Goal: Task Accomplishment & Management: Manage account settings

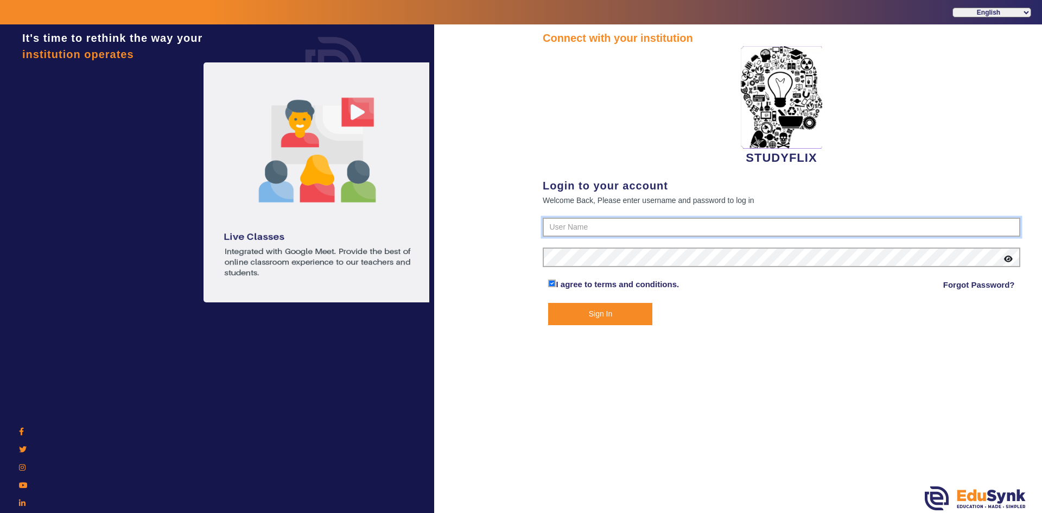
type input "6354922771"
click at [578, 327] on div "Connect with your institution STUDYFLIX Login to your account Welcome Back, Ple…" at bounding box center [781, 269] width 521 height 491
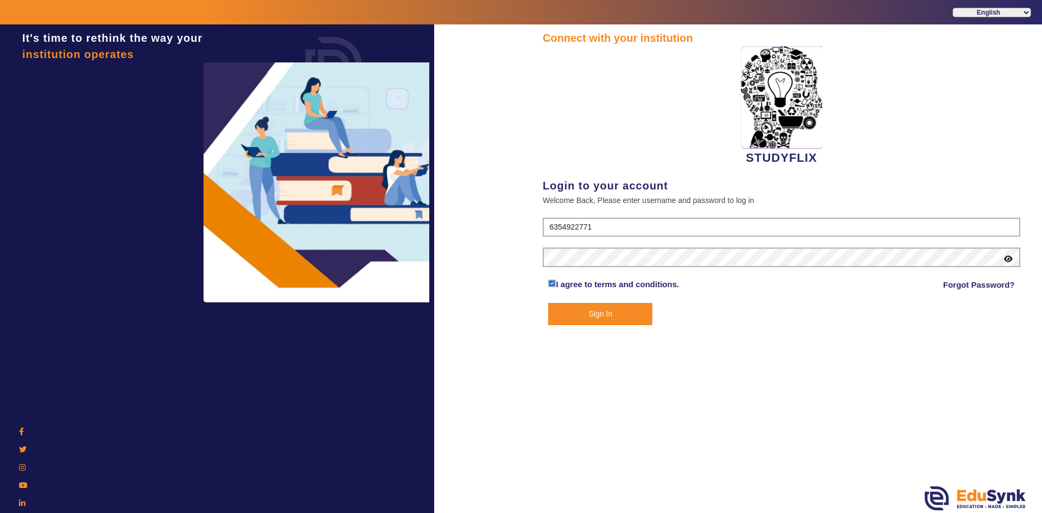
click at [582, 317] on button "Sign In" at bounding box center [600, 314] width 104 height 22
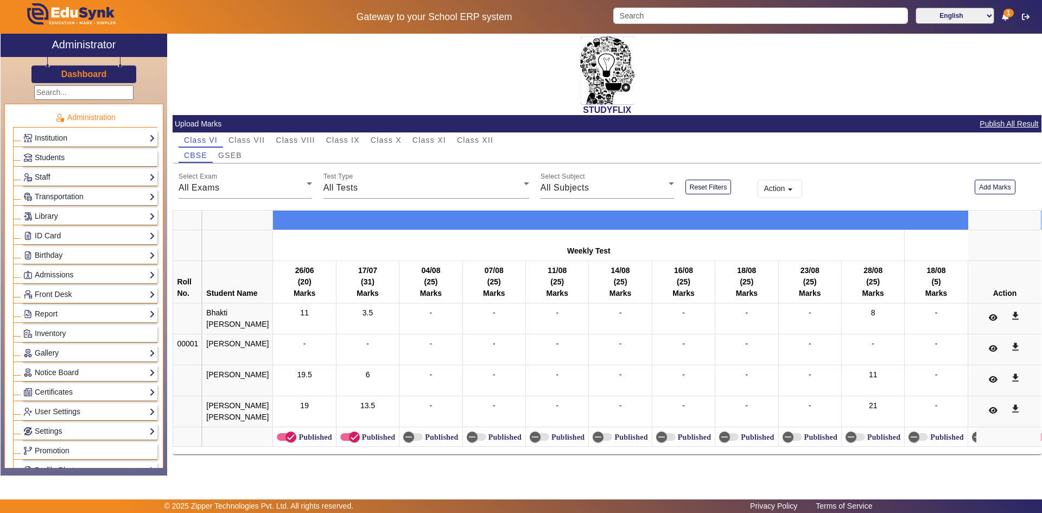
scroll to position [54, 0]
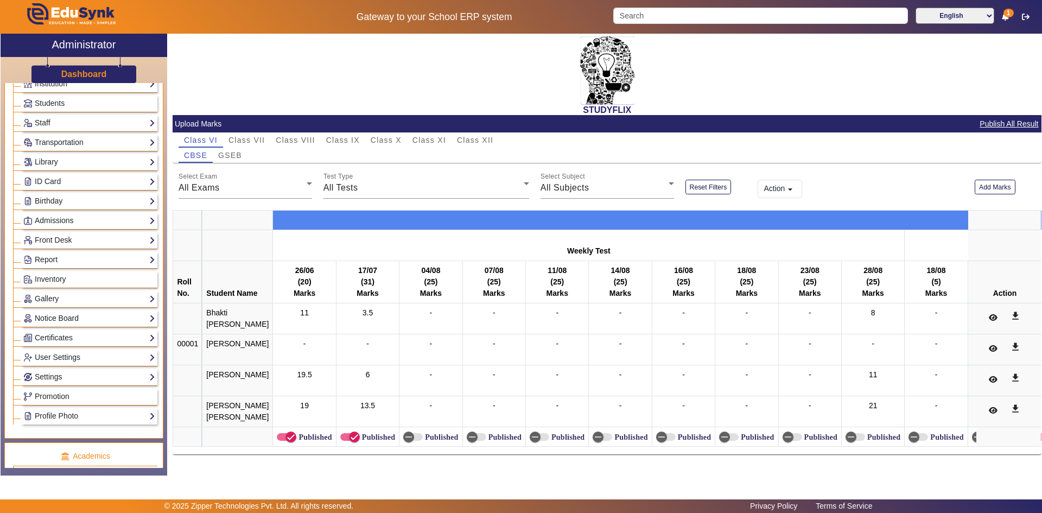
click at [56, 319] on link "Notice Board" at bounding box center [89, 318] width 132 height 12
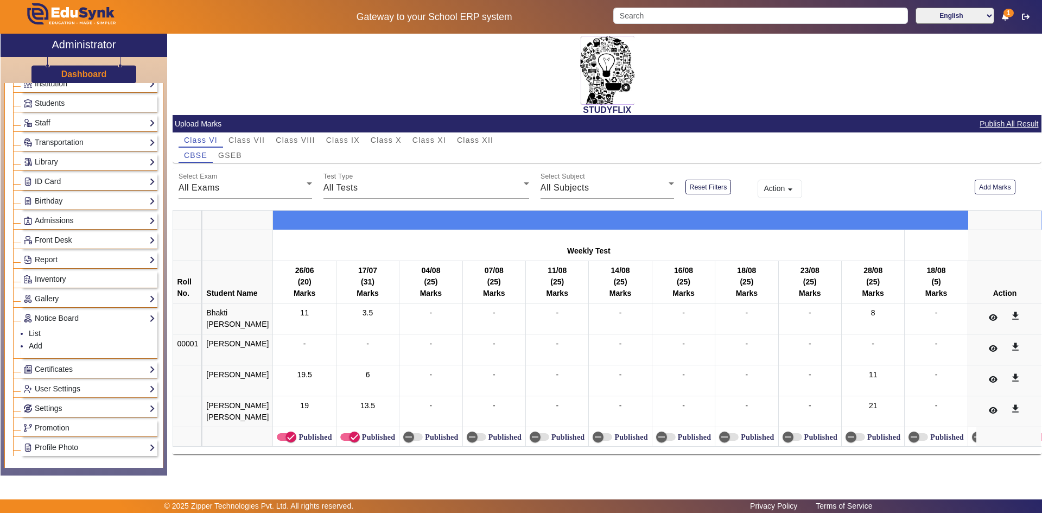
click at [43, 282] on span "Inventory" at bounding box center [50, 279] width 31 height 9
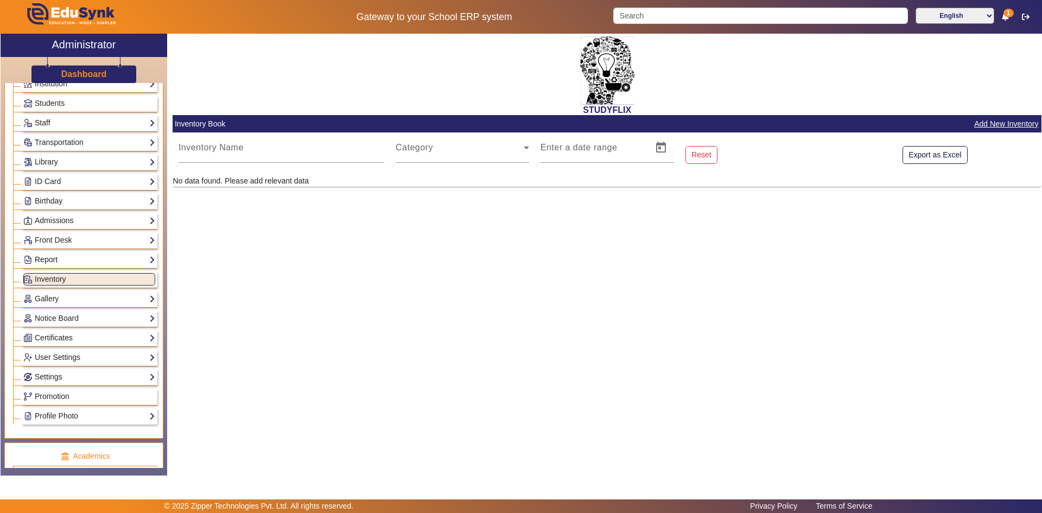
click at [45, 259] on link "Report" at bounding box center [89, 259] width 132 height 12
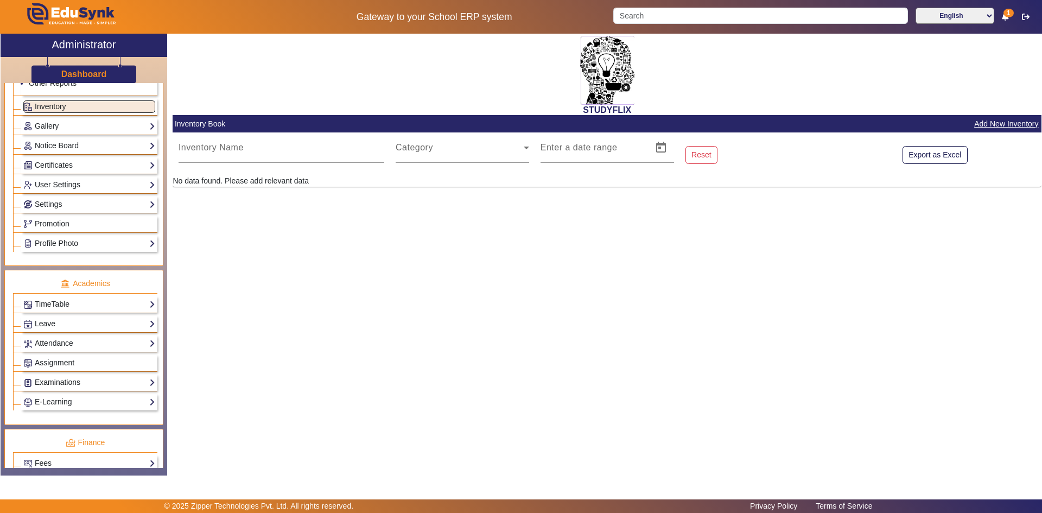
scroll to position [271, 0]
click at [43, 338] on link "Attendance" at bounding box center [89, 342] width 132 height 12
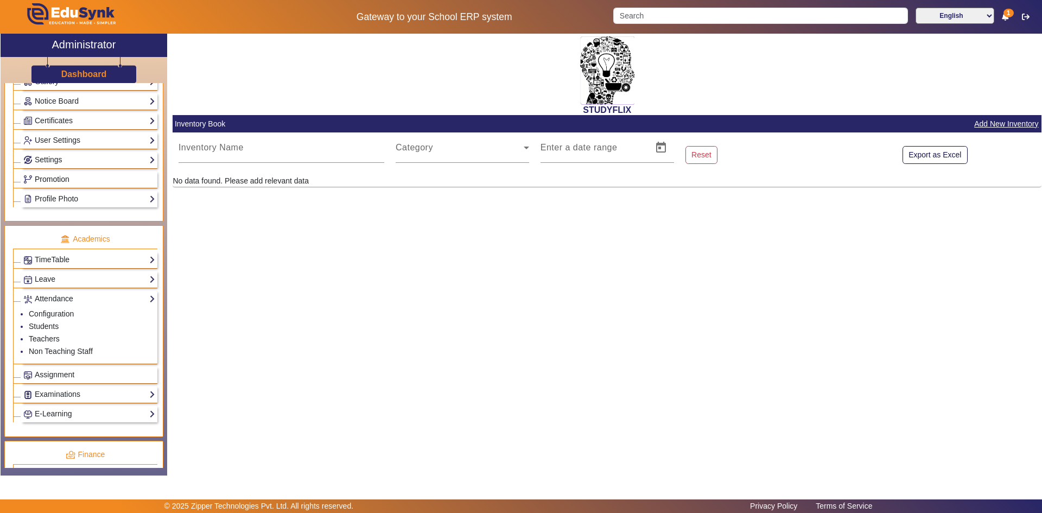
click at [52, 182] on span "Promotion" at bounding box center [52, 179] width 35 height 9
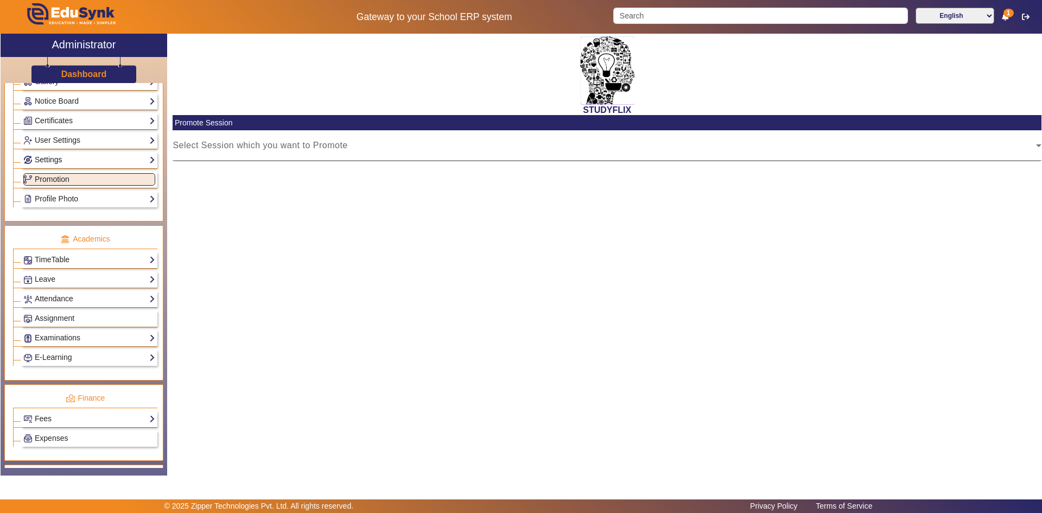
click at [53, 163] on link "Settings" at bounding box center [89, 160] width 132 height 12
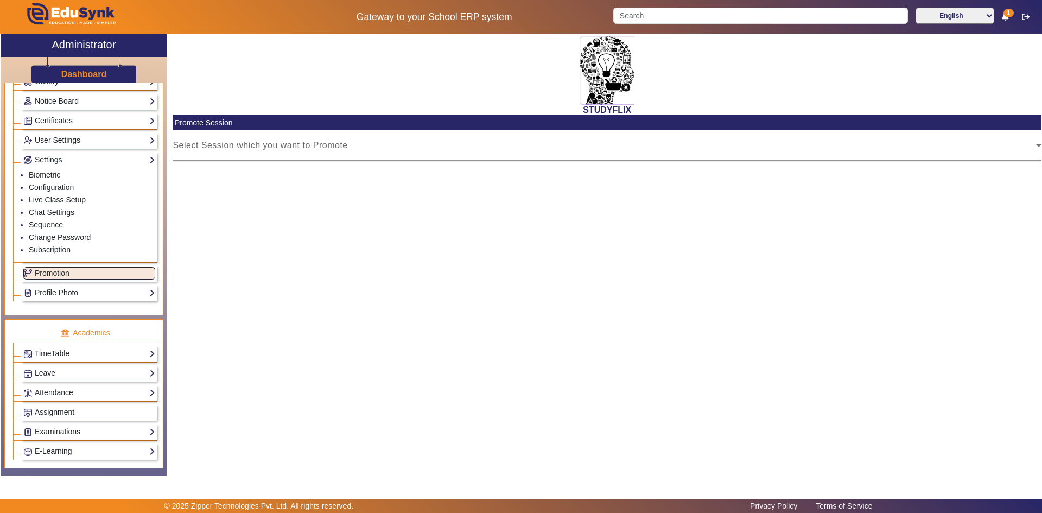
click at [59, 144] on link "User Settings" at bounding box center [89, 140] width 132 height 12
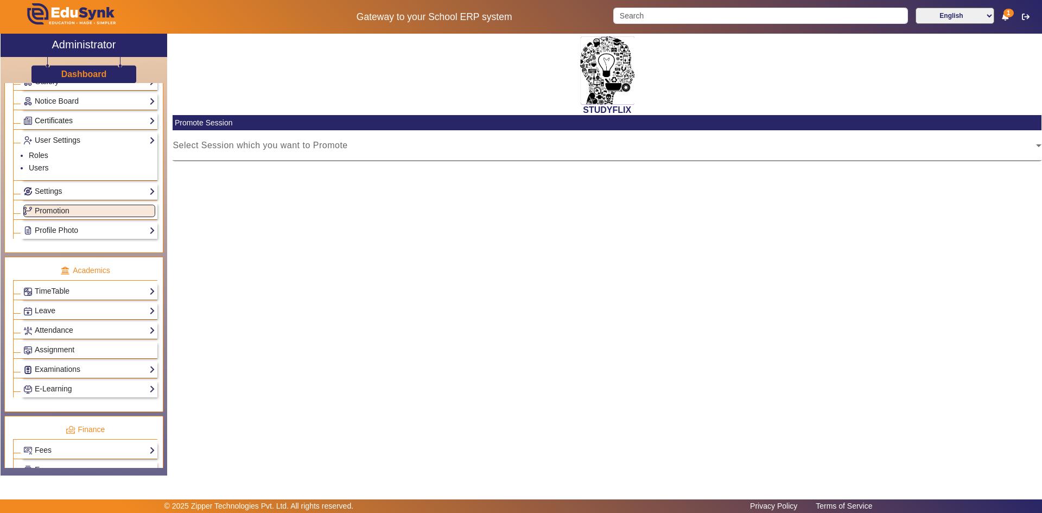
click at [55, 122] on link "Certificates" at bounding box center [89, 121] width 132 height 12
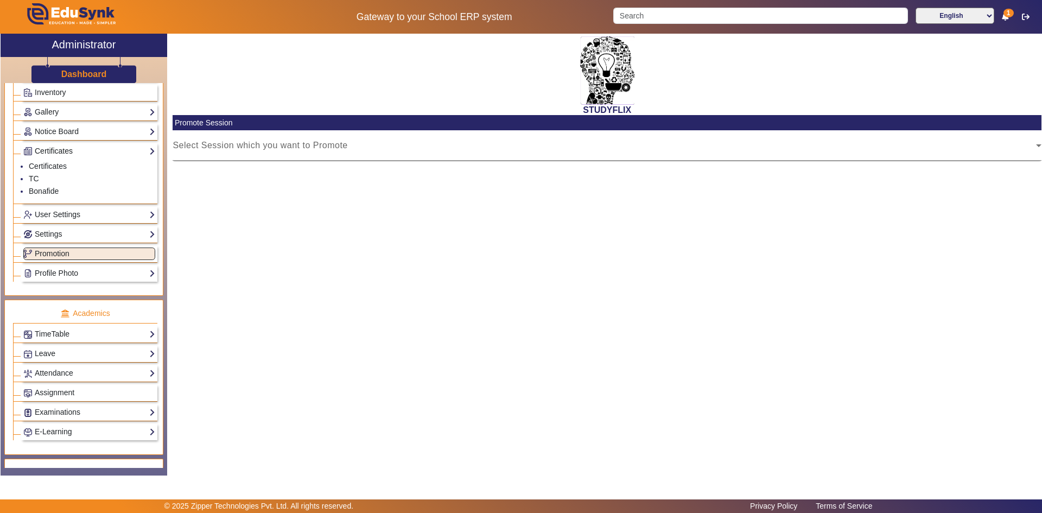
scroll to position [217, 0]
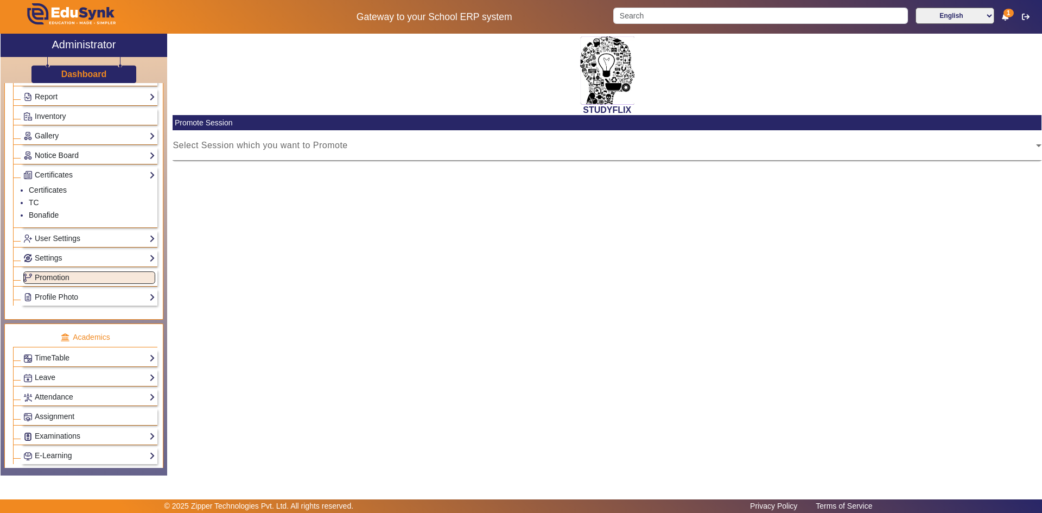
click at [42, 152] on link "Notice Board" at bounding box center [89, 155] width 132 height 12
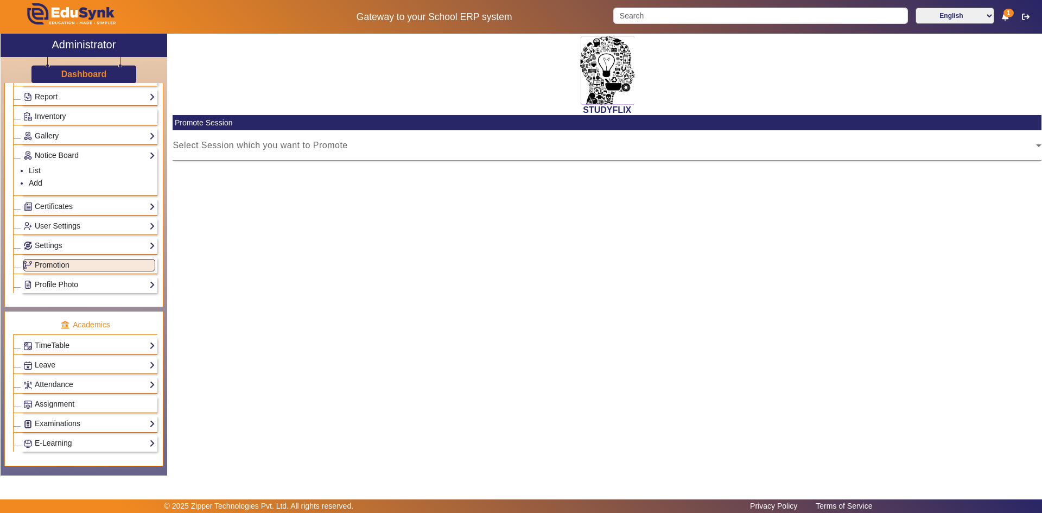
scroll to position [163, 0]
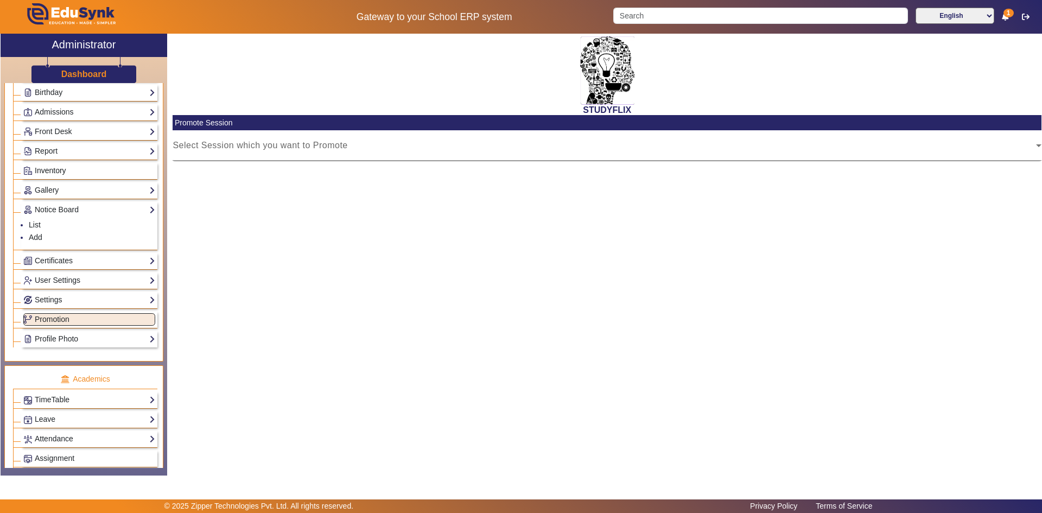
click at [43, 168] on span "Inventory" at bounding box center [50, 170] width 31 height 9
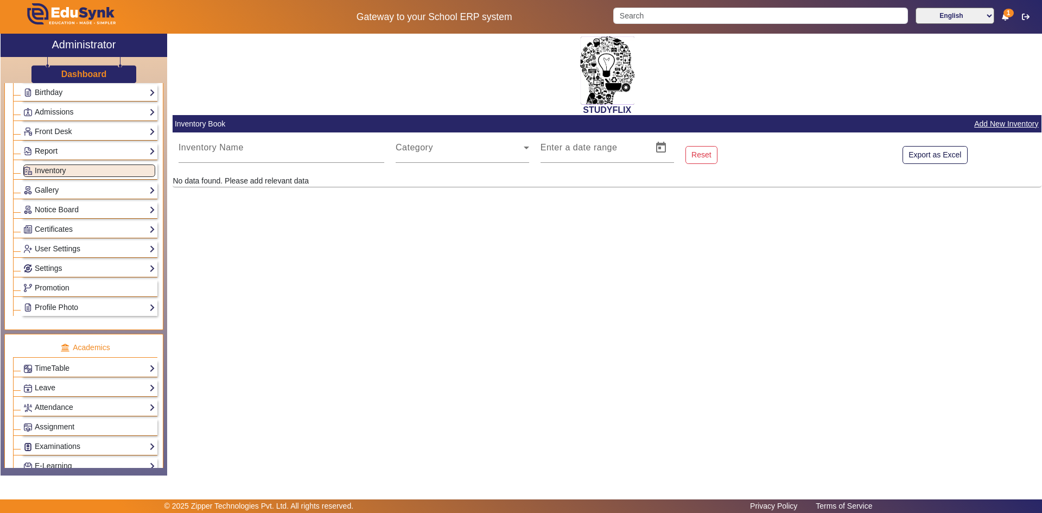
click at [42, 154] on link "Report" at bounding box center [89, 151] width 132 height 12
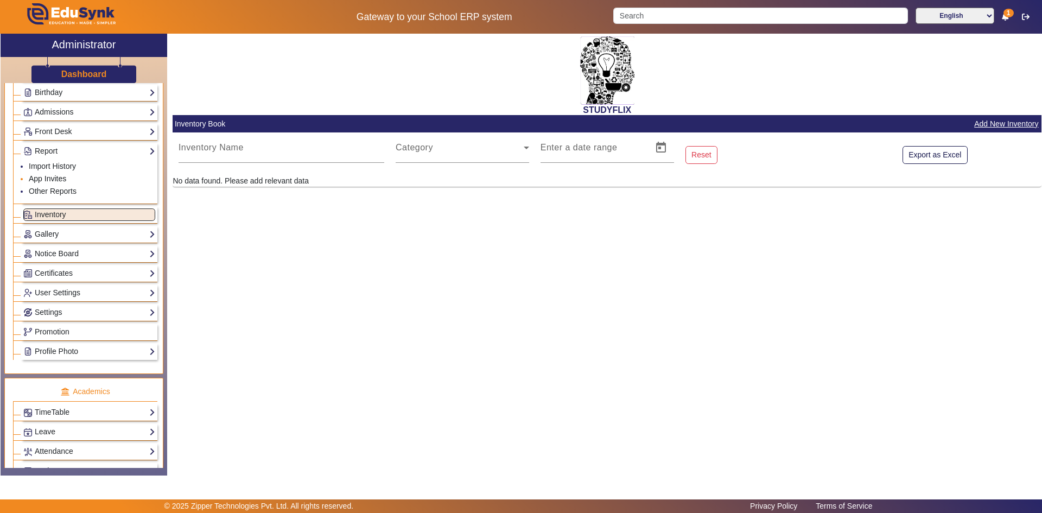
click at [39, 175] on link "App Invites" at bounding box center [47, 178] width 37 height 9
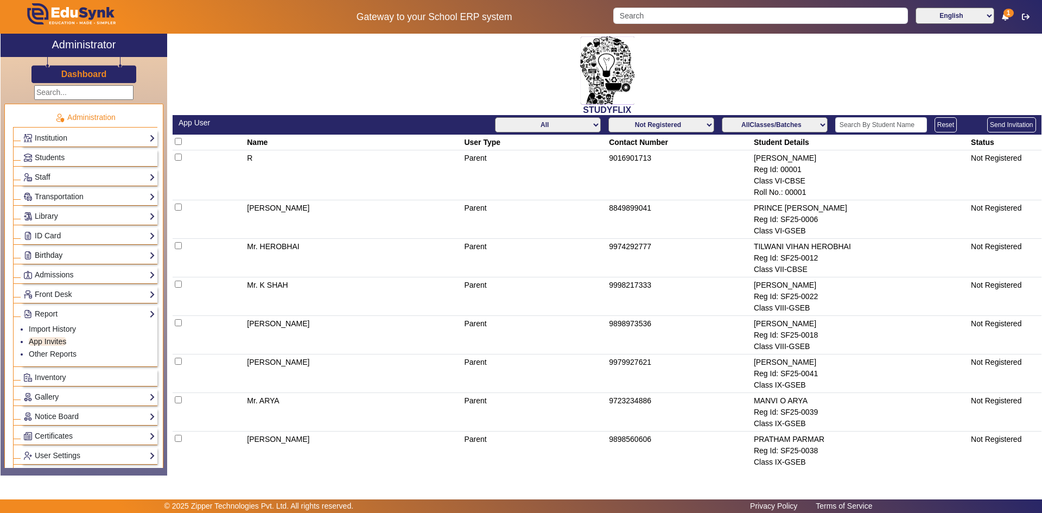
scroll to position [217, 0]
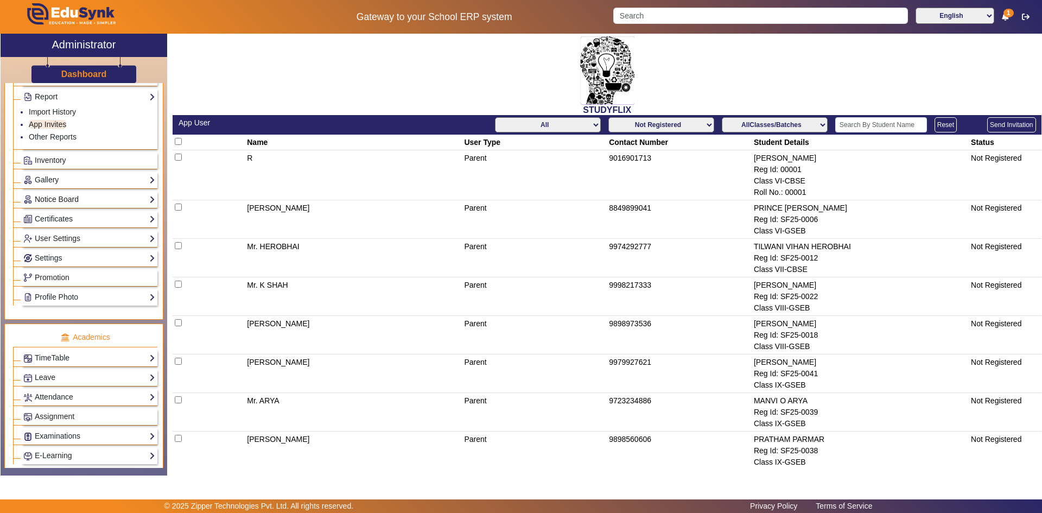
click at [62, 198] on link "Notice Board" at bounding box center [89, 199] width 132 height 12
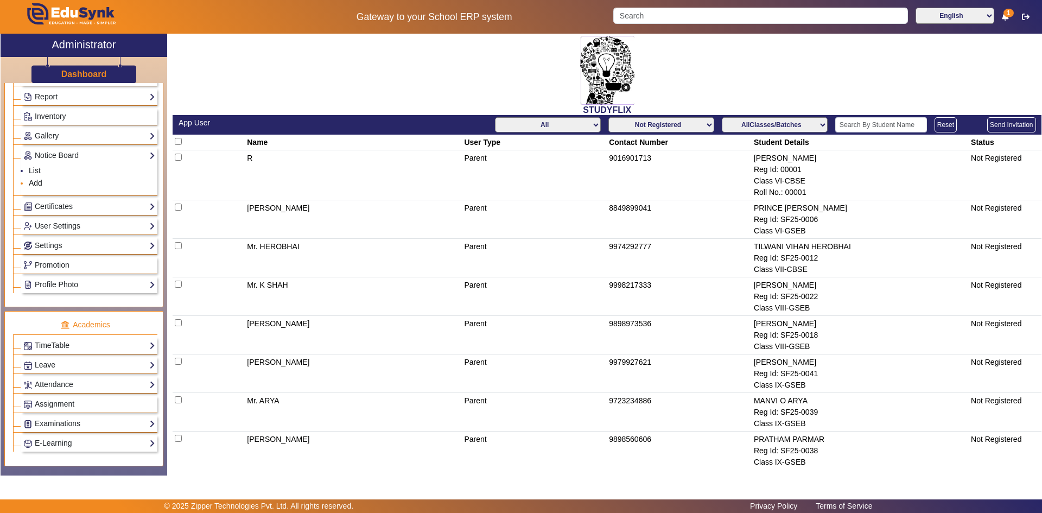
click at [30, 185] on link "Add" at bounding box center [36, 183] width 14 height 9
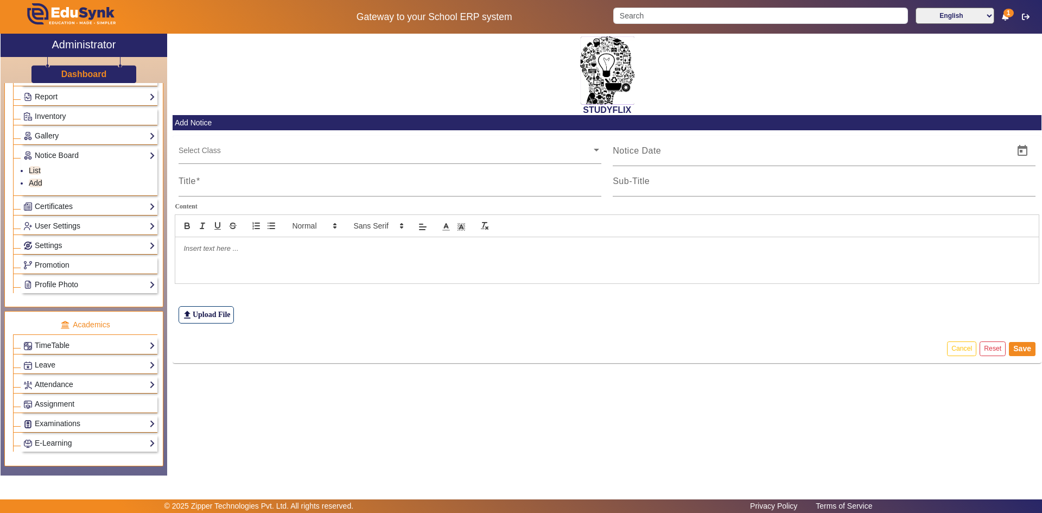
click at [230, 152] on input "text" at bounding box center [385, 150] width 413 height 10
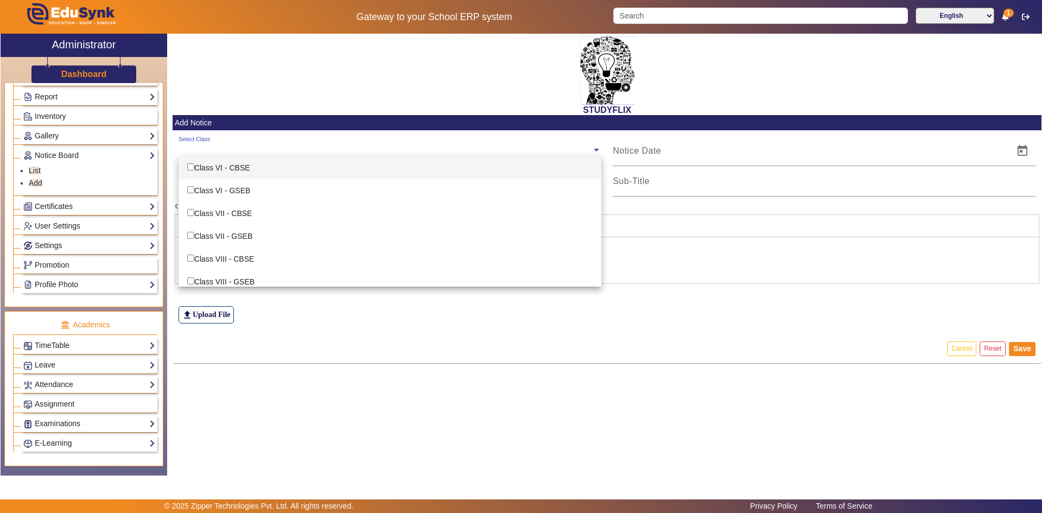
click at [238, 171] on div "Class VI - CBSE" at bounding box center [390, 167] width 423 height 23
checkbox input "true"
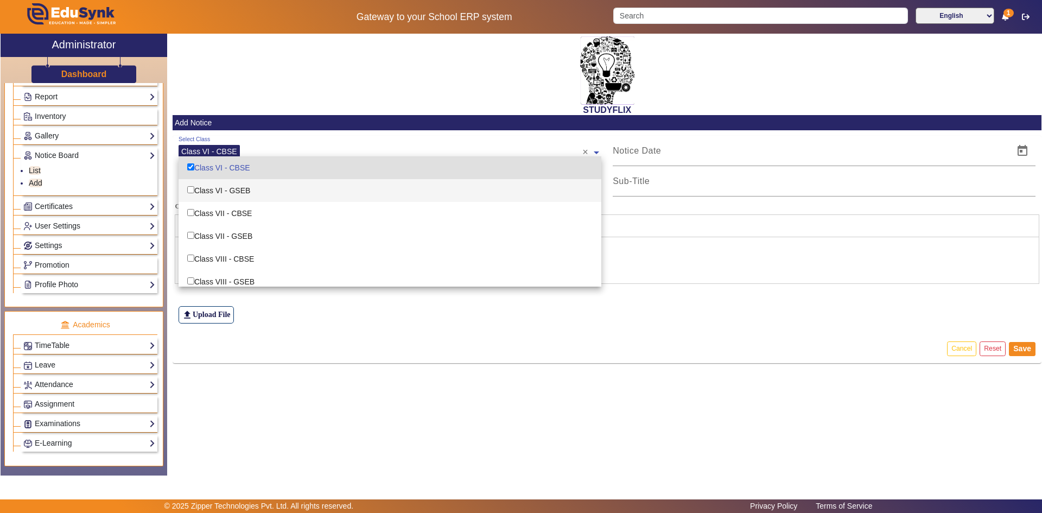
click at [241, 198] on div "Class VI - GSEB" at bounding box center [390, 190] width 423 height 23
checkbox input "true"
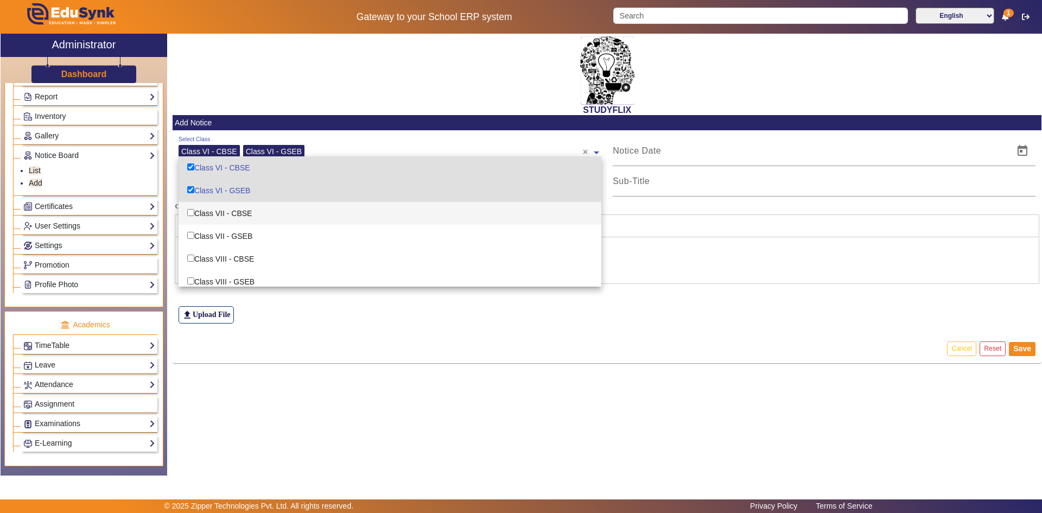
click at [240, 213] on div "Class VII - CBSE" at bounding box center [390, 213] width 423 height 23
checkbox input "true"
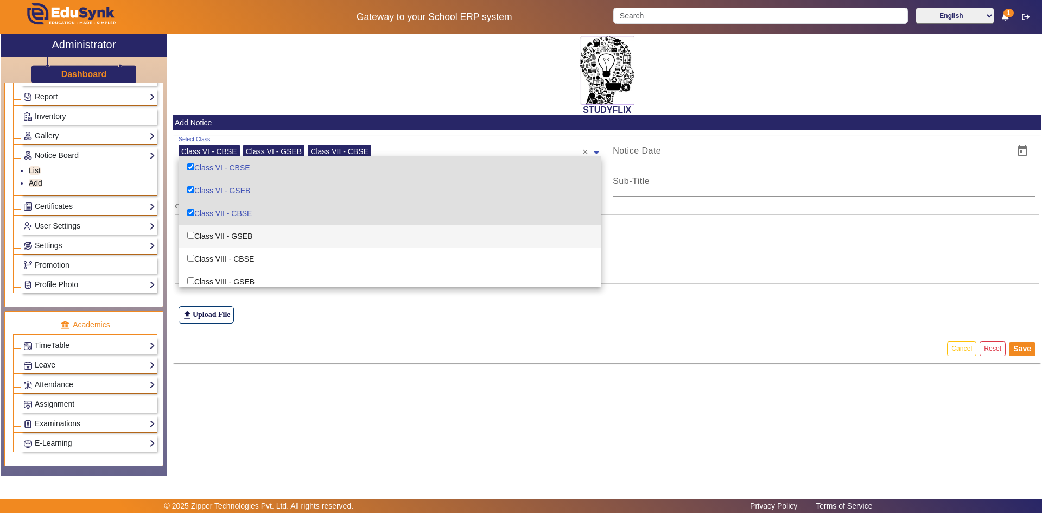
click at [236, 236] on div "Class VII - GSEB" at bounding box center [390, 236] width 423 height 23
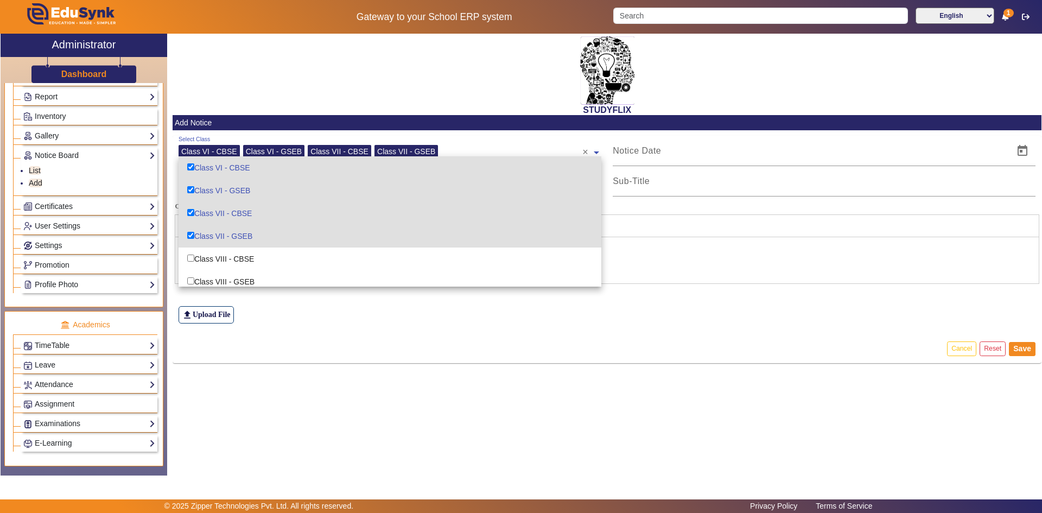
checkbox input "true"
click at [234, 260] on div "Class VIII - CBSE" at bounding box center [390, 258] width 423 height 23
checkbox input "true"
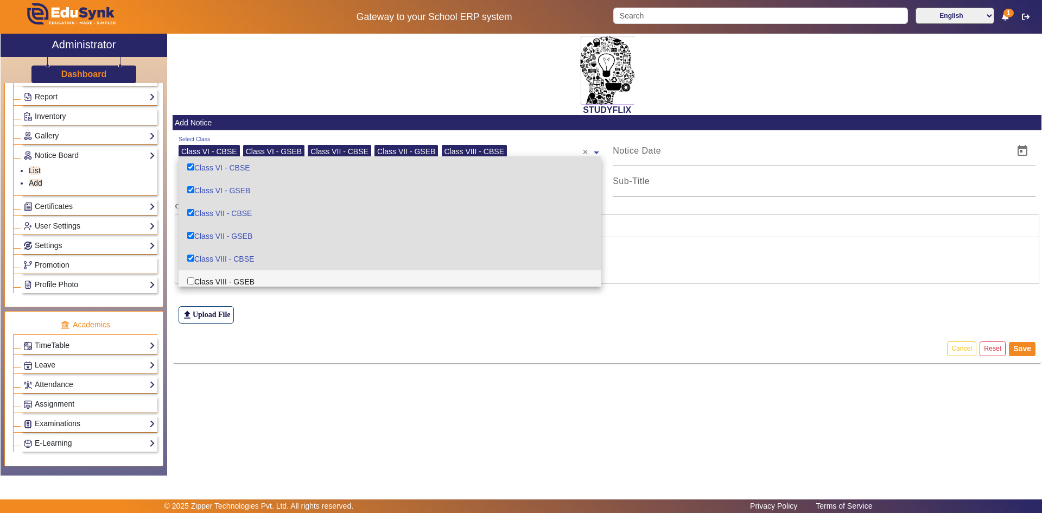
click at [231, 277] on div "Class VIII - GSEB" at bounding box center [390, 281] width 423 height 23
checkbox input "true"
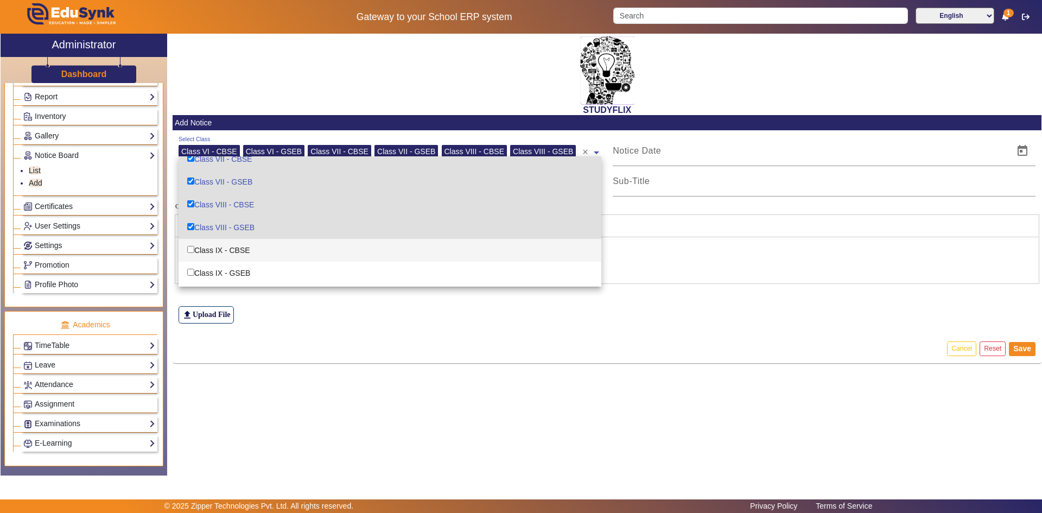
click at [238, 252] on div "Class IX - CBSE" at bounding box center [390, 250] width 423 height 23
checkbox input "true"
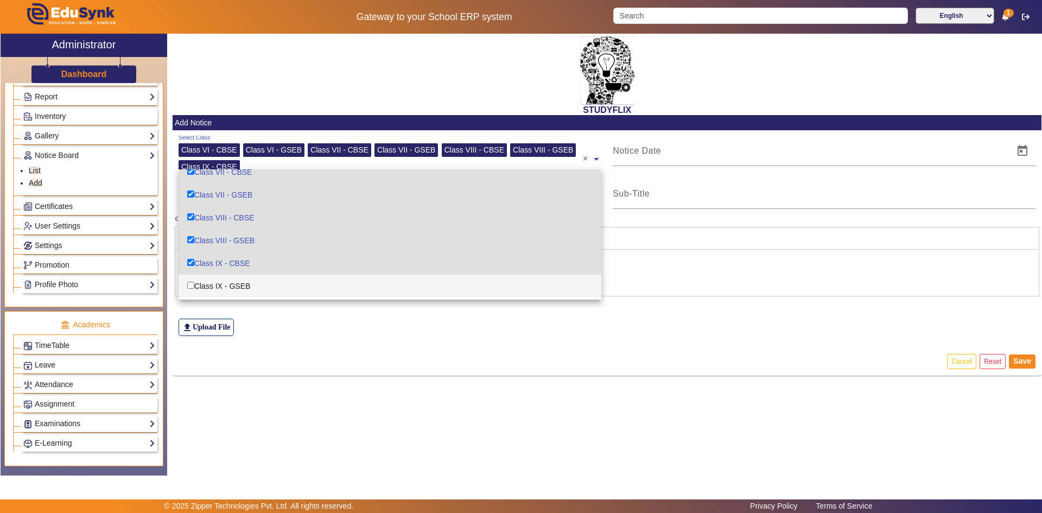
click at [229, 282] on div "Class IX - GSEB" at bounding box center [390, 286] width 423 height 23
checkbox input "true"
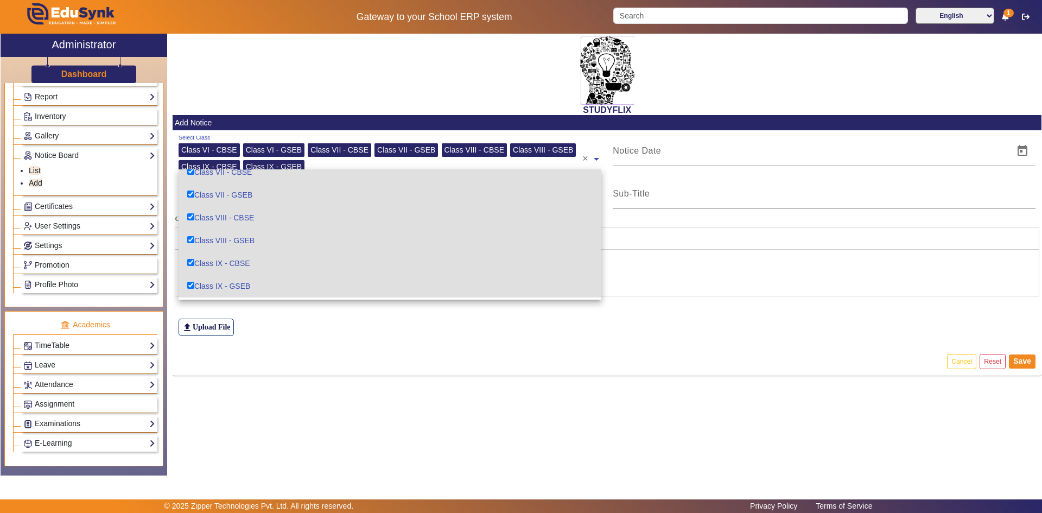
scroll to position [109, 0]
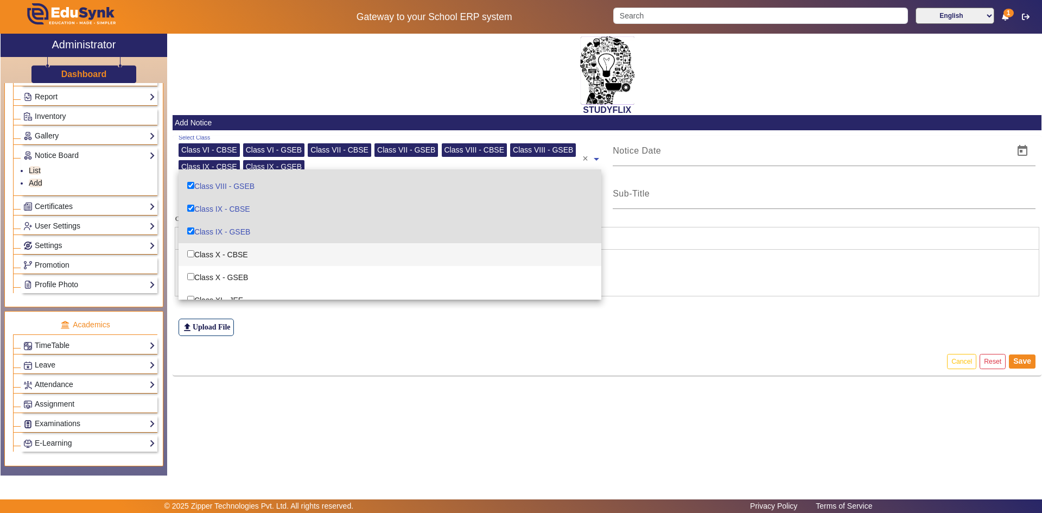
click at [238, 259] on div "Class X - CBSE" at bounding box center [390, 254] width 423 height 23
checkbox input "true"
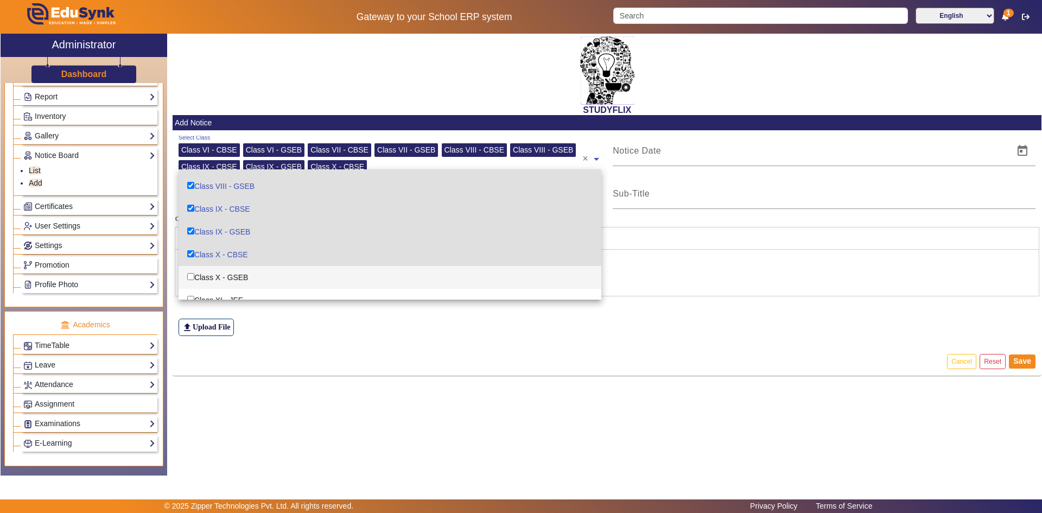
click at [234, 276] on div "Class X - GSEB" at bounding box center [390, 277] width 423 height 23
checkbox input "true"
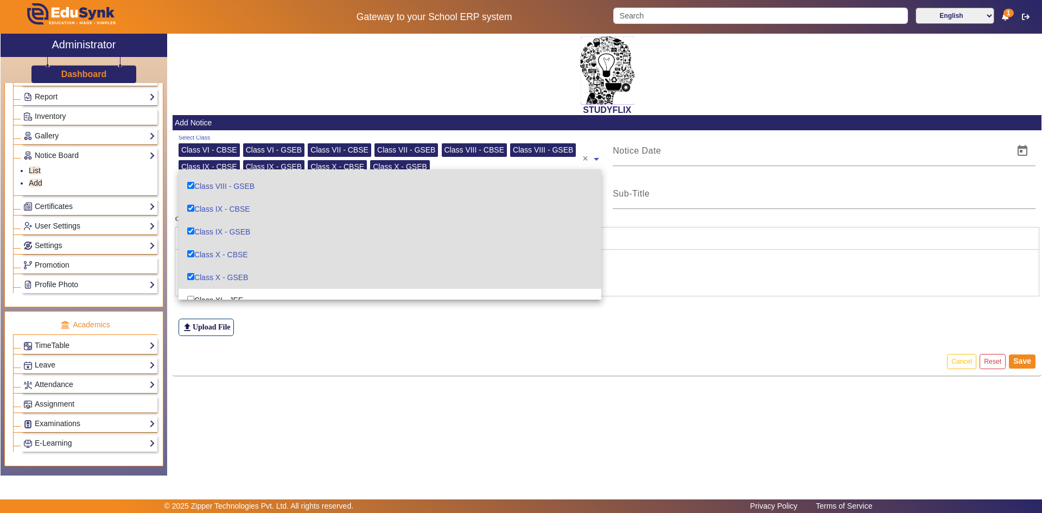
scroll to position [163, 0]
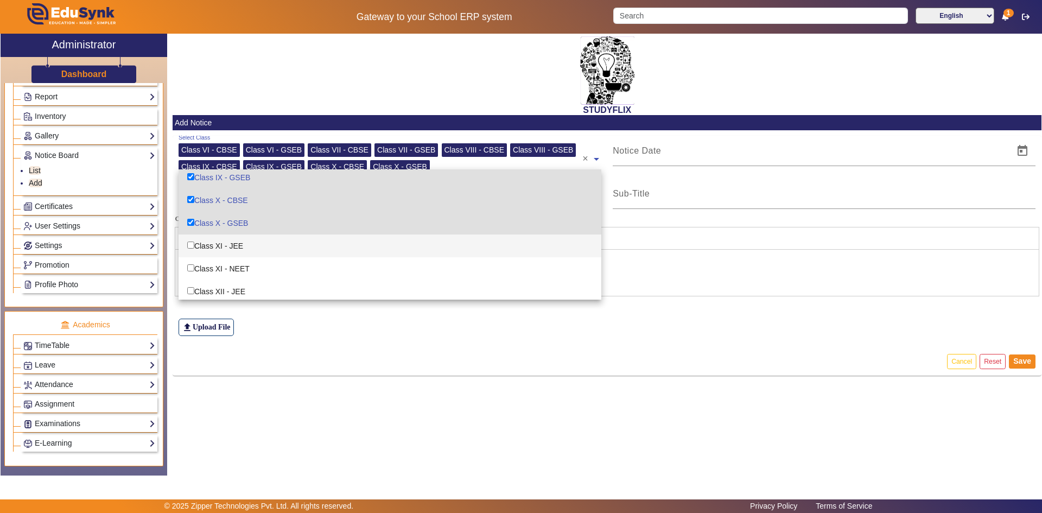
click at [238, 249] on div "Class XI - JEE" at bounding box center [390, 245] width 423 height 23
checkbox input "true"
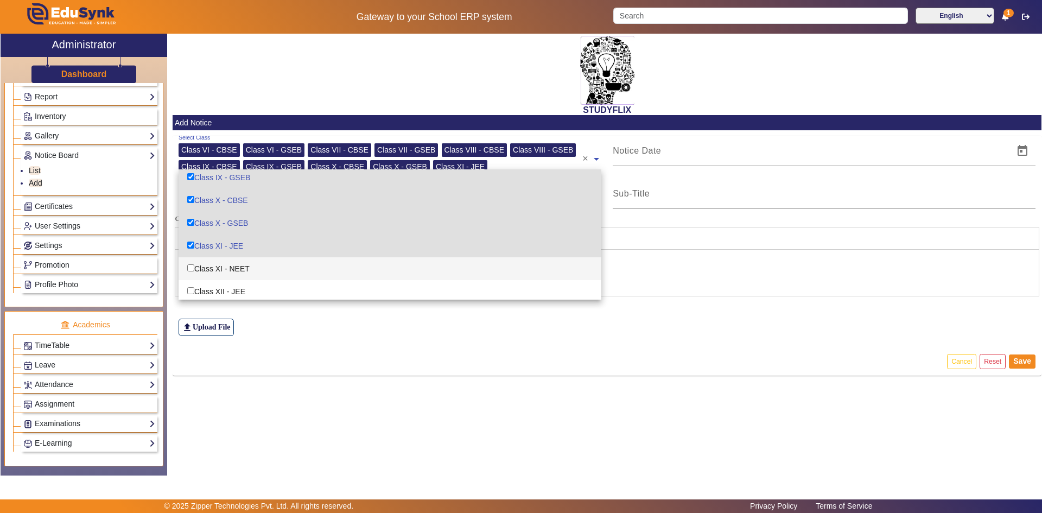
click at [231, 268] on div "Class XI - NEET" at bounding box center [390, 268] width 423 height 23
checkbox input "true"
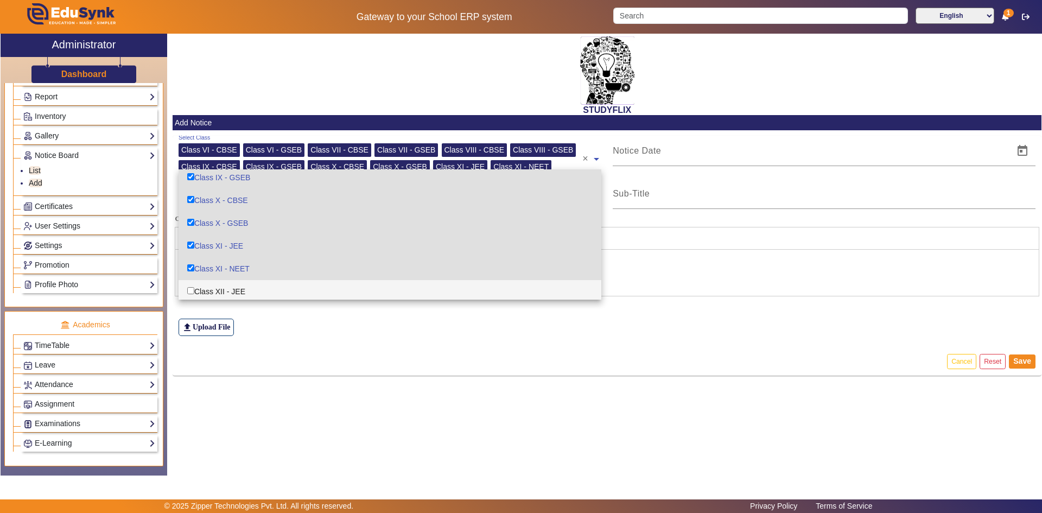
click at [228, 286] on div "Class XII - JEE" at bounding box center [390, 291] width 423 height 23
checkbox input "true"
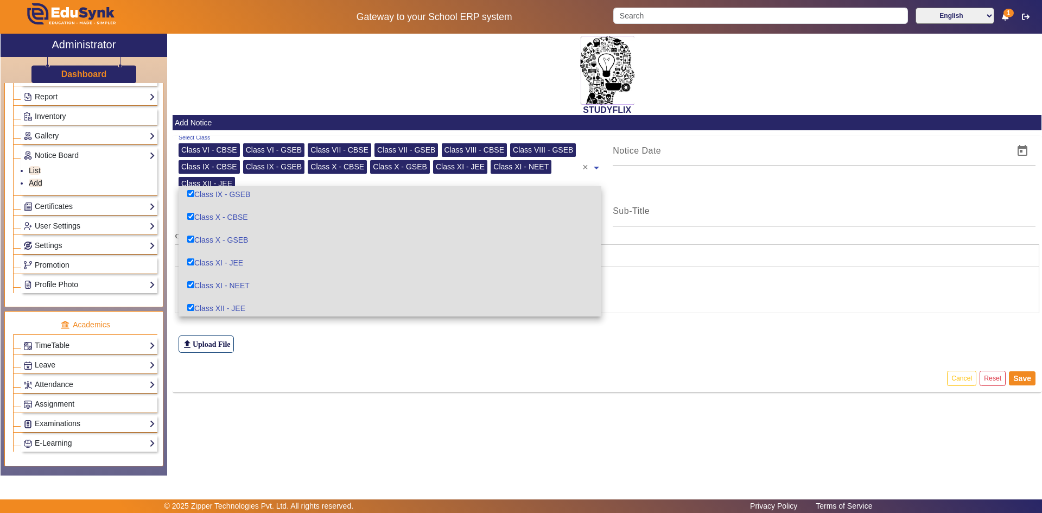
scroll to position [189, 0]
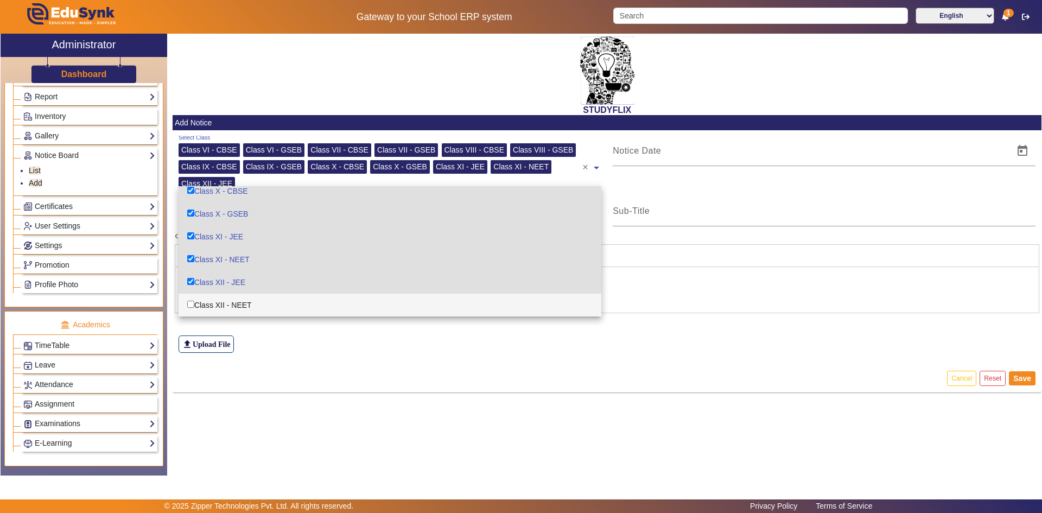
click at [232, 301] on div "Class XII - NEET" at bounding box center [390, 305] width 423 height 23
checkbox input "true"
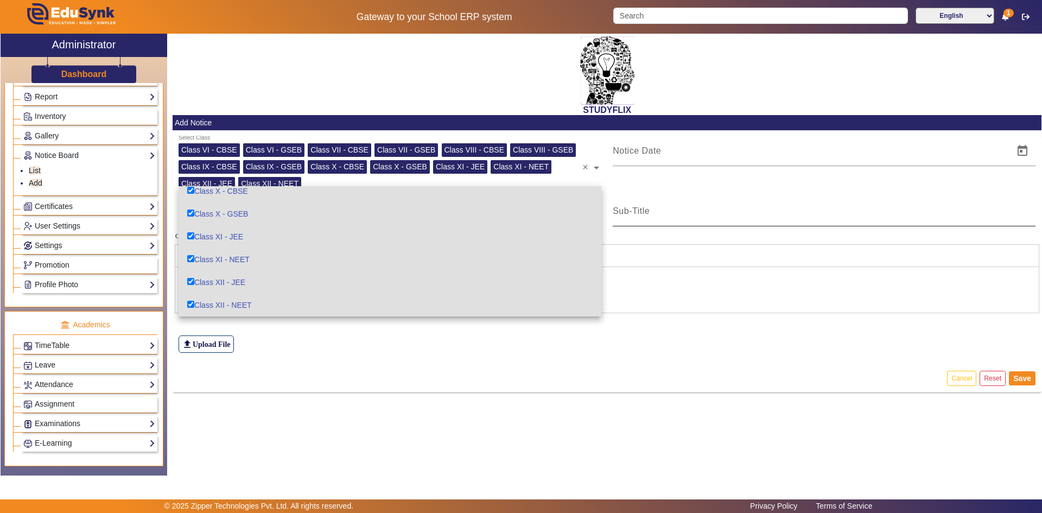
click at [709, 201] on div "Sub-Title" at bounding box center [824, 211] width 423 height 30
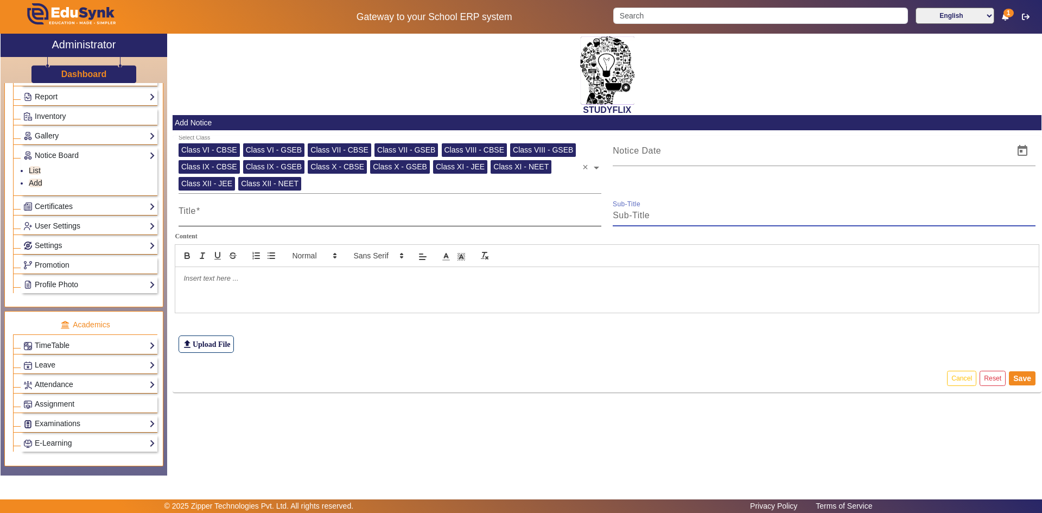
click at [406, 210] on input "Title" at bounding box center [390, 215] width 423 height 13
type input "TIME TABLE"
click at [667, 209] on input "Sub-Title" at bounding box center [824, 215] width 423 height 13
type input "TIME TABLE"
click at [667, 158] on div at bounding box center [810, 151] width 395 height 30
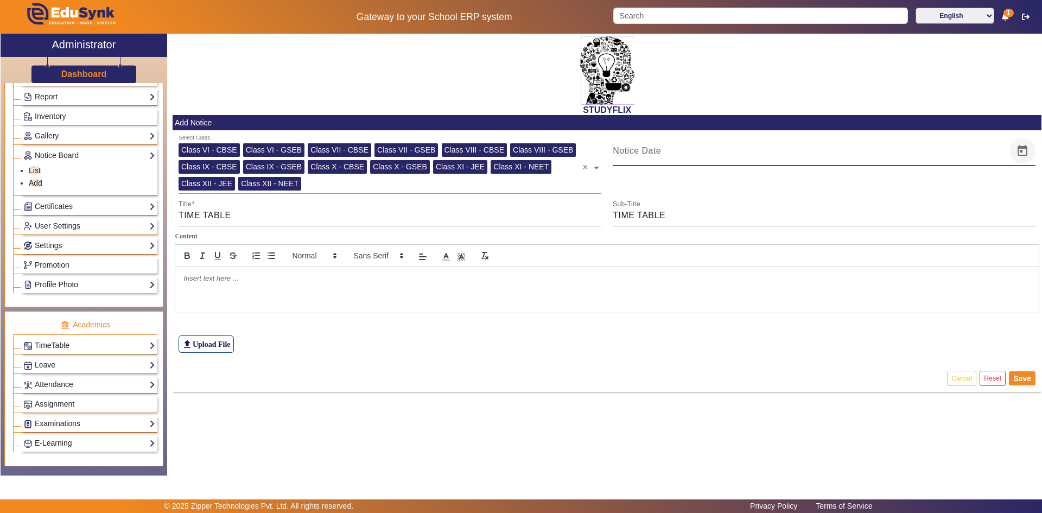
click at [1020, 151] on span "Open calendar" at bounding box center [1022, 151] width 26 height 26
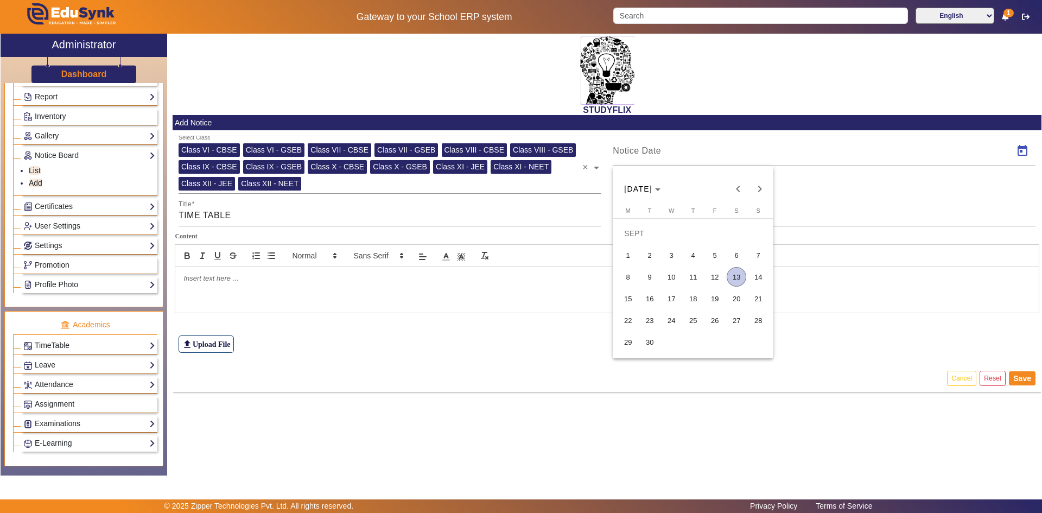
click at [733, 277] on span "13" at bounding box center [737, 277] width 20 height 20
type input "[DATE]"
click at [297, 291] on div at bounding box center [606, 290] width 863 height 46
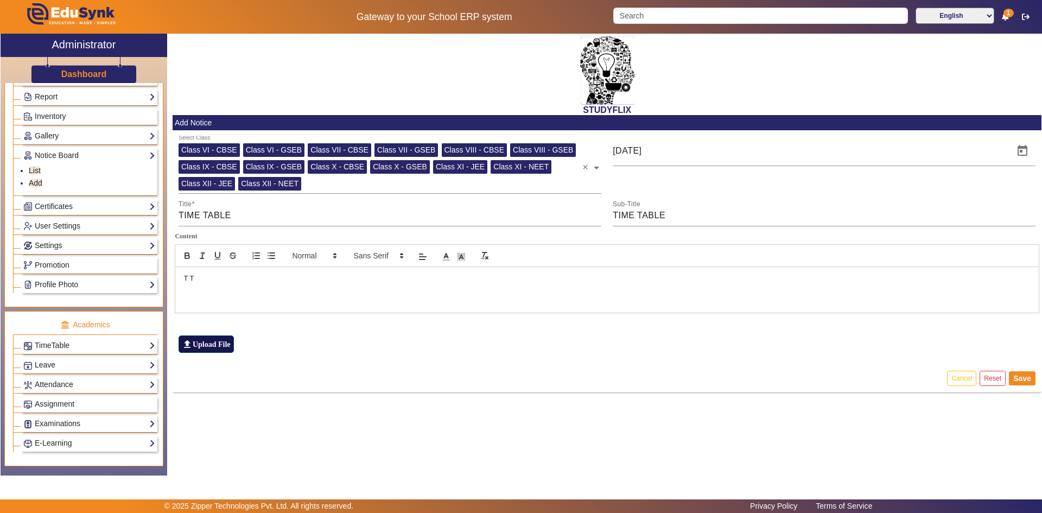
click at [226, 345] on label "file_upload Upload File" at bounding box center [206, 343] width 55 height 17
click at [0, 0] on input "file_upload Upload File" at bounding box center [0, 0] width 0 height 0
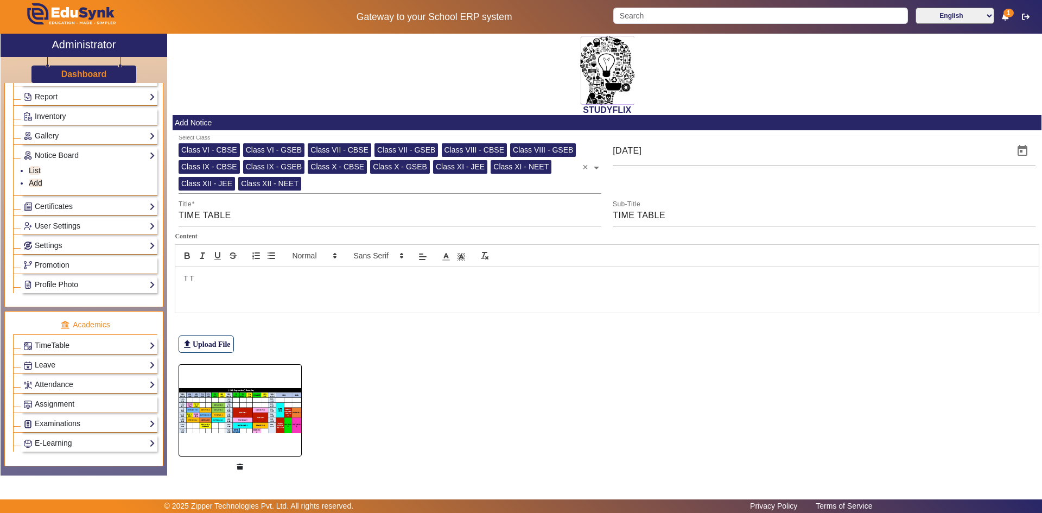
scroll to position [41, 0]
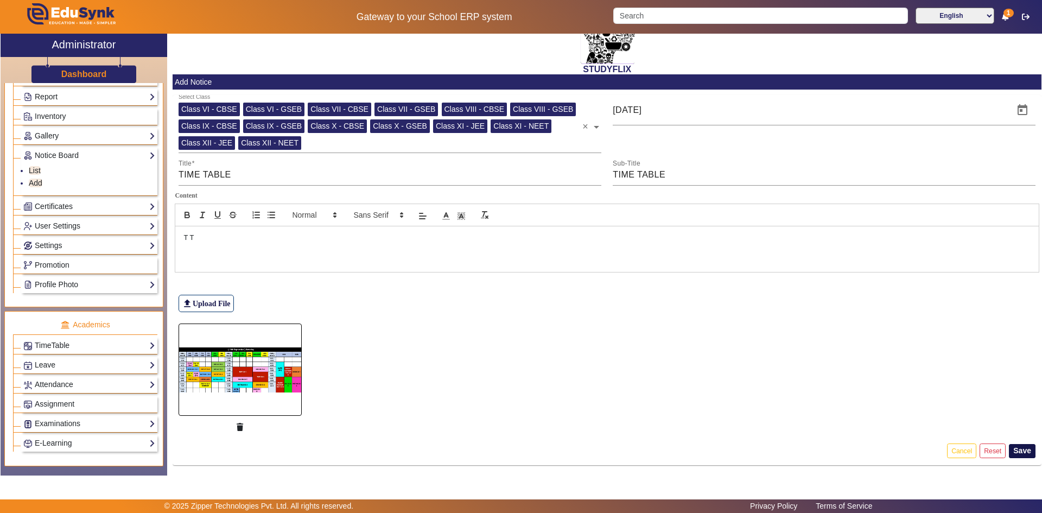
click at [1024, 450] on button "Save" at bounding box center [1022, 451] width 27 height 14
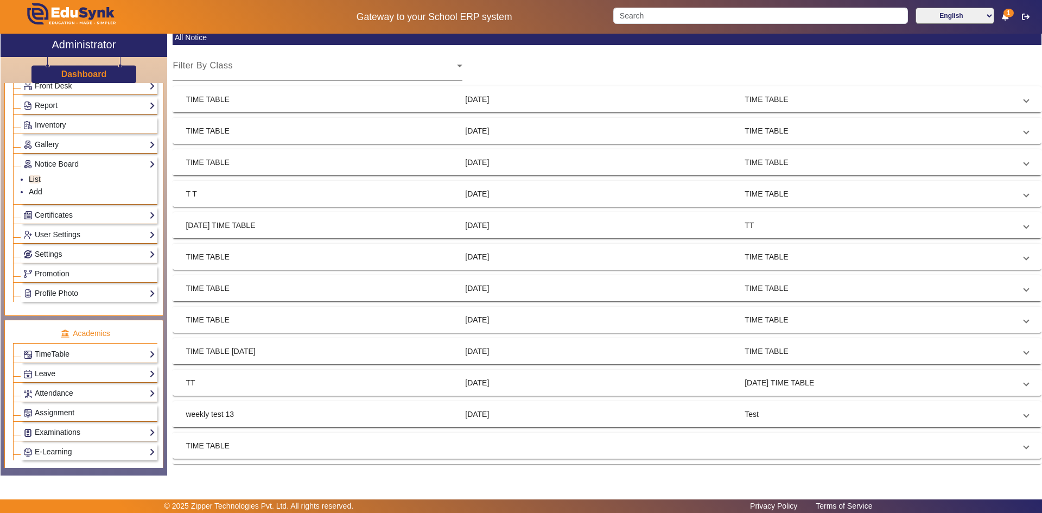
scroll to position [271, 0]
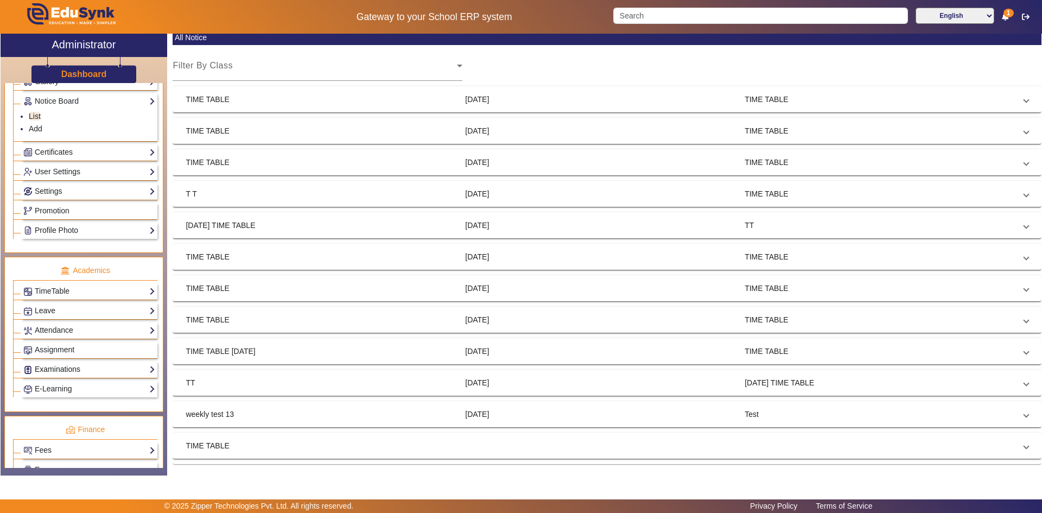
click at [42, 370] on link "Examinations" at bounding box center [89, 369] width 132 height 12
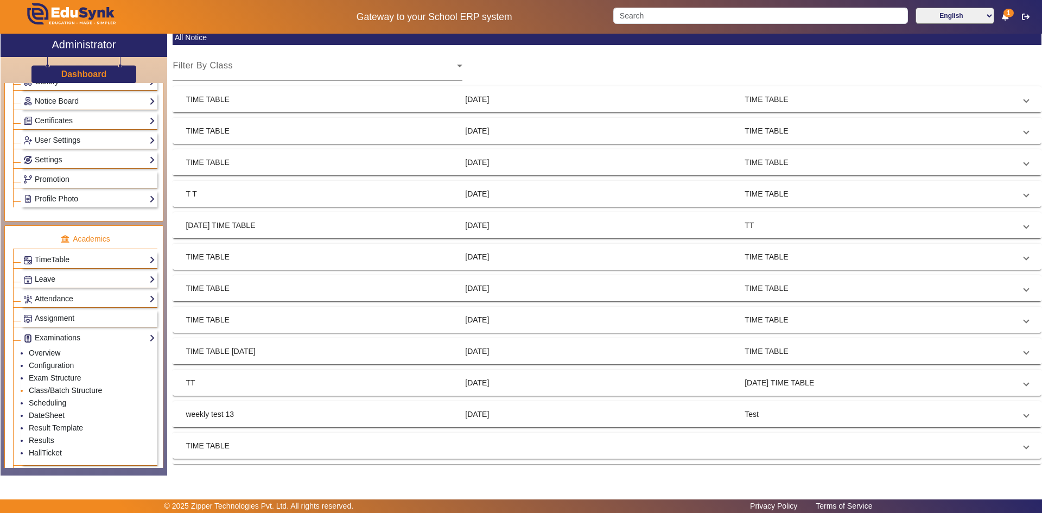
scroll to position [326, 0]
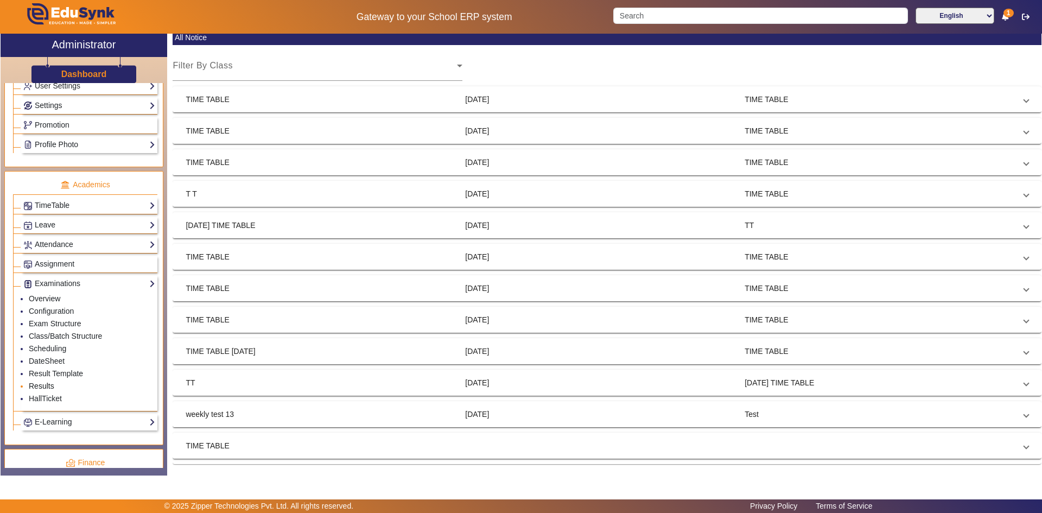
click at [47, 385] on link "Results" at bounding box center [42, 385] width 26 height 9
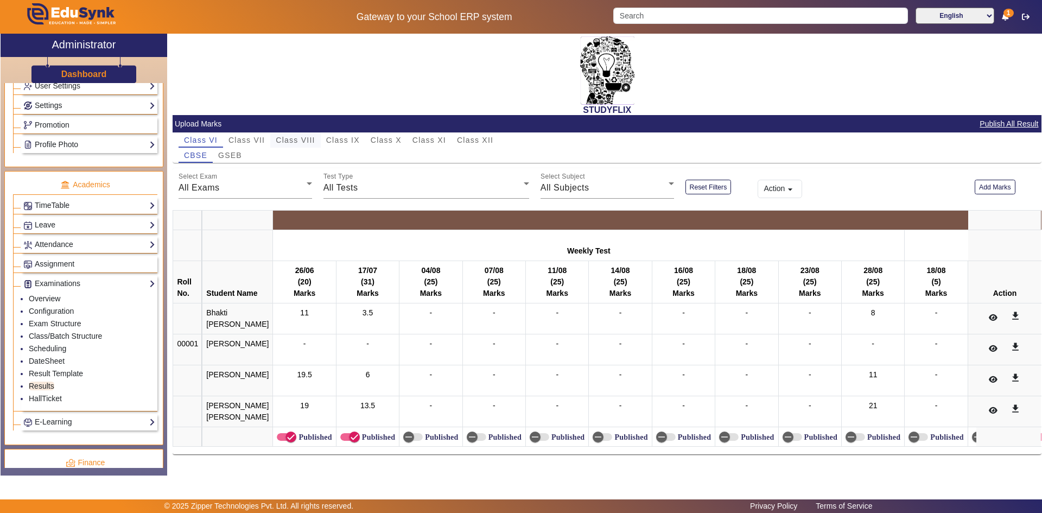
click at [316, 143] on div "Class VIII" at bounding box center [295, 139] width 50 height 15
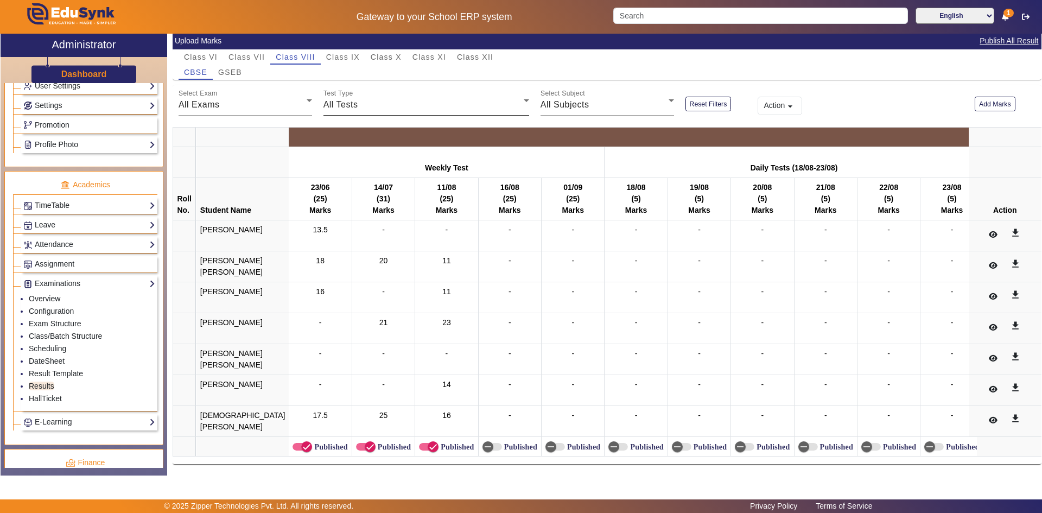
scroll to position [111, 0]
click at [986, 97] on button "Add Marks" at bounding box center [995, 104] width 41 height 15
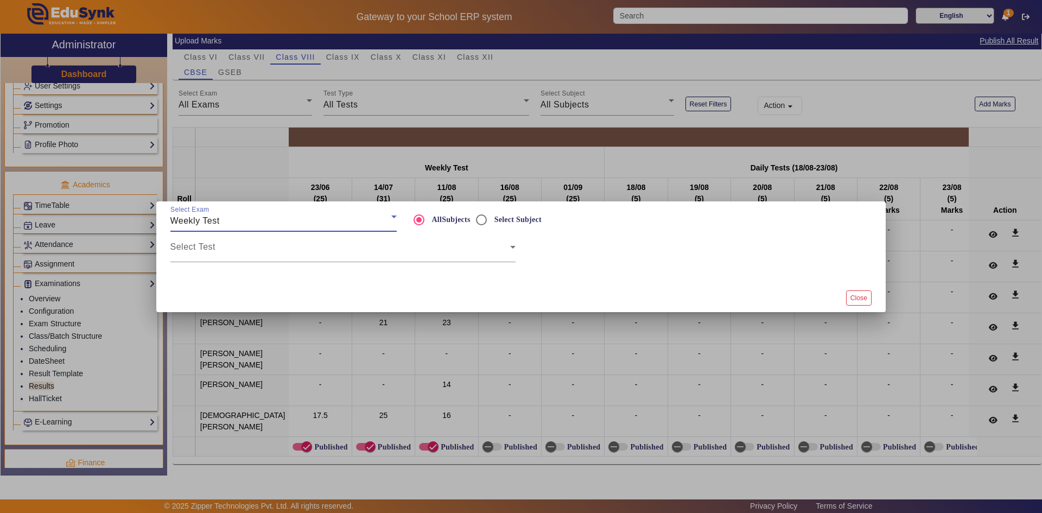
click at [341, 225] on div "Weekly Test" at bounding box center [280, 220] width 221 height 13
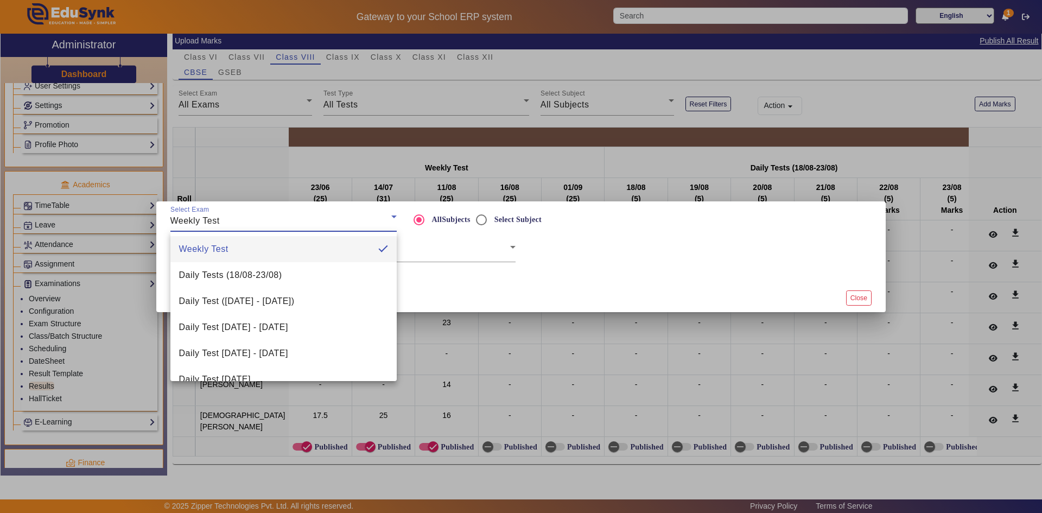
click at [334, 224] on div at bounding box center [521, 256] width 1042 height 513
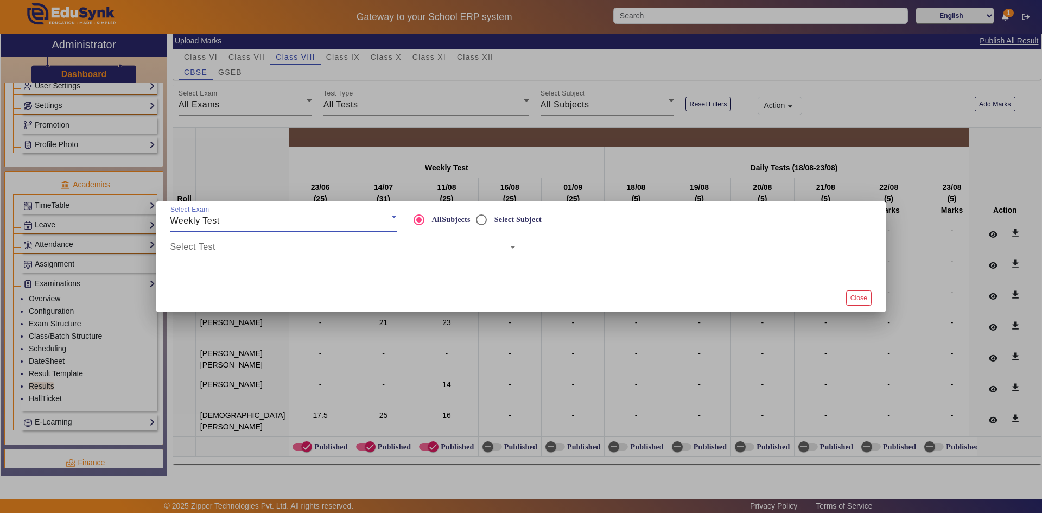
click at [423, 260] on div "Select Test" at bounding box center [342, 247] width 345 height 30
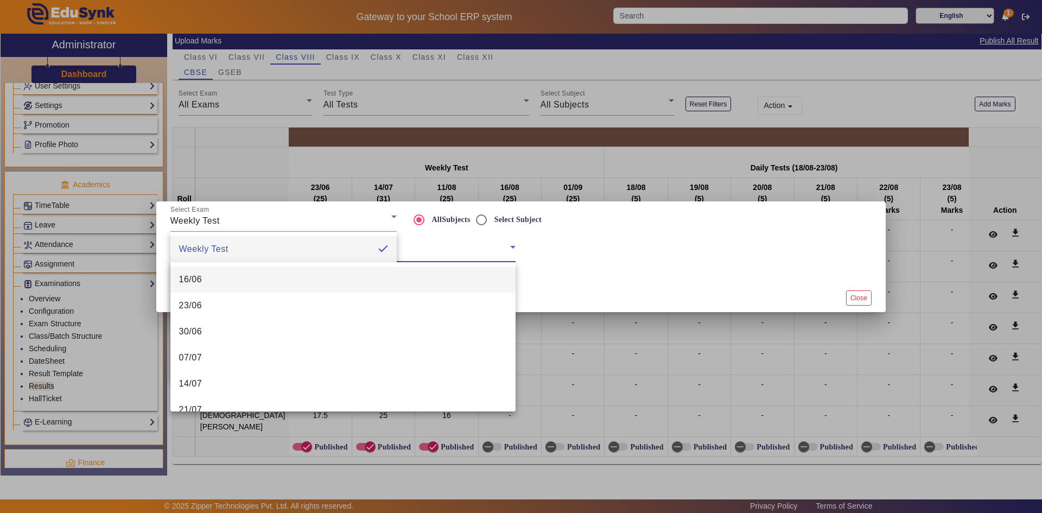
click at [425, 256] on div at bounding box center [340, 251] width 340 height 13
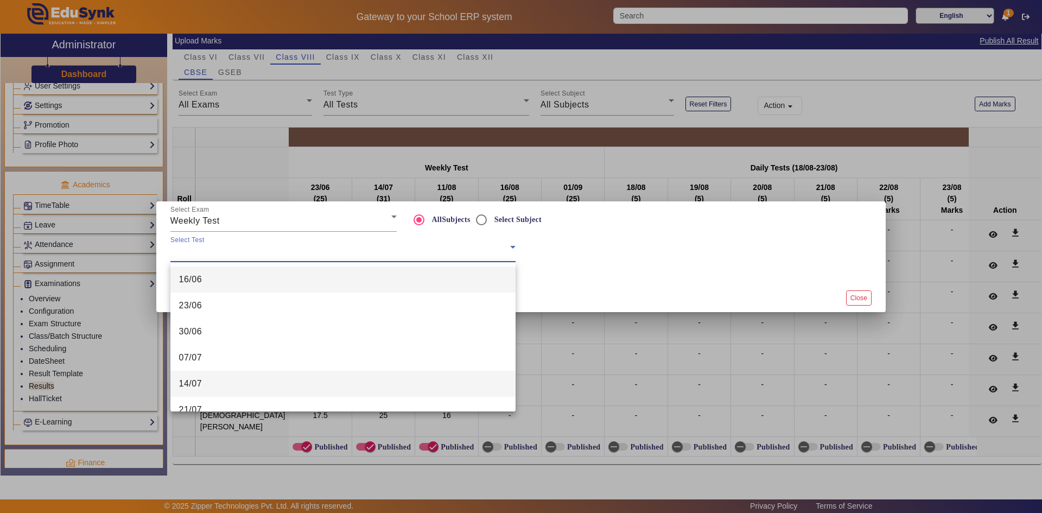
click at [264, 382] on mat-option "14/07" at bounding box center [342, 384] width 345 height 26
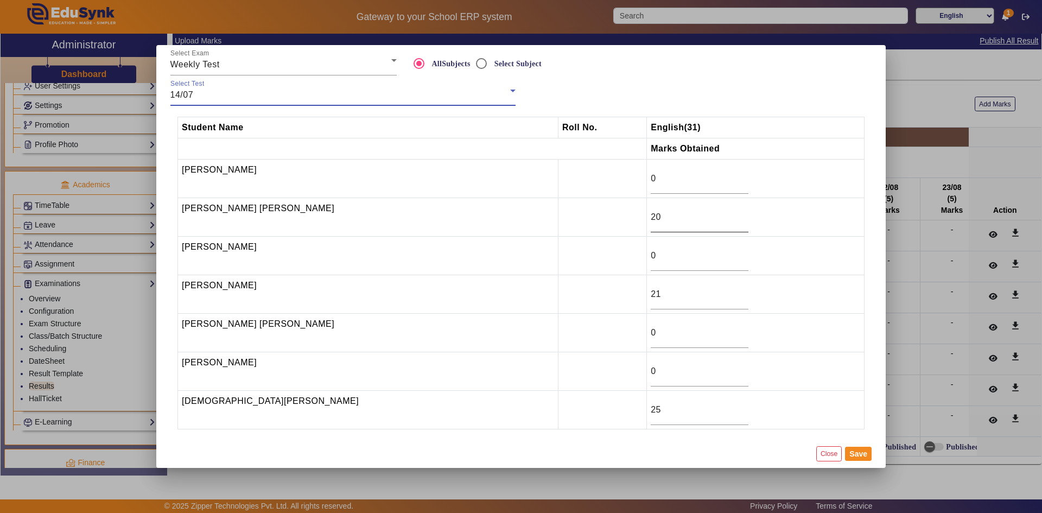
scroll to position [1, 0]
click at [334, 87] on div "Select Test 14/07" at bounding box center [342, 90] width 345 height 30
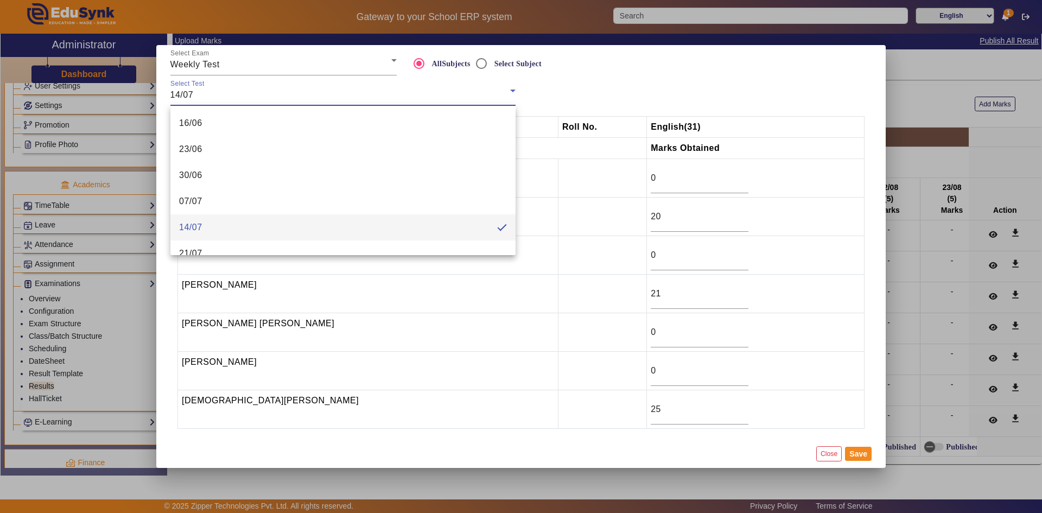
click at [330, 93] on div at bounding box center [521, 256] width 1042 height 513
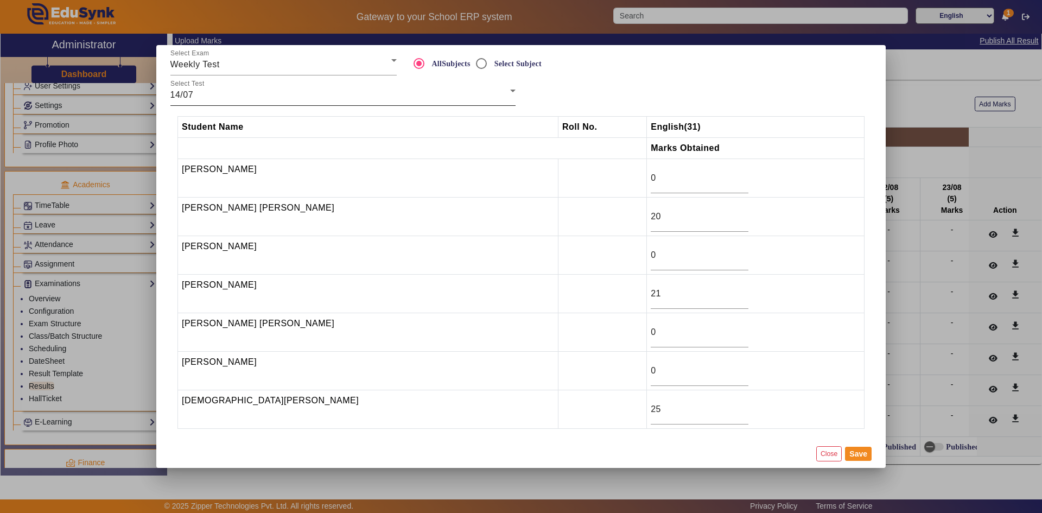
click at [219, 98] on div "14/07" at bounding box center [340, 94] width 340 height 13
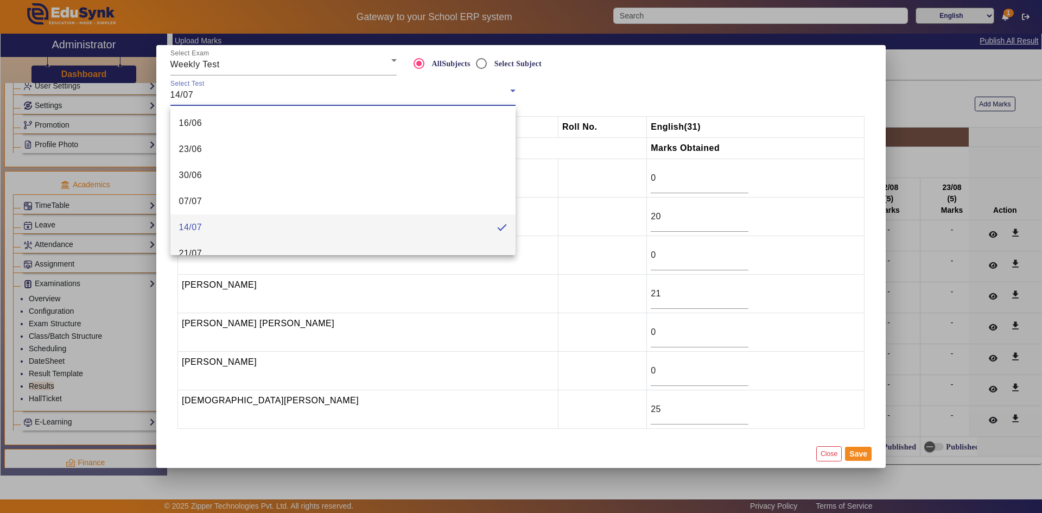
click at [204, 250] on mat-option "21/07" at bounding box center [342, 253] width 345 height 26
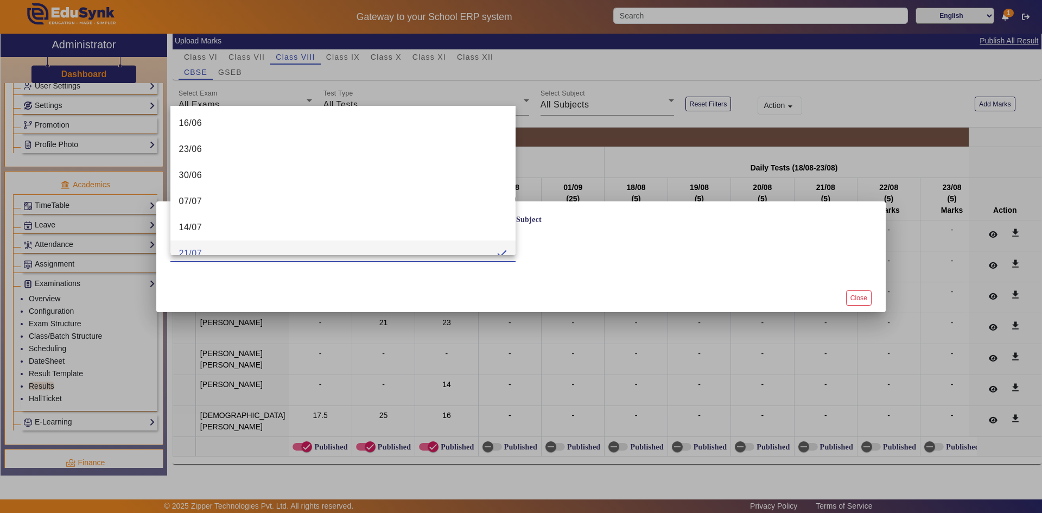
scroll to position [0, 0]
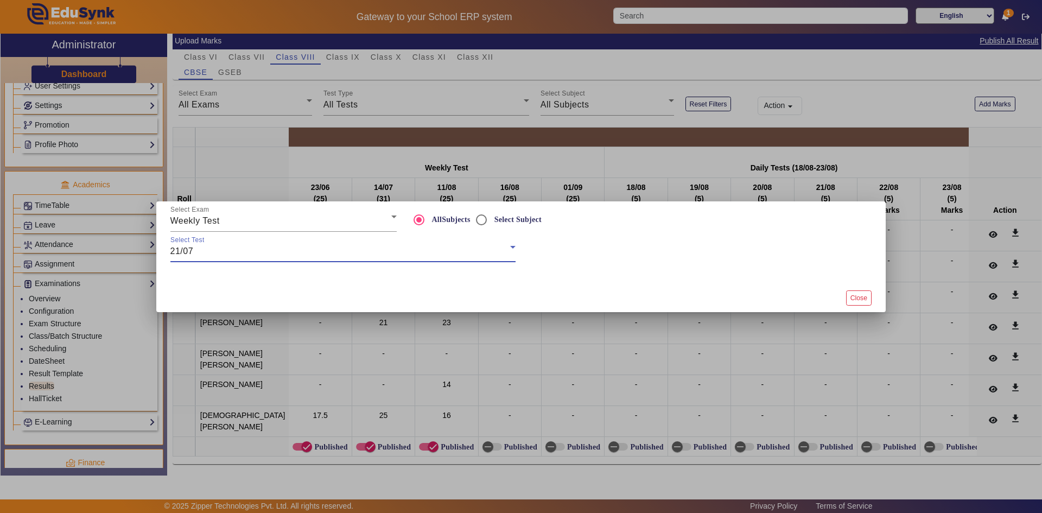
click at [656, 268] on div at bounding box center [520, 273] width 713 height 22
click at [430, 252] on div "21/07" at bounding box center [340, 251] width 340 height 13
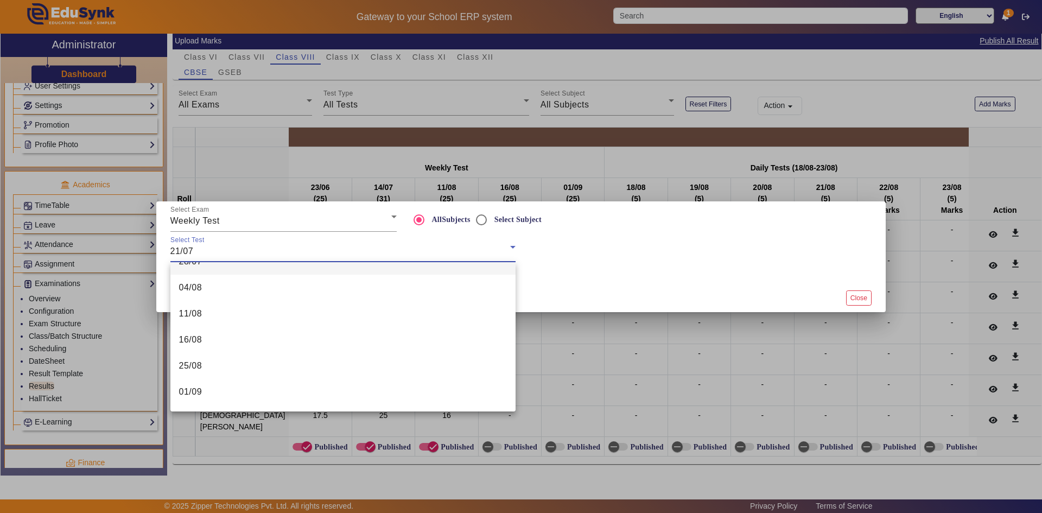
scroll to position [120, 0]
click at [256, 290] on mat-option "21/07" at bounding box center [342, 290] width 345 height 26
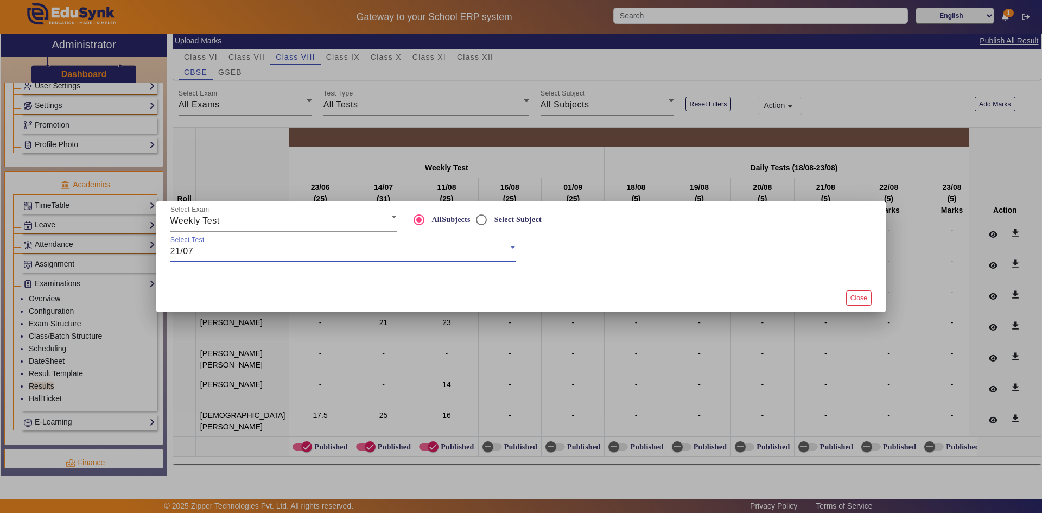
click at [612, 328] on div at bounding box center [521, 256] width 1042 height 513
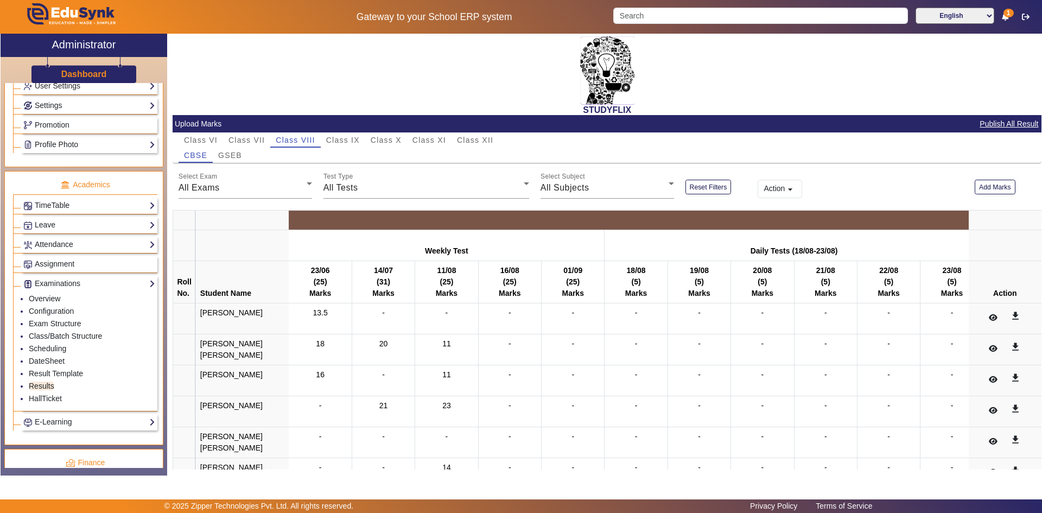
scroll to position [0, 0]
click at [234, 156] on span "GSEB" at bounding box center [230, 155] width 24 height 8
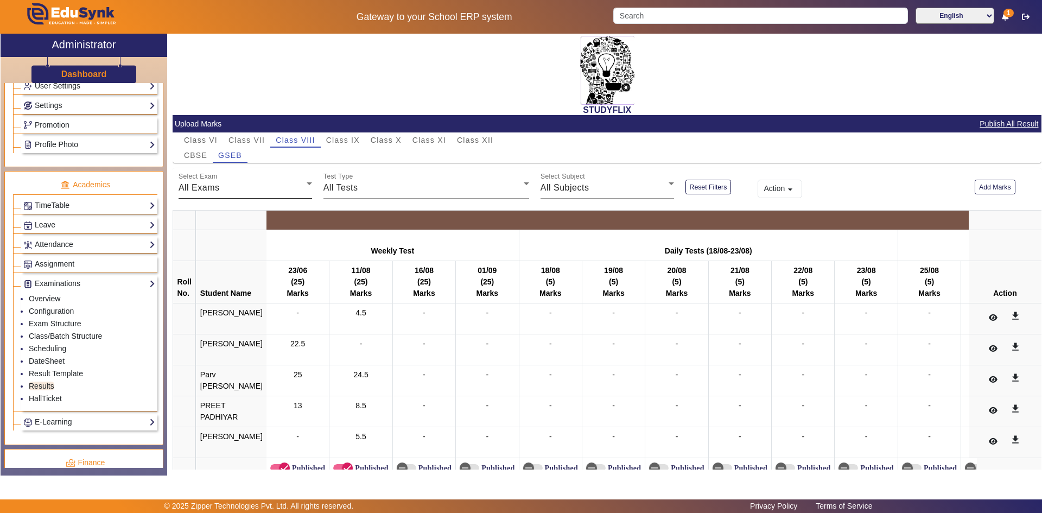
click at [276, 193] on div "All Exams" at bounding box center [243, 187] width 128 height 13
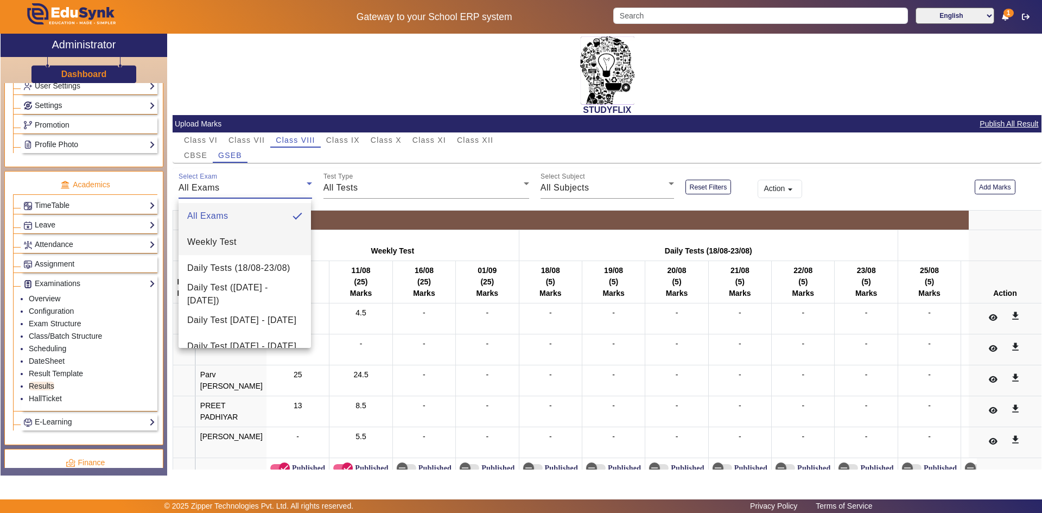
click at [244, 242] on mat-option "Weekly Test" at bounding box center [245, 242] width 132 height 26
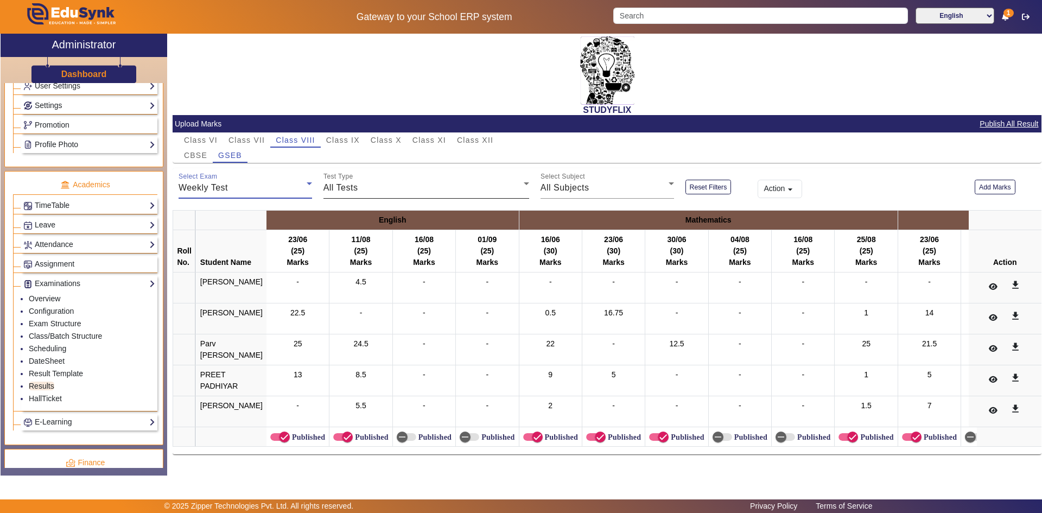
click at [398, 190] on div "All Tests" at bounding box center [423, 187] width 200 height 13
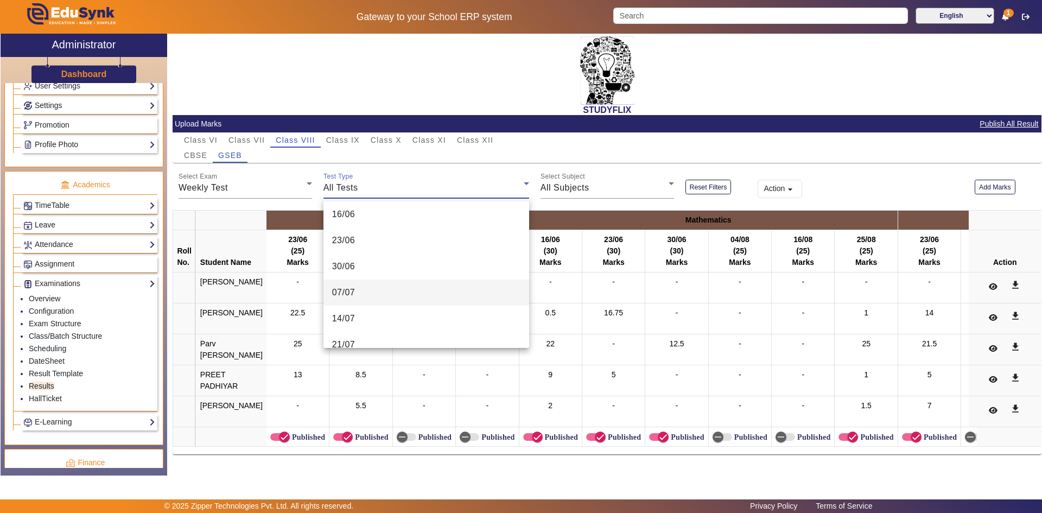
scroll to position [54, 0]
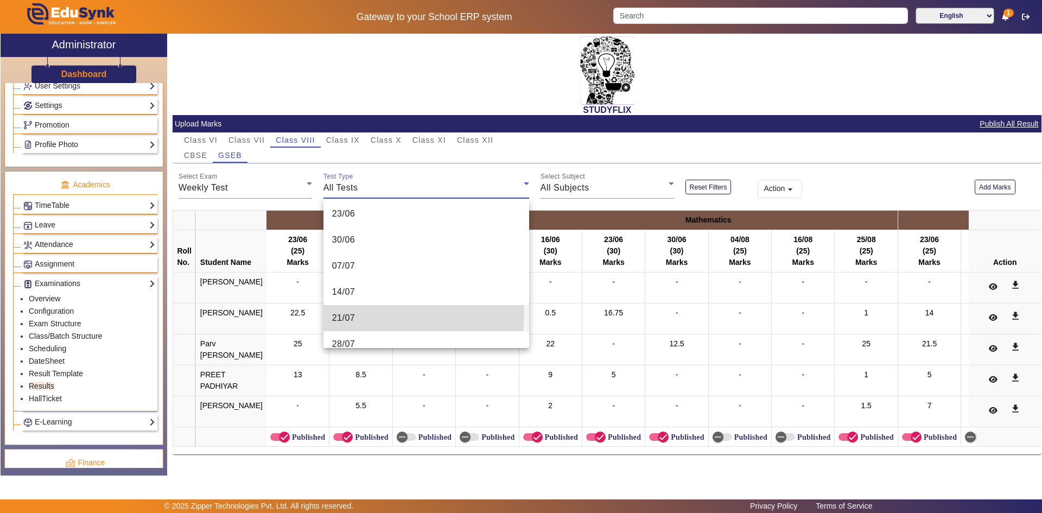
click at [369, 315] on mat-option "21/07" at bounding box center [426, 318] width 206 height 26
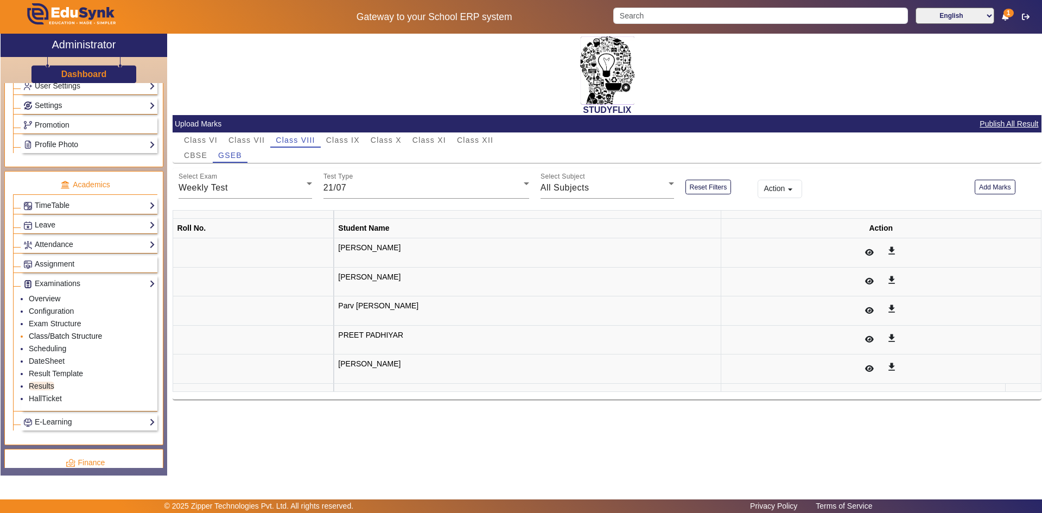
click at [46, 338] on link "Class/Batch Structure" at bounding box center [65, 336] width 73 height 9
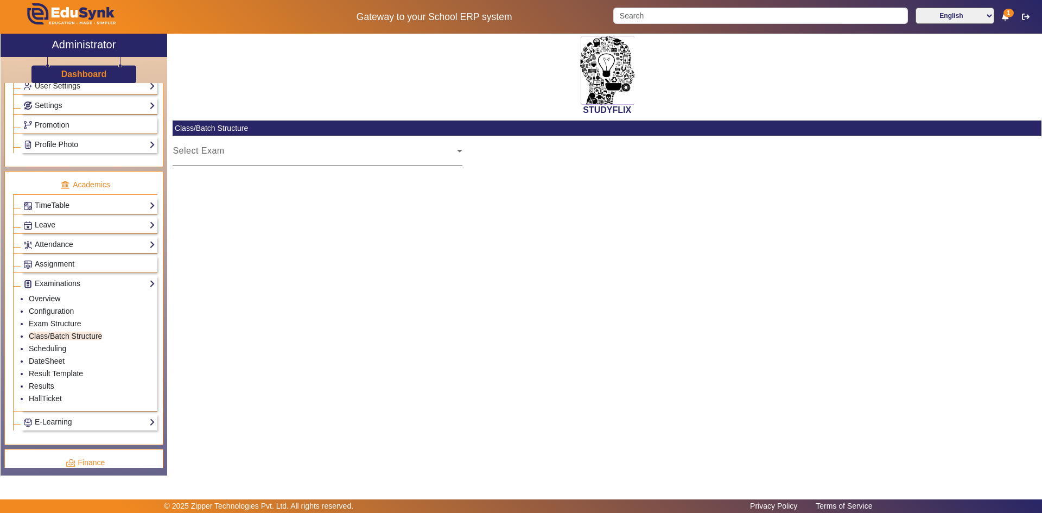
click at [239, 160] on div "Select Exam" at bounding box center [315, 155] width 284 height 13
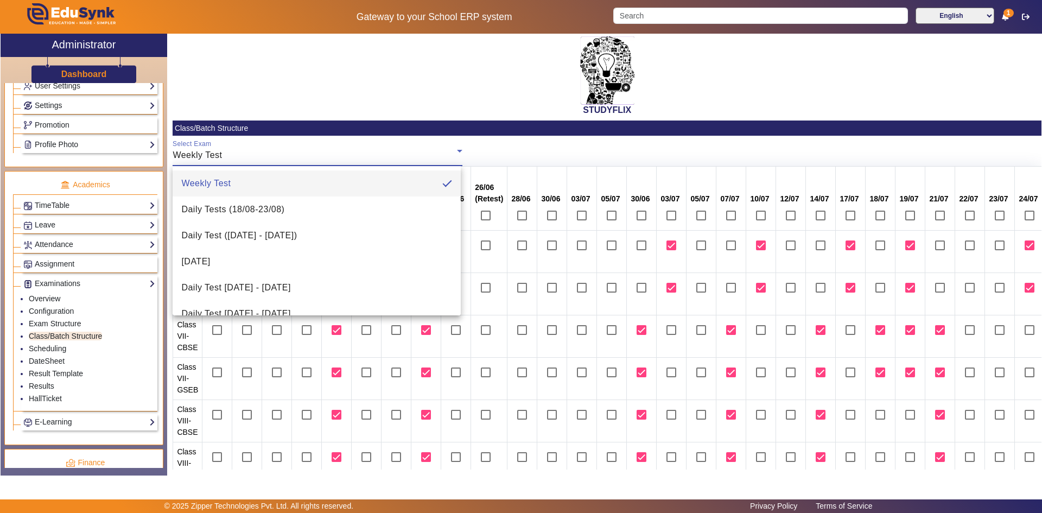
click at [485, 137] on div at bounding box center [521, 256] width 1042 height 513
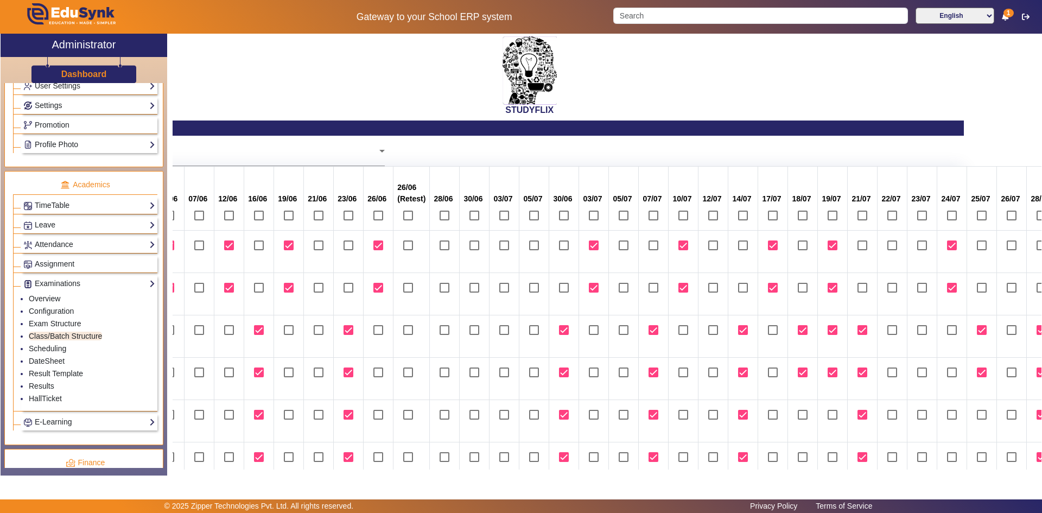
scroll to position [109, 78]
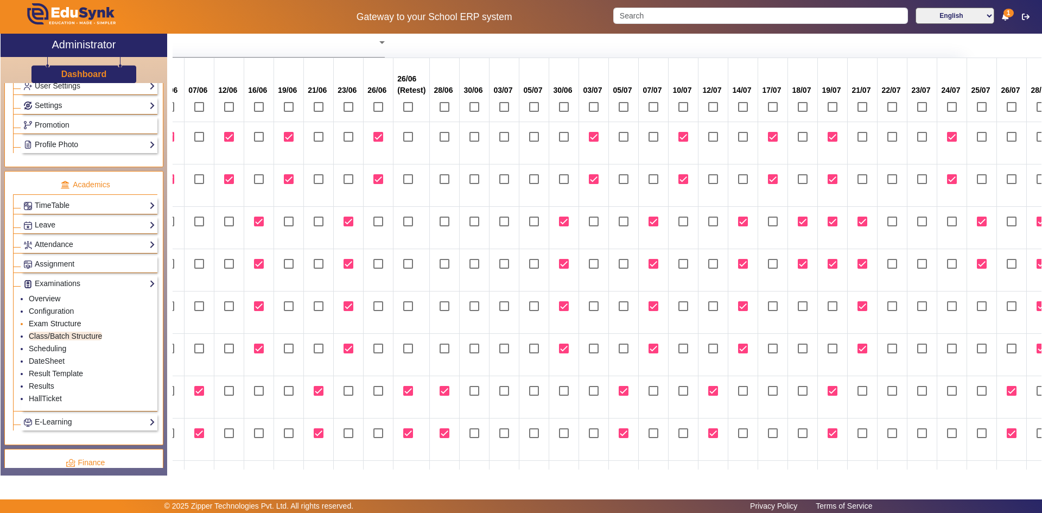
click at [60, 322] on link "Exam Structure" at bounding box center [55, 323] width 52 height 9
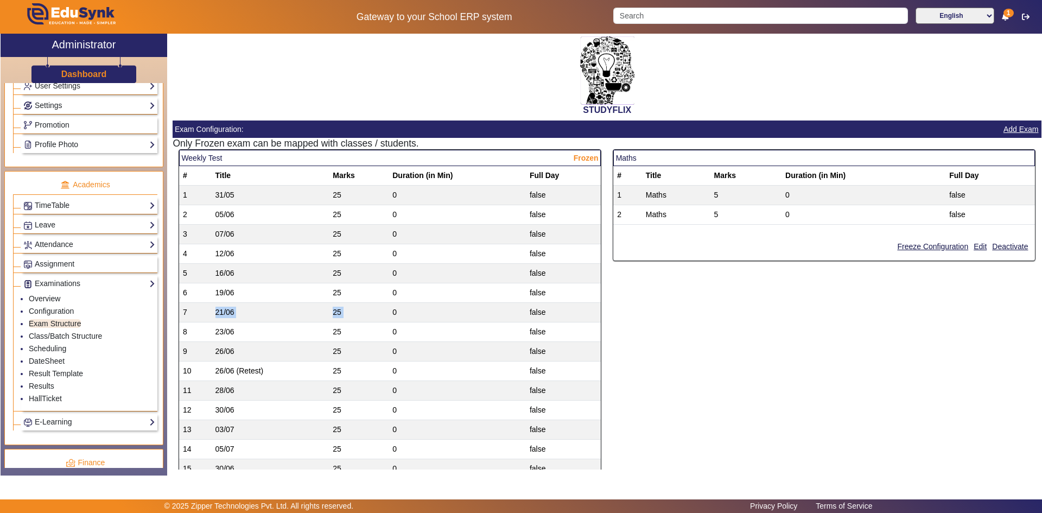
drag, startPoint x: 213, startPoint y: 314, endPoint x: 388, endPoint y: 313, distance: 174.7
click at [388, 313] on tr "7 21/06 25 0 false" at bounding box center [390, 313] width 422 height 20
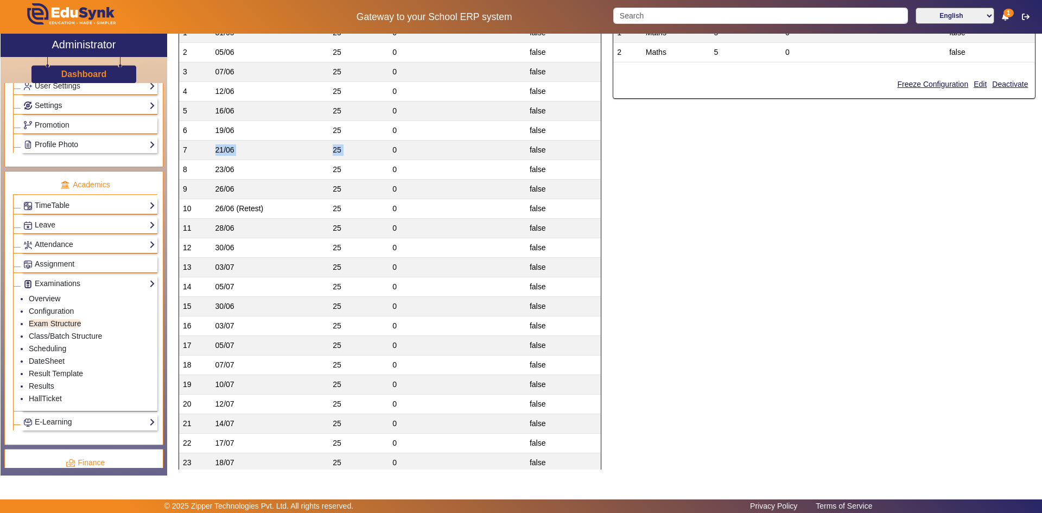
scroll to position [163, 0]
click at [52, 310] on link "Configuration" at bounding box center [51, 311] width 45 height 9
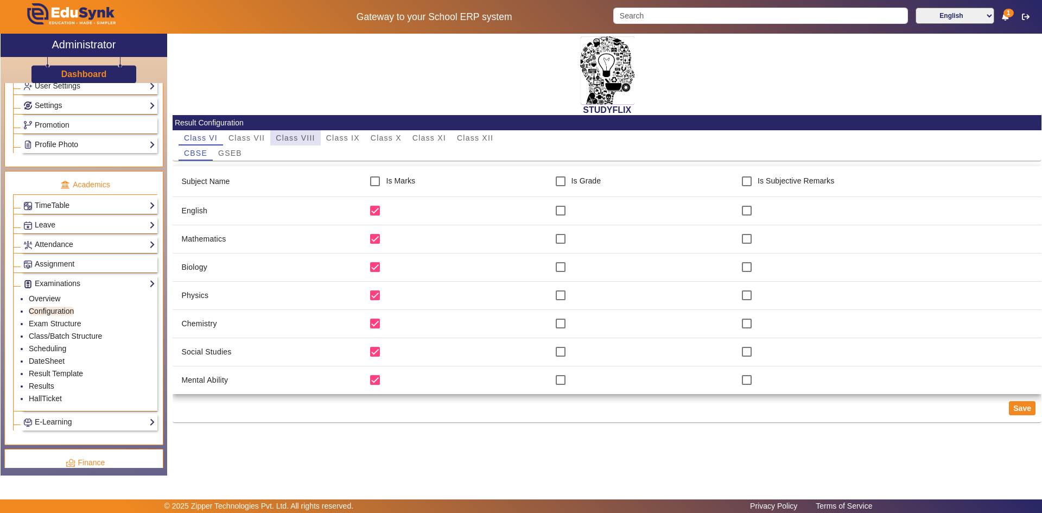
click at [314, 136] on span "Class VIII" at bounding box center [295, 138] width 39 height 8
click at [59, 298] on link "Overview" at bounding box center [44, 298] width 31 height 9
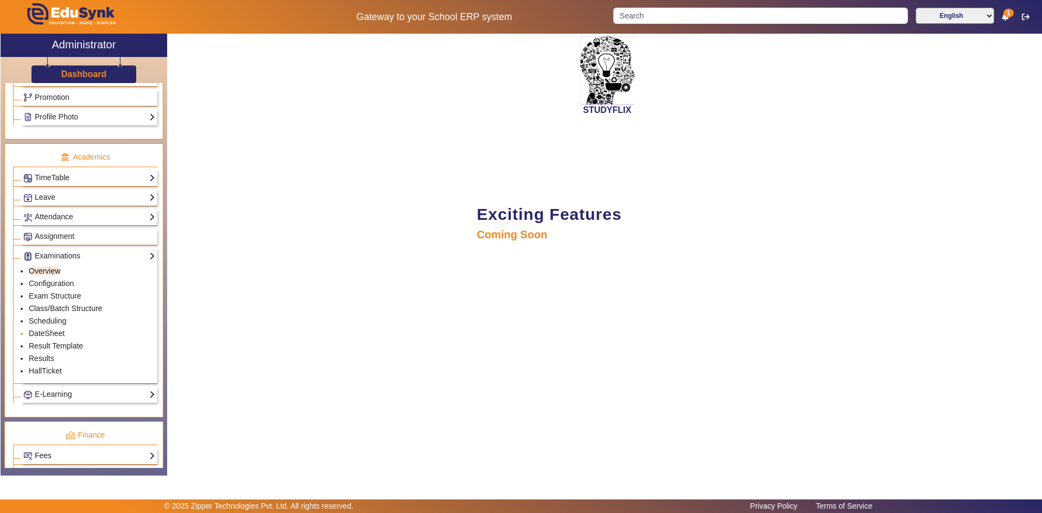
scroll to position [380, 0]
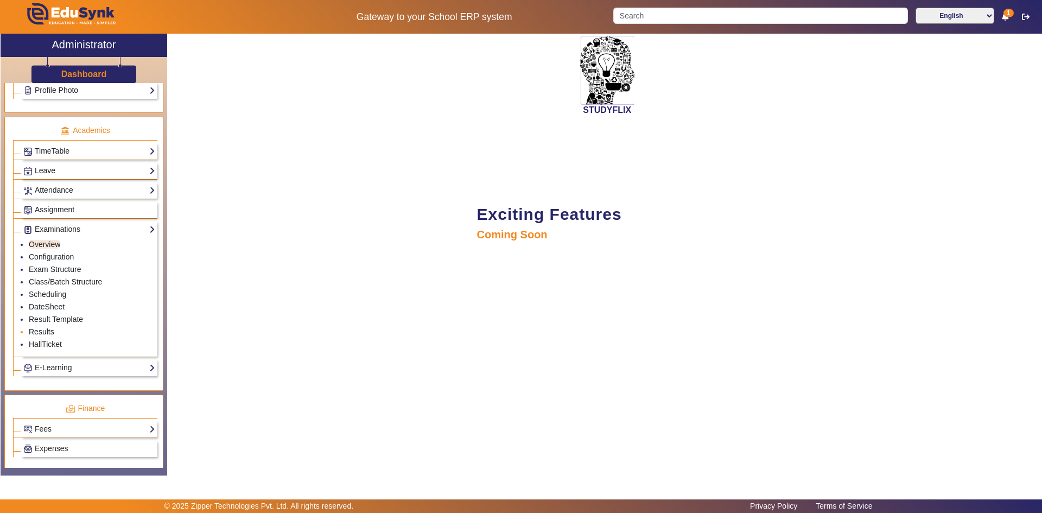
click at [49, 330] on link "Results" at bounding box center [42, 331] width 26 height 9
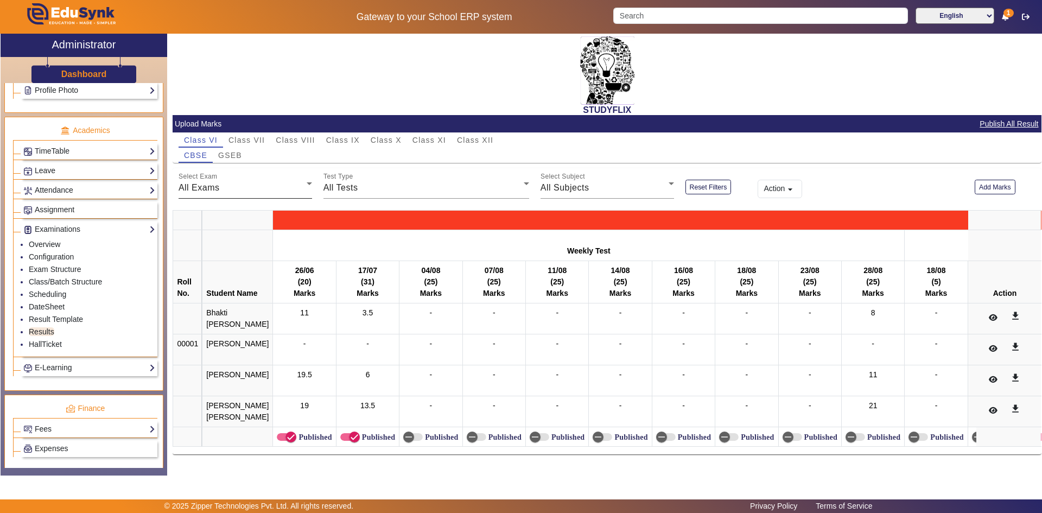
click at [259, 190] on div "All Exams" at bounding box center [243, 187] width 128 height 13
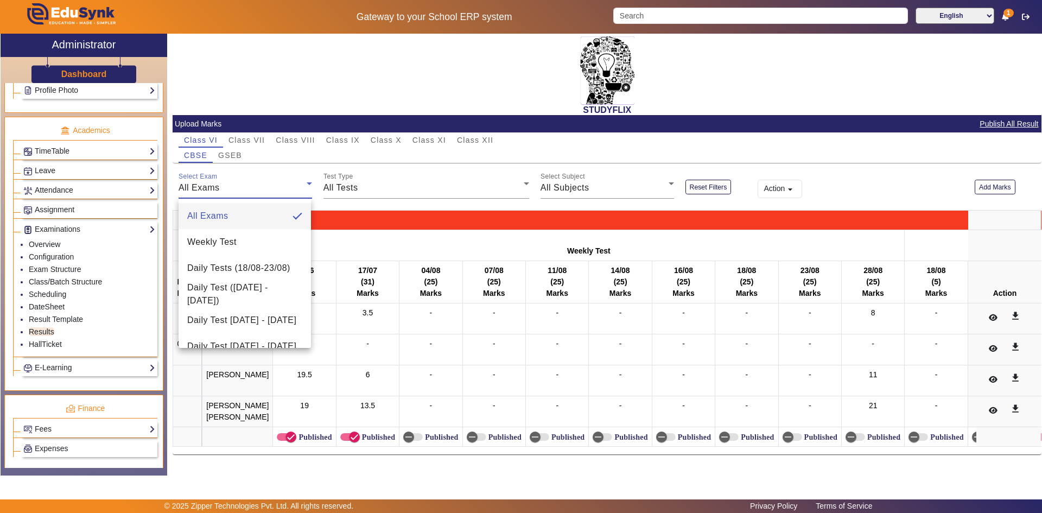
click at [297, 144] on div at bounding box center [521, 256] width 1042 height 513
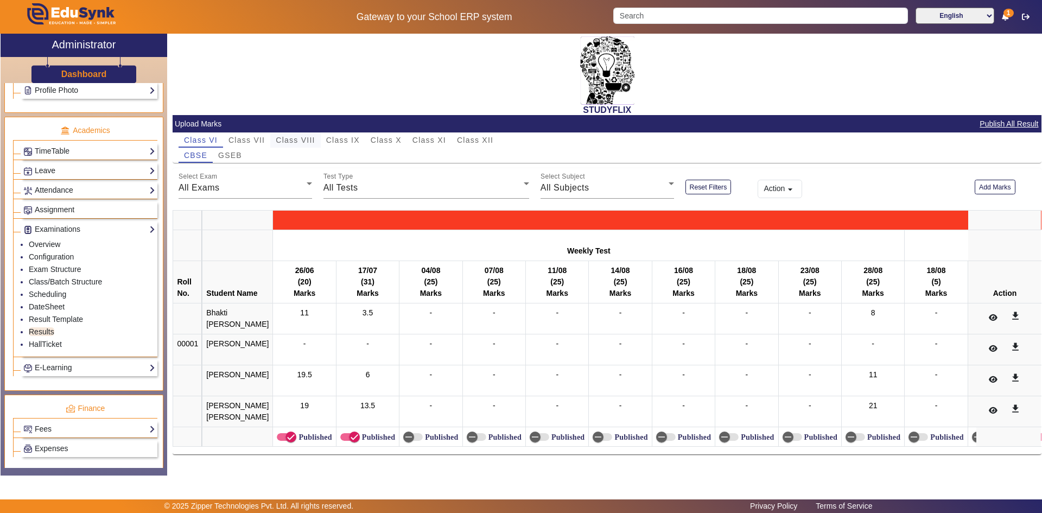
click at [300, 141] on span "Class VIII" at bounding box center [295, 140] width 39 height 8
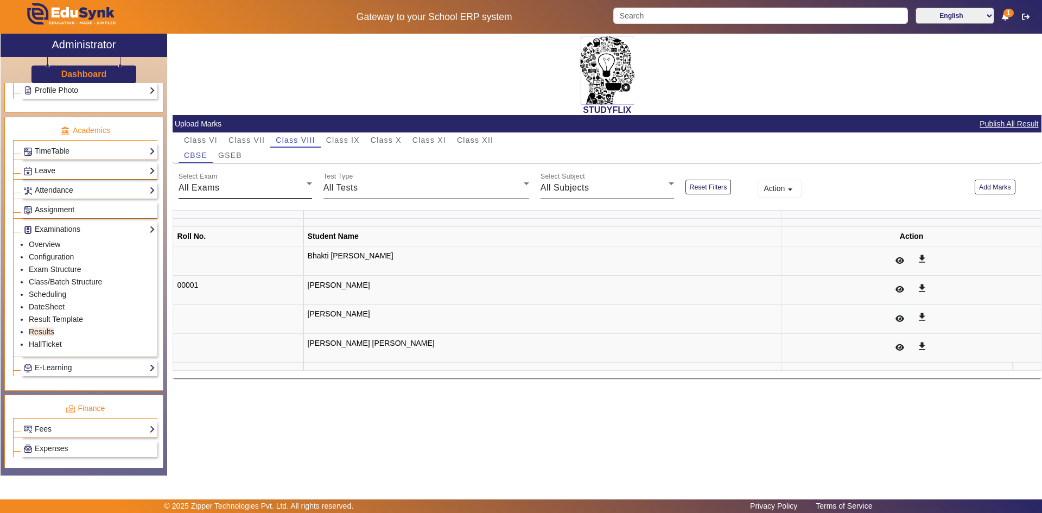
click at [263, 189] on div "All Exams" at bounding box center [243, 187] width 128 height 13
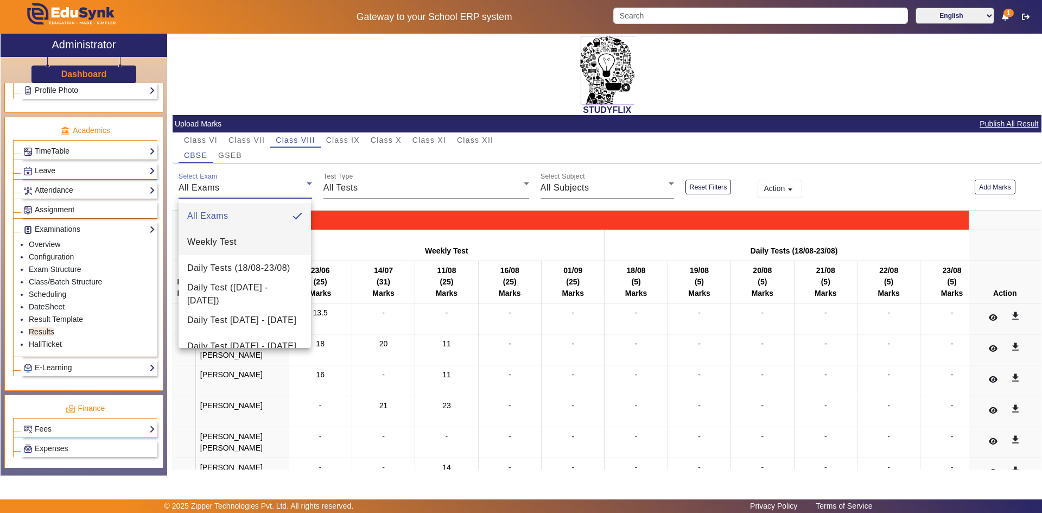
click at [248, 241] on mat-option "Weekly Test" at bounding box center [245, 242] width 132 height 26
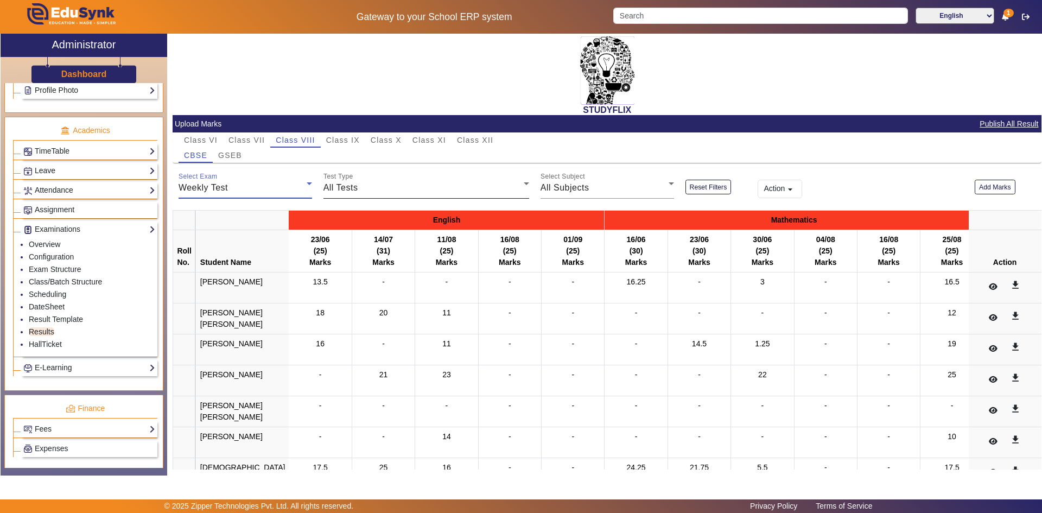
click at [352, 188] on span "All Tests" at bounding box center [340, 187] width 35 height 9
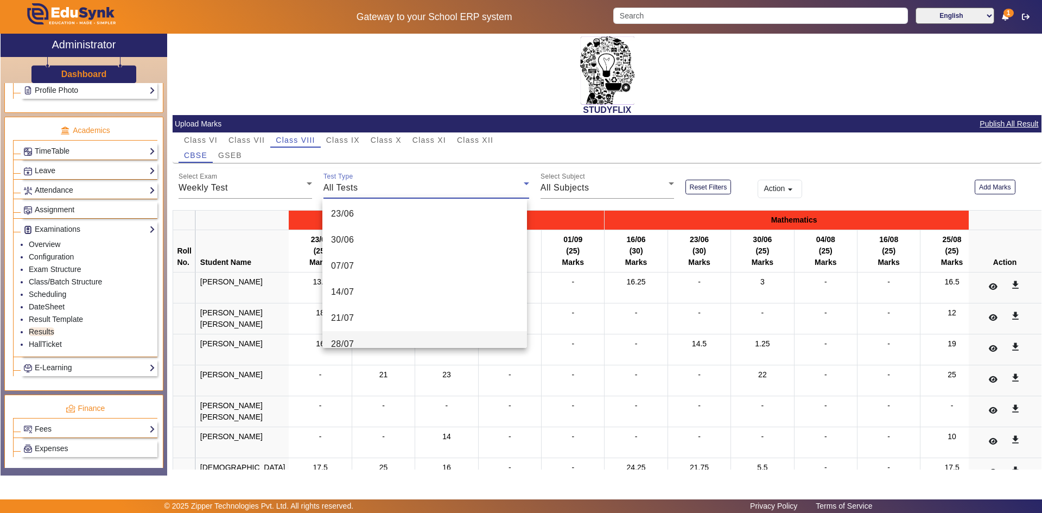
scroll to position [109, 0]
click at [371, 294] on mat-option "28/07" at bounding box center [424, 290] width 205 height 26
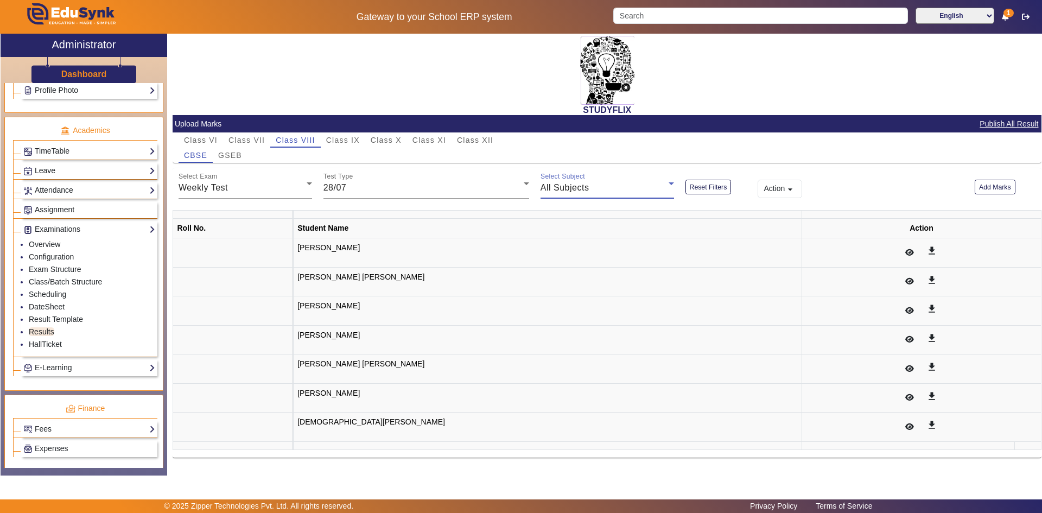
click at [554, 186] on span "All Subjects" at bounding box center [565, 187] width 49 height 9
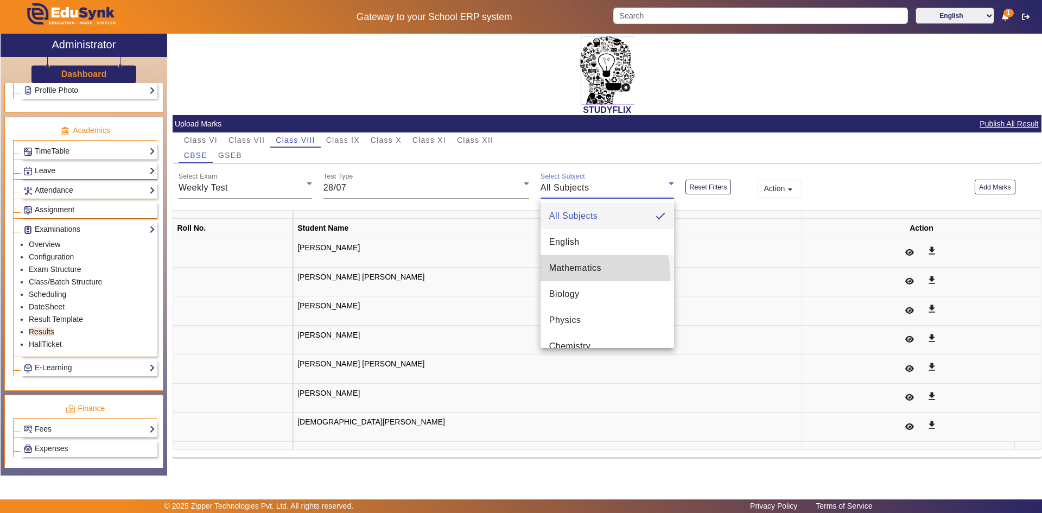
click at [568, 275] on mat-option "Mathematics" at bounding box center [607, 268] width 133 height 26
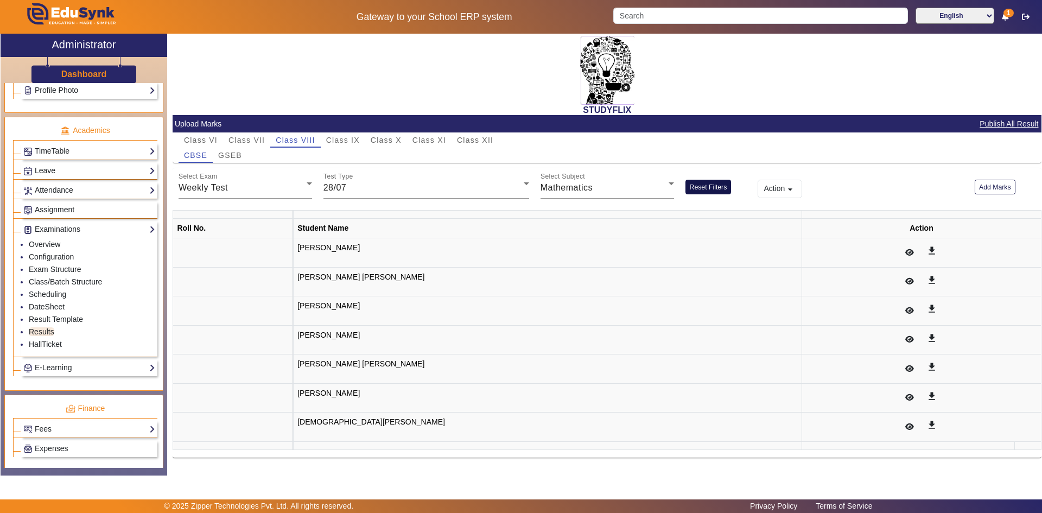
click at [706, 192] on button "Reset Filters" at bounding box center [708, 187] width 46 height 15
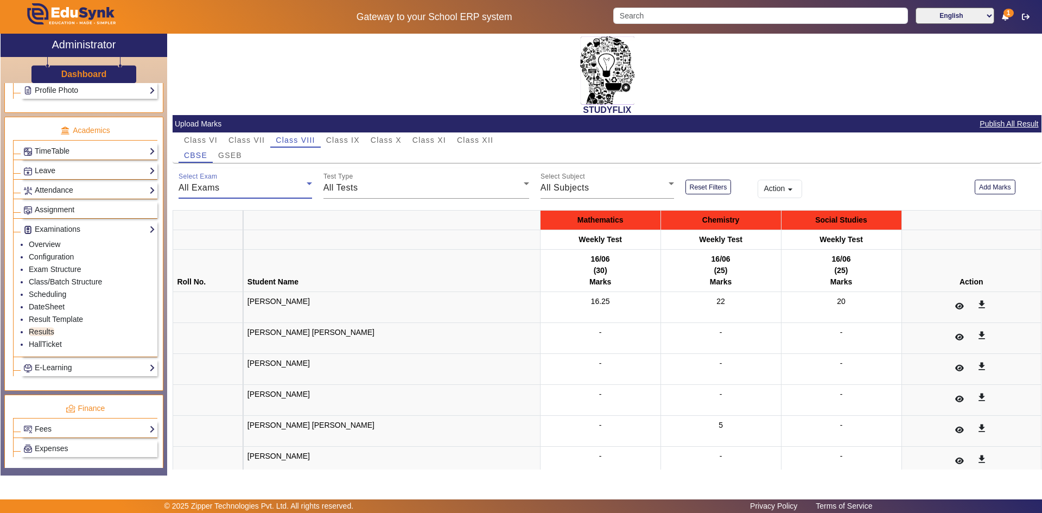
click at [236, 189] on div "All Exams" at bounding box center [243, 187] width 128 height 13
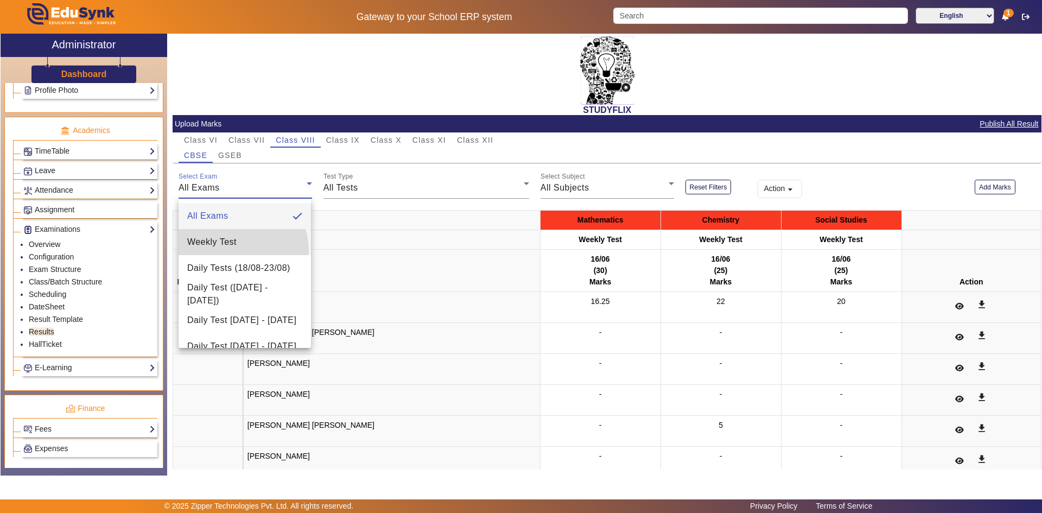
click at [230, 251] on mat-option "Weekly Test" at bounding box center [245, 242] width 132 height 26
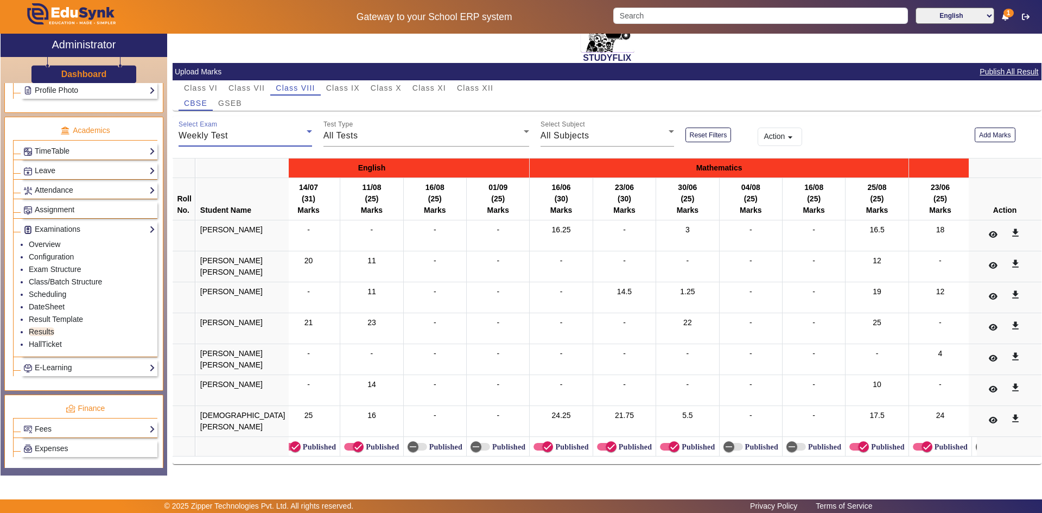
scroll to position [0, 0]
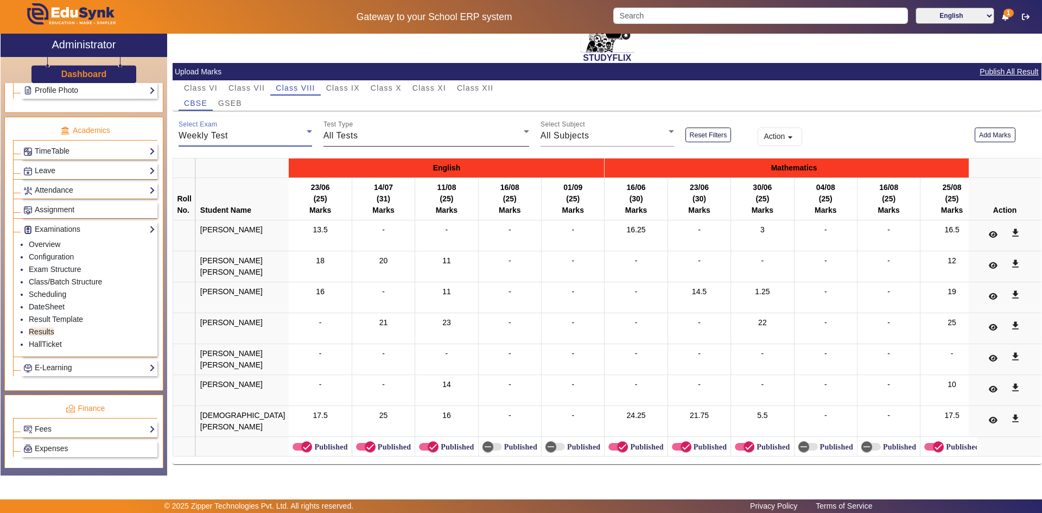
click at [365, 129] on div "All Tests" at bounding box center [423, 135] width 200 height 13
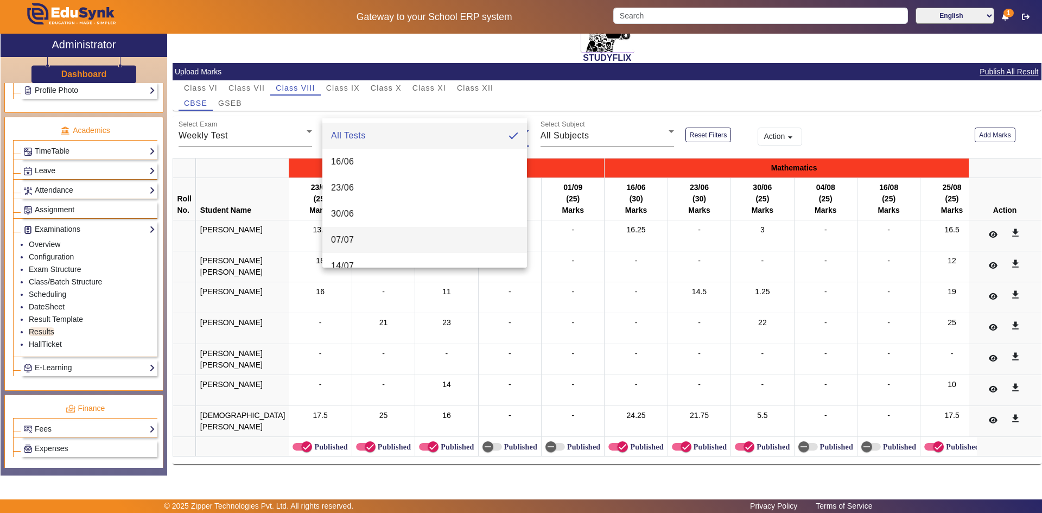
scroll to position [54, 0]
click at [376, 238] on mat-option "21/07" at bounding box center [424, 238] width 205 height 26
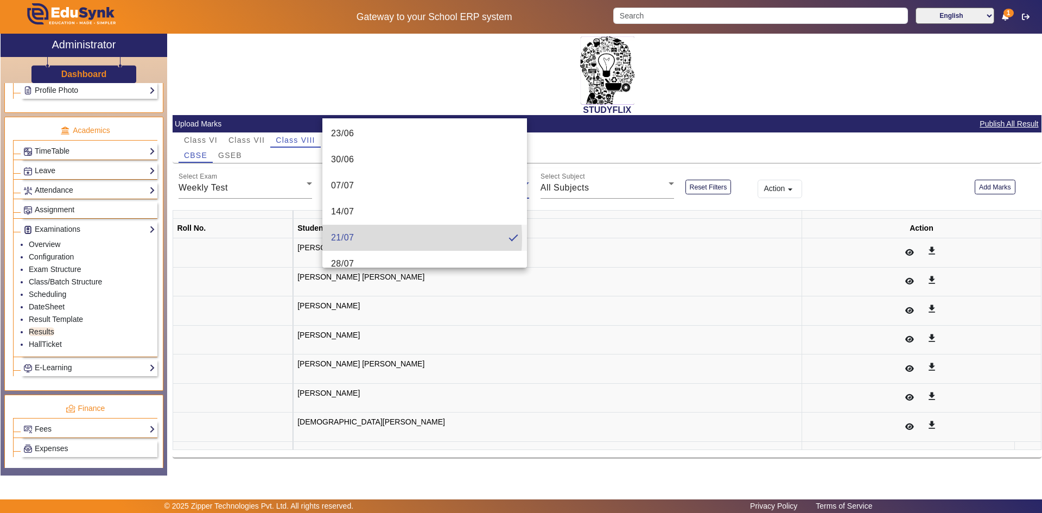
scroll to position [0, 0]
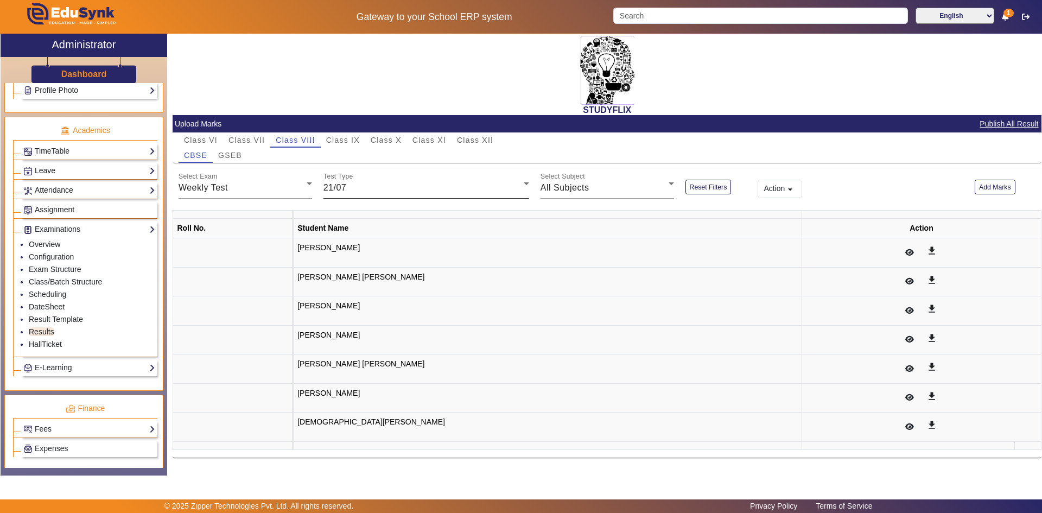
click at [383, 195] on div "Test Type 21/07" at bounding box center [426, 183] width 206 height 30
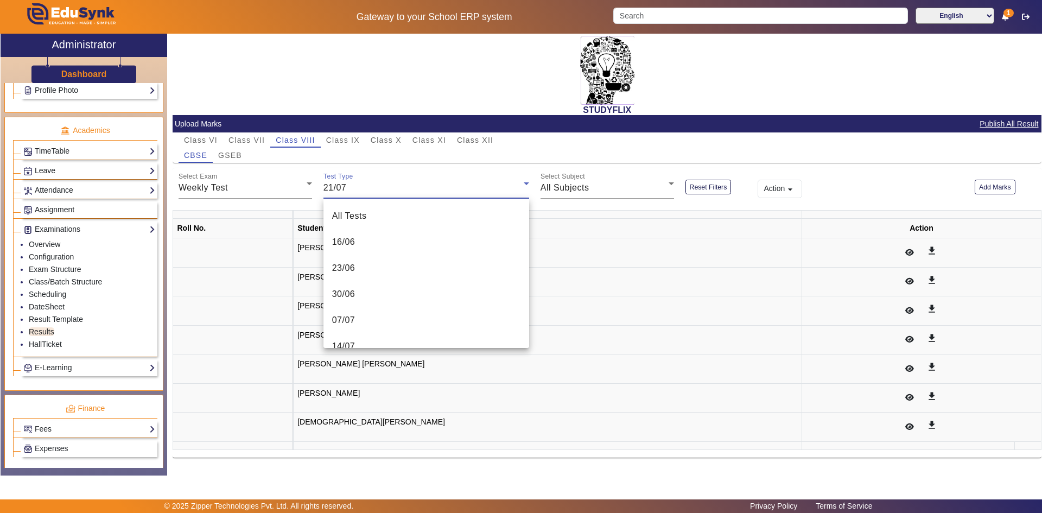
scroll to position [37, 0]
click at [397, 183] on div at bounding box center [521, 256] width 1042 height 513
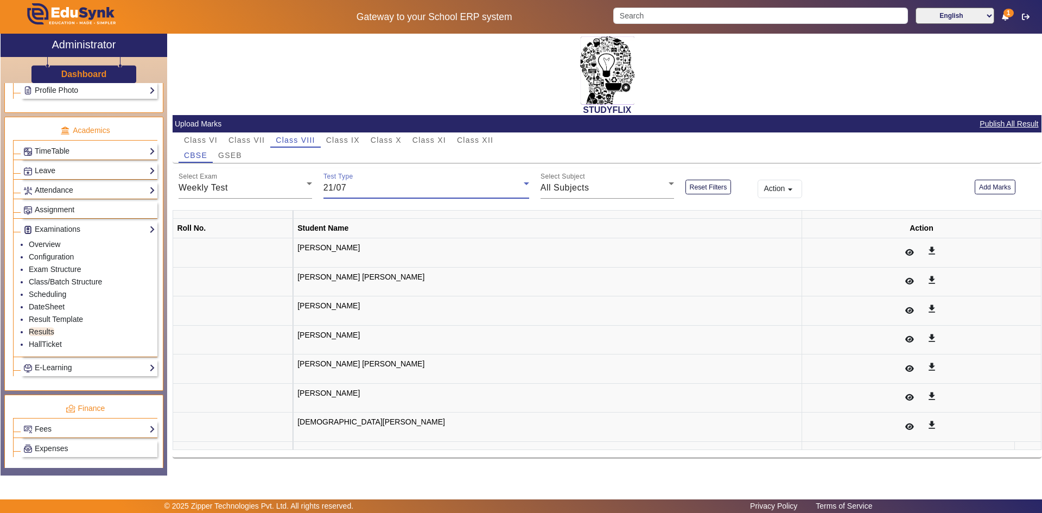
click at [402, 184] on div "21/07" at bounding box center [423, 187] width 200 height 13
click at [363, 297] on mat-option "28/07" at bounding box center [426, 307] width 206 height 26
click at [358, 189] on div "28/07" at bounding box center [423, 187] width 200 height 13
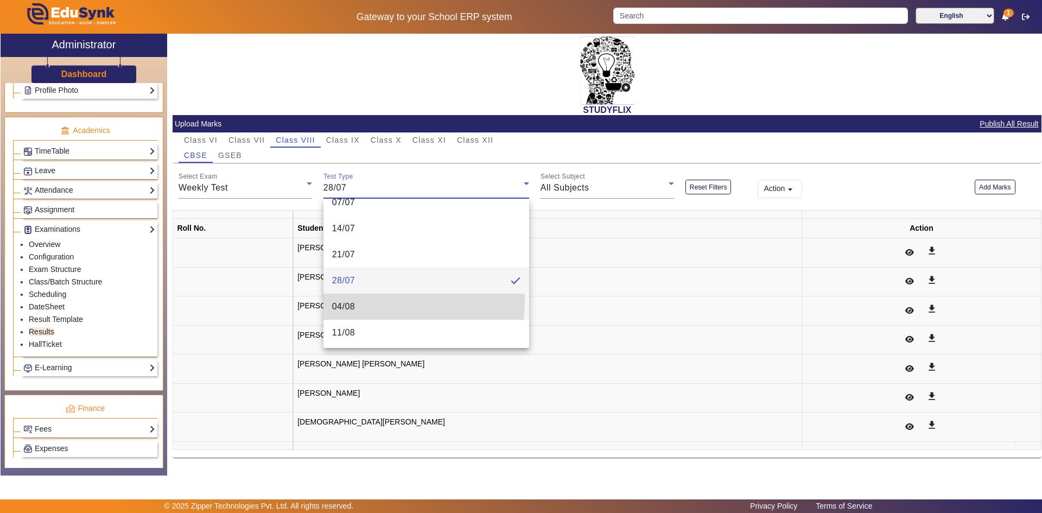
click at [354, 299] on mat-option "04/08" at bounding box center [426, 307] width 206 height 26
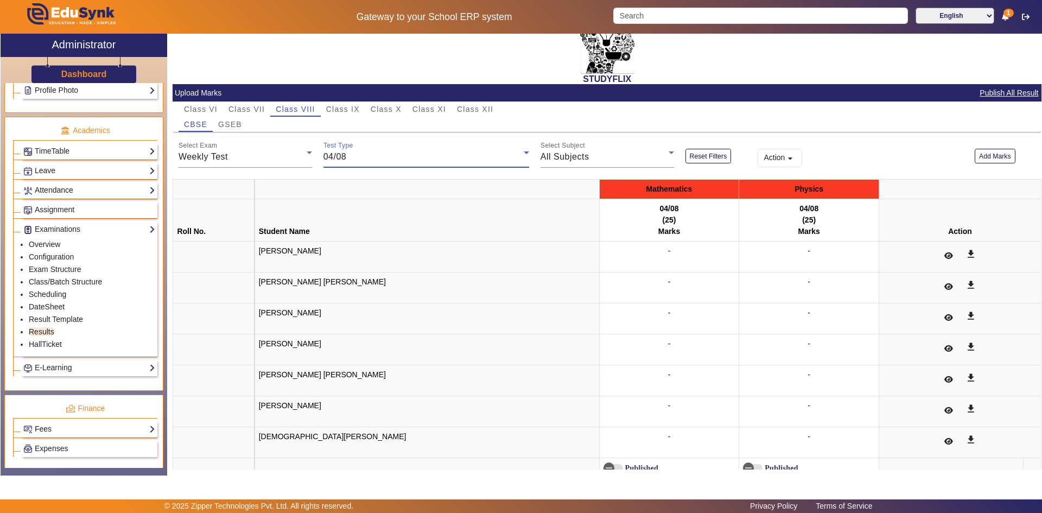
scroll to position [0, 0]
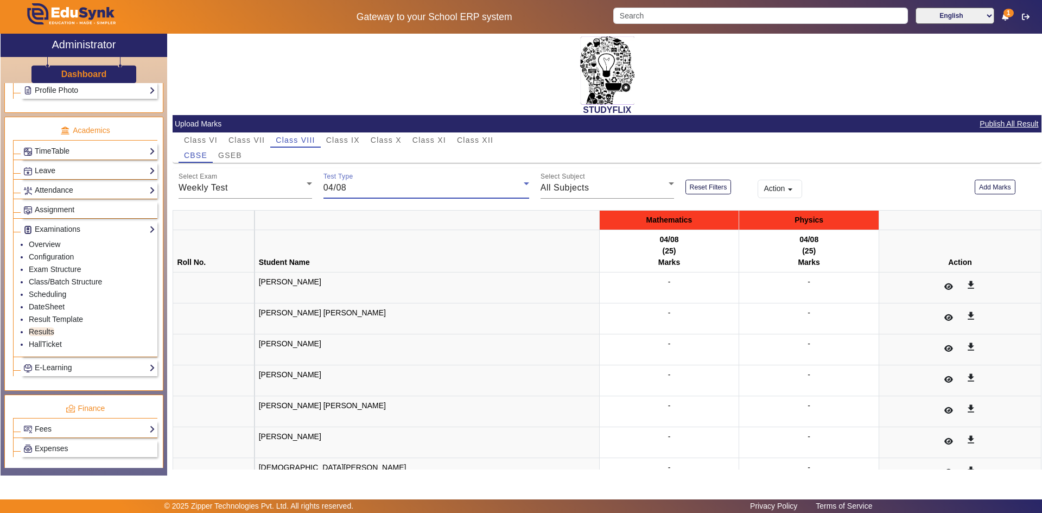
click at [357, 190] on div "04/08" at bounding box center [423, 187] width 200 height 13
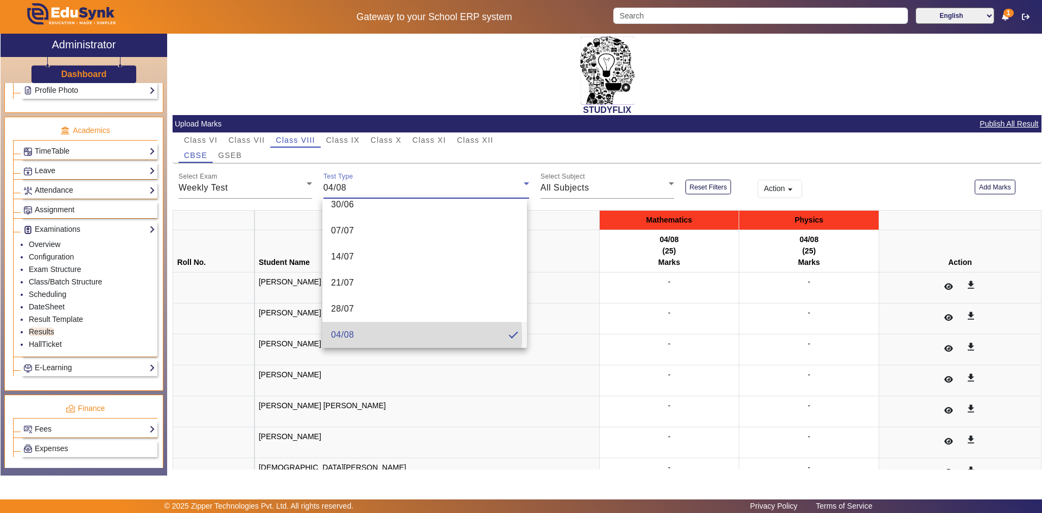
click at [390, 336] on mat-option "04/08" at bounding box center [424, 335] width 205 height 26
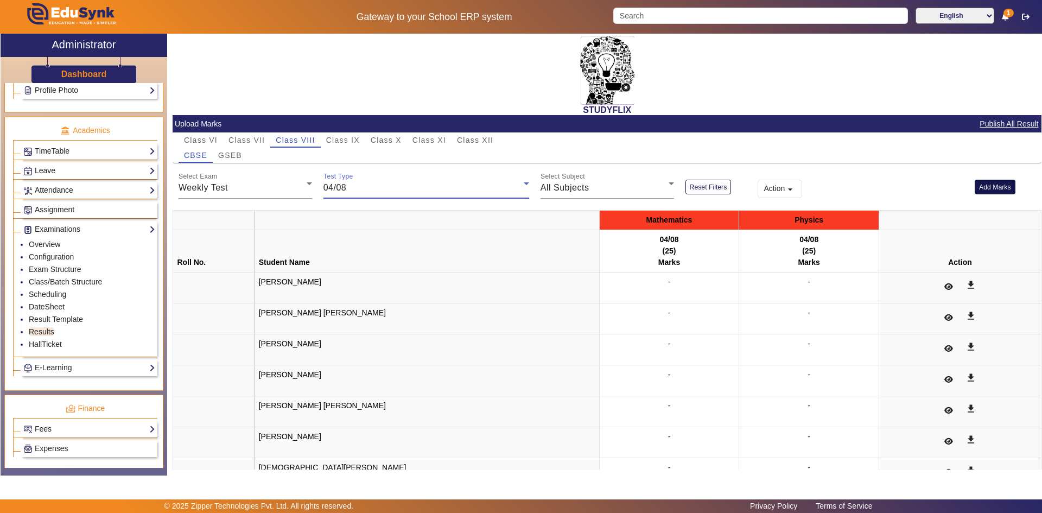
click at [985, 185] on button "Add Marks" at bounding box center [995, 187] width 41 height 15
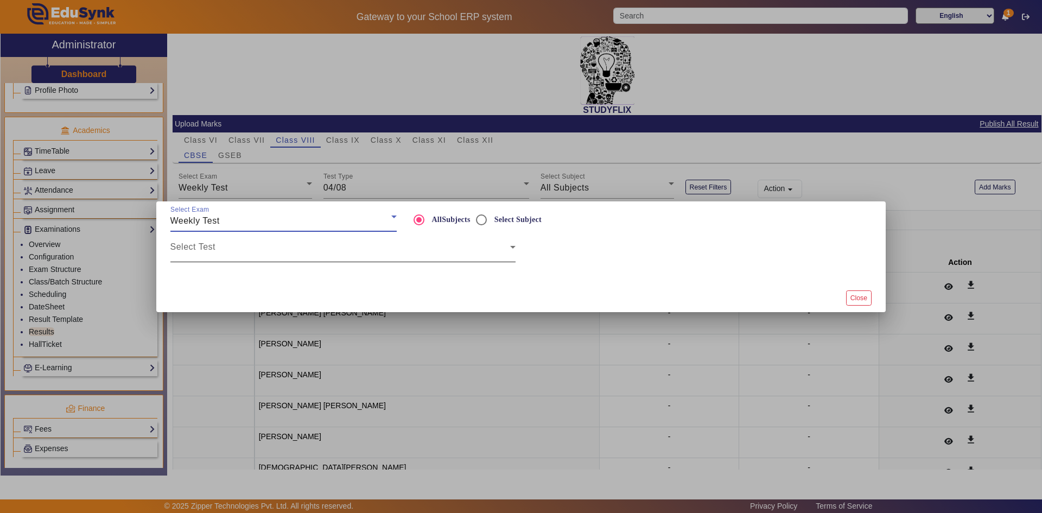
click at [281, 250] on span at bounding box center [340, 251] width 340 height 13
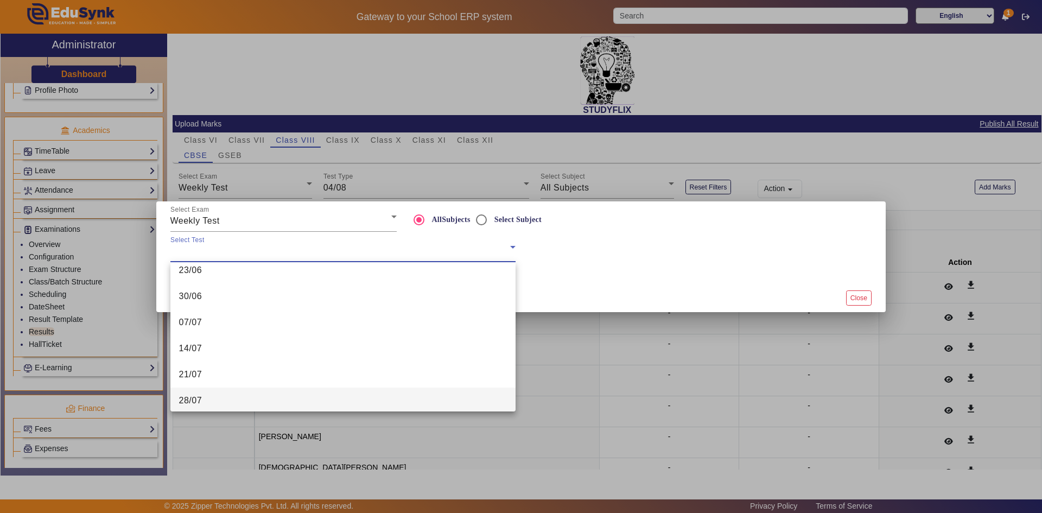
scroll to position [54, 0]
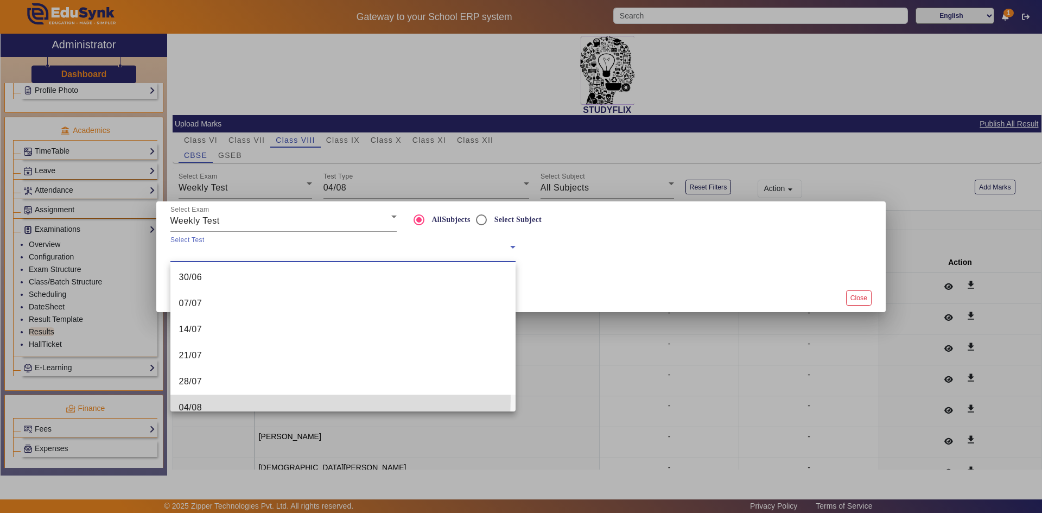
click at [221, 398] on mat-option "04/08" at bounding box center [342, 408] width 345 height 26
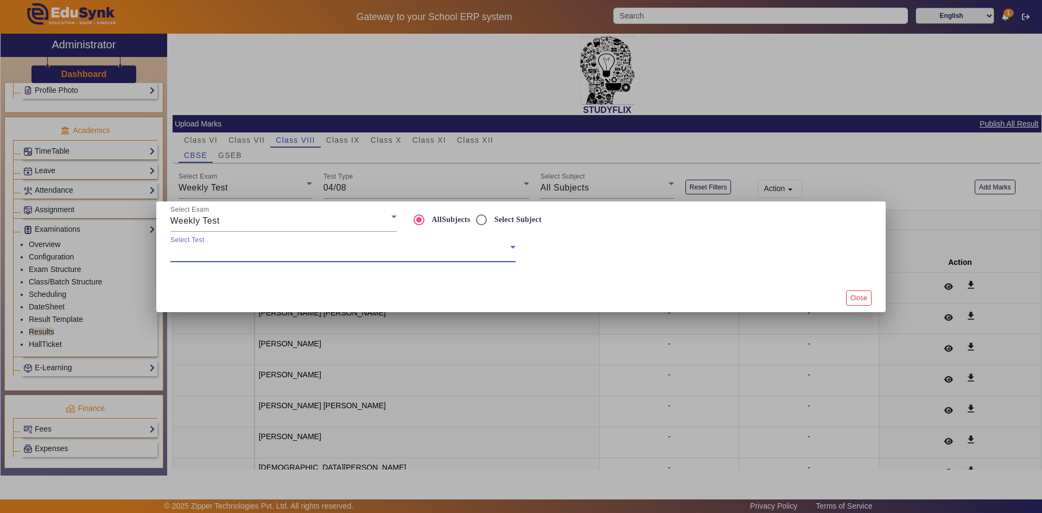
scroll to position [63, 0]
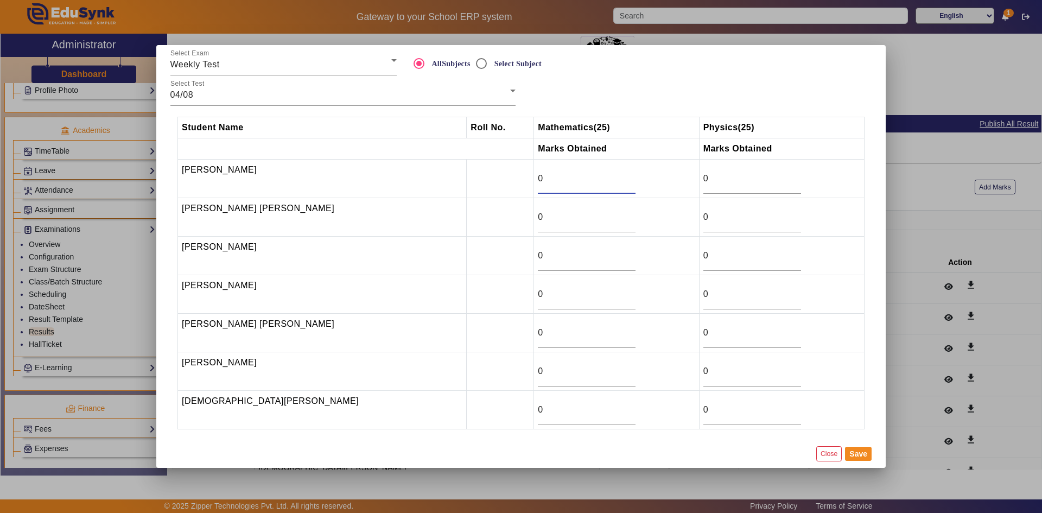
drag, startPoint x: 517, startPoint y: 183, endPoint x: 507, endPoint y: 184, distance: 9.8
click at [507, 184] on tr "[PERSON_NAME] 0 0" at bounding box center [521, 179] width 686 height 39
click at [259, 102] on div "Select Test 04/08" at bounding box center [342, 90] width 345 height 30
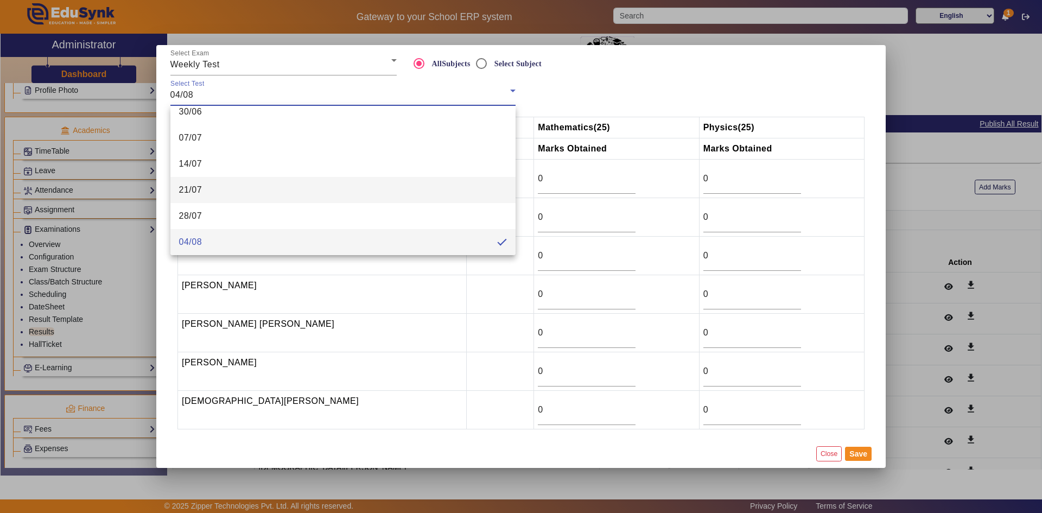
click at [209, 195] on mat-option "21/07" at bounding box center [342, 190] width 345 height 26
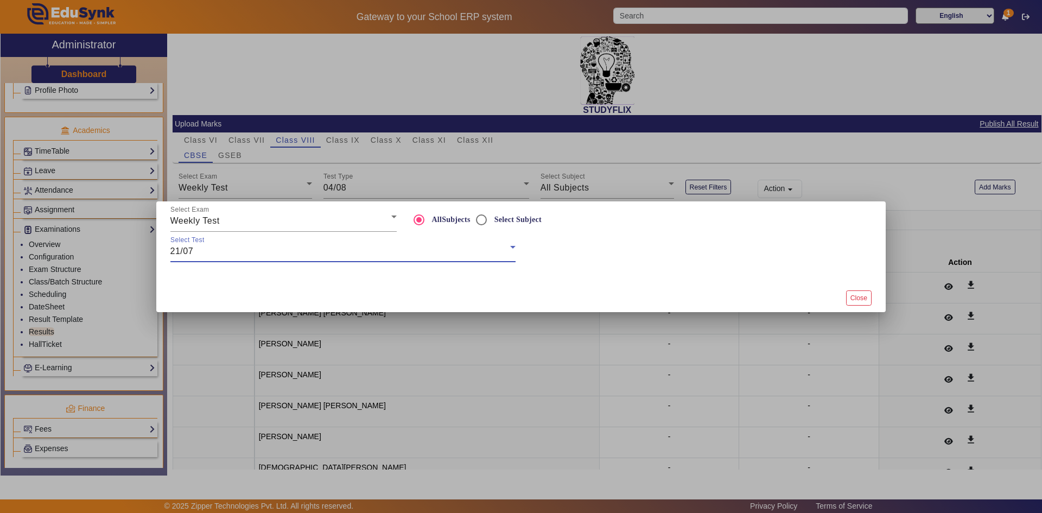
click at [497, 257] on div "21/07" at bounding box center [340, 251] width 340 height 13
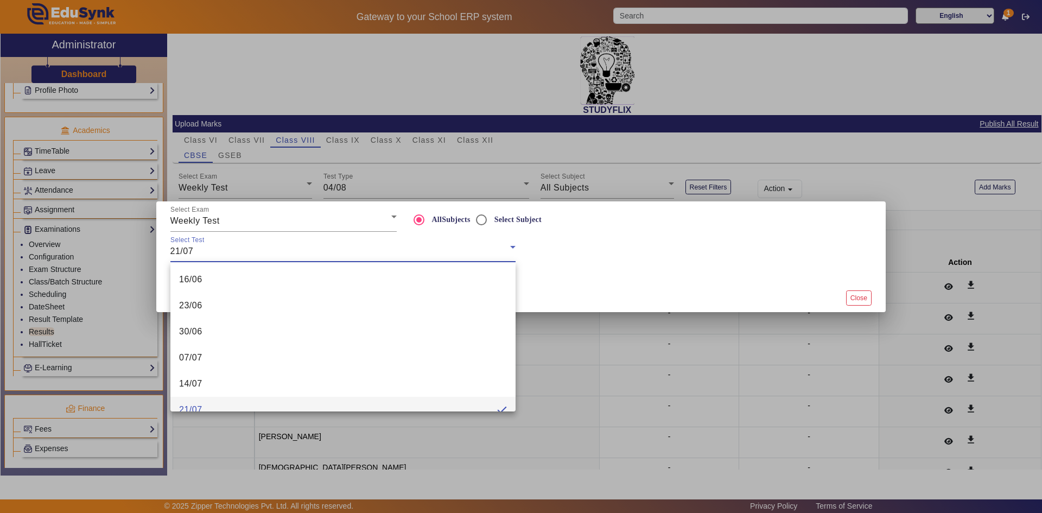
scroll to position [11, 0]
click at [559, 297] on div at bounding box center [521, 256] width 1042 height 513
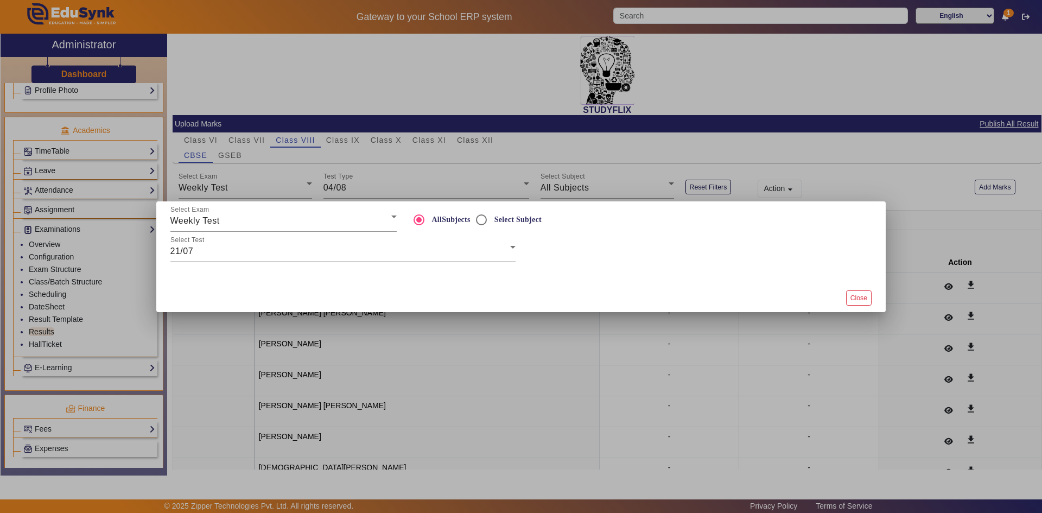
click at [214, 252] on div "21/07" at bounding box center [340, 251] width 340 height 13
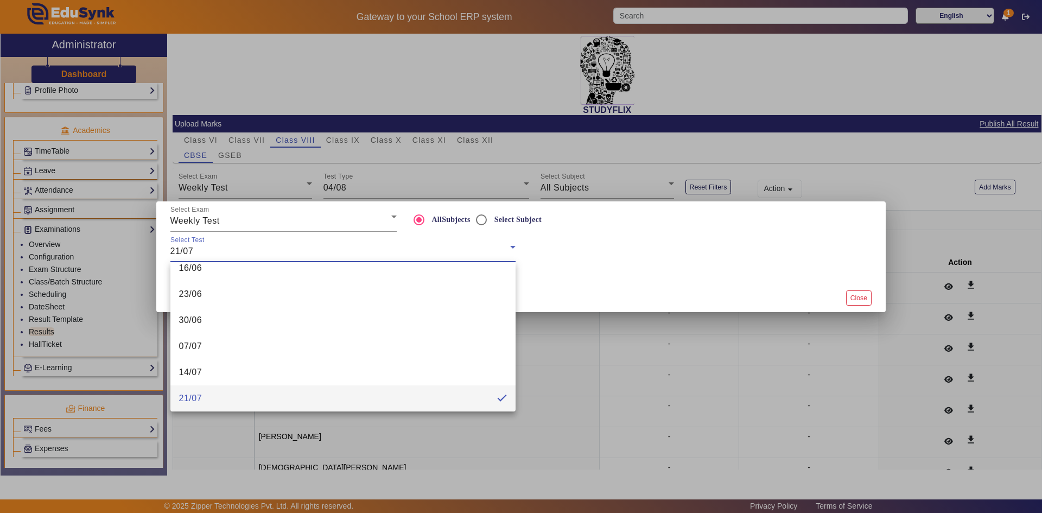
scroll to position [66, 0]
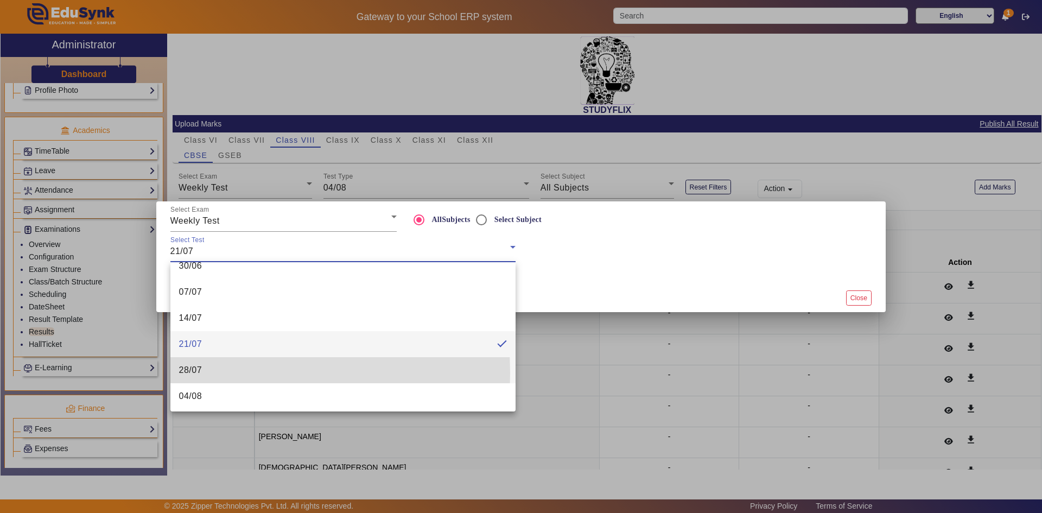
click at [199, 373] on span "28/07" at bounding box center [190, 370] width 23 height 13
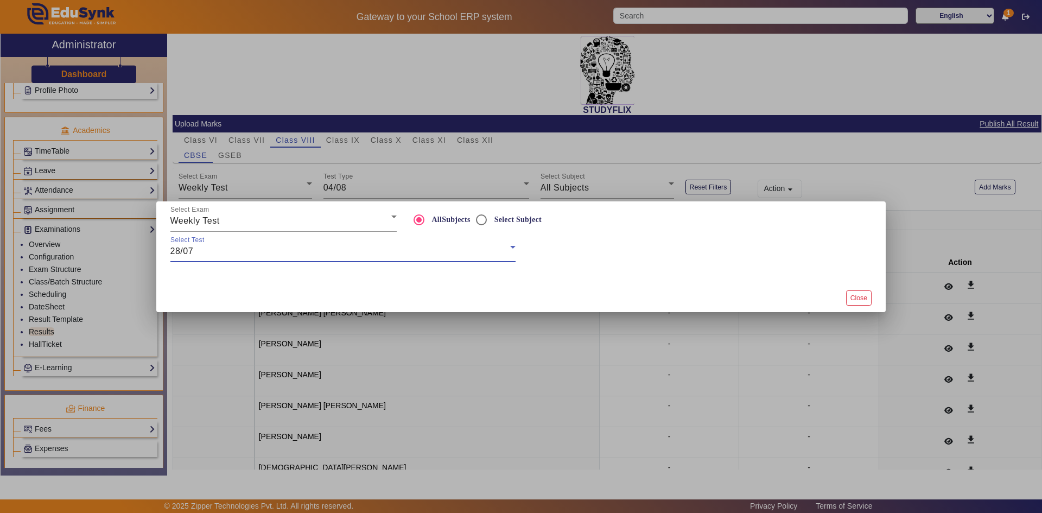
click at [323, 252] on div "28/07" at bounding box center [340, 251] width 340 height 13
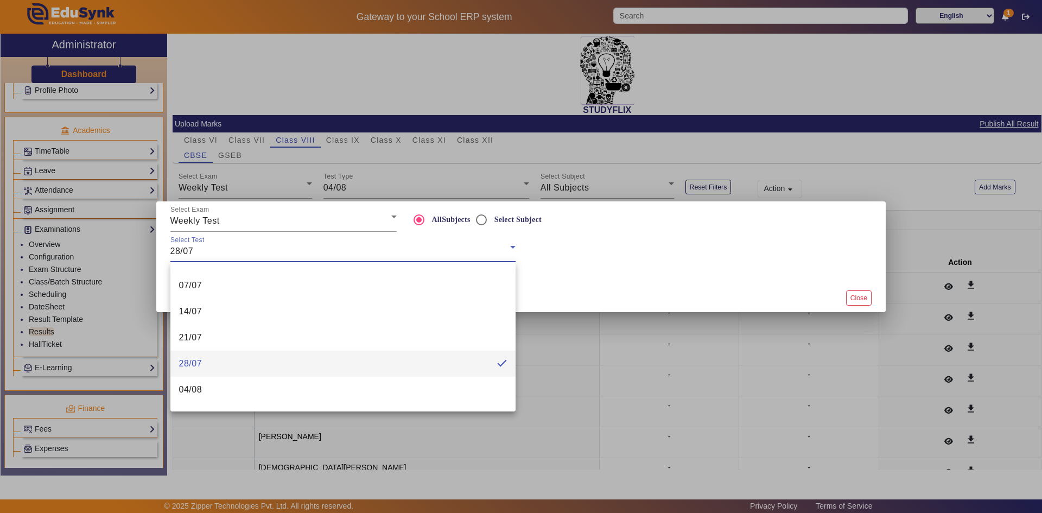
scroll to position [92, 0]
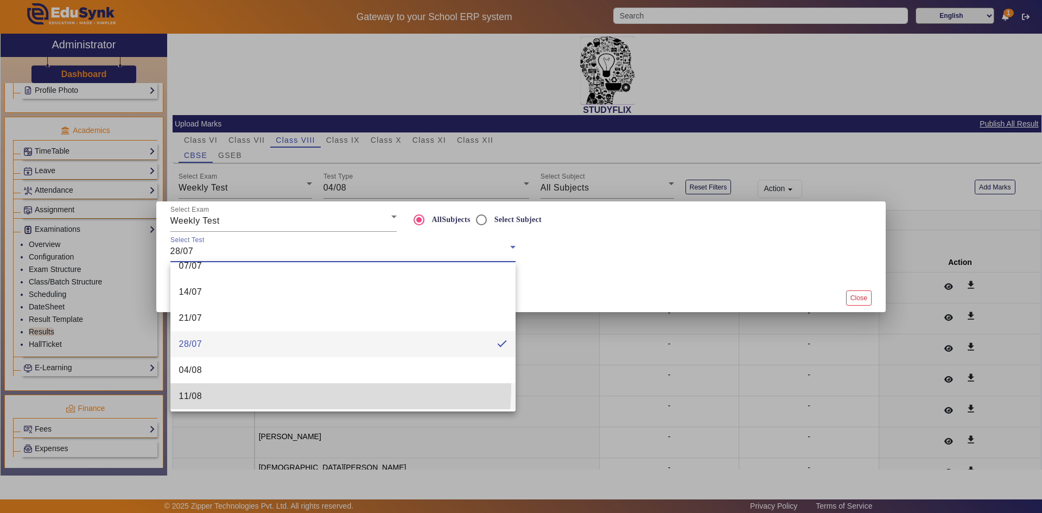
click at [252, 385] on mat-option "11/08" at bounding box center [342, 396] width 345 height 26
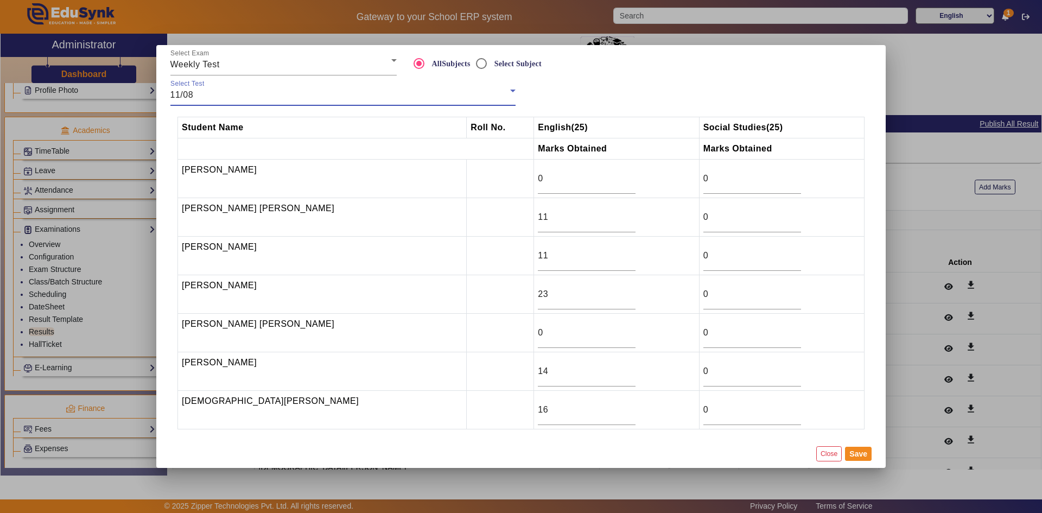
click at [342, 96] on div "11/08" at bounding box center [340, 94] width 340 height 13
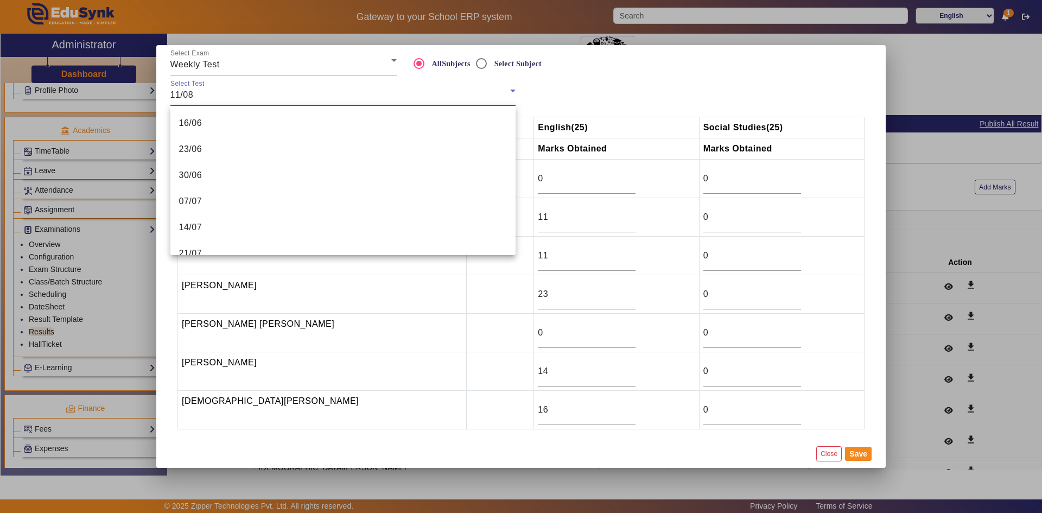
scroll to position [90, 0]
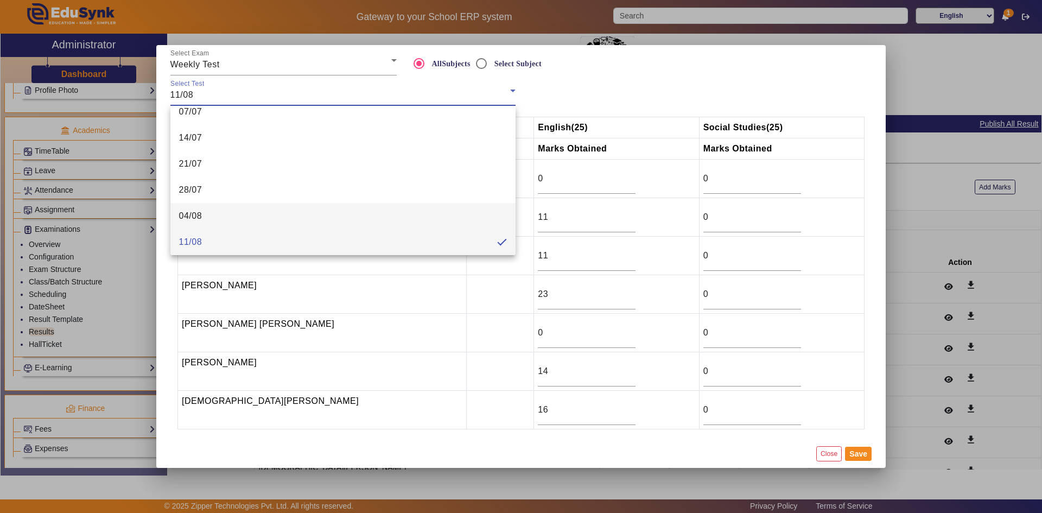
click at [260, 222] on mat-option "04/08" at bounding box center [342, 216] width 345 height 26
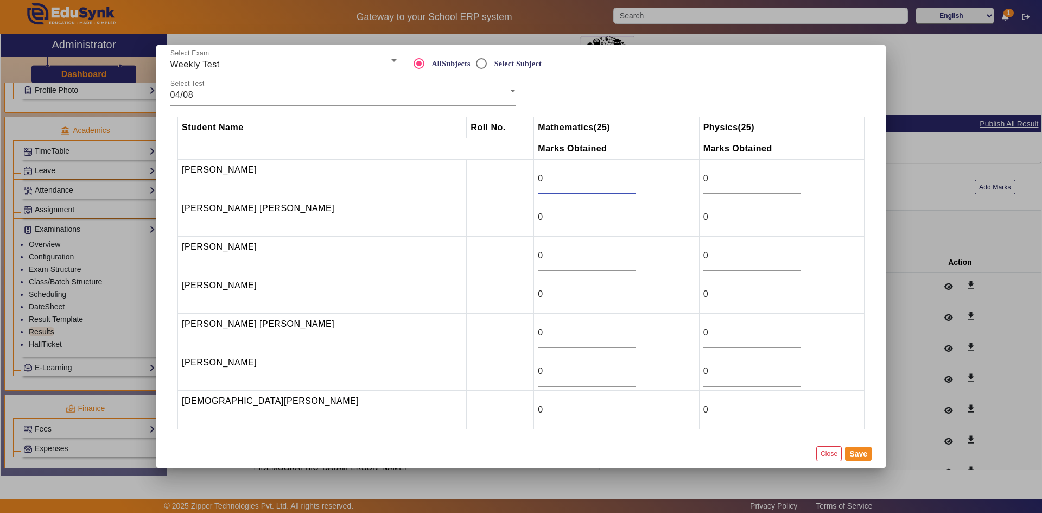
drag, startPoint x: 549, startPoint y: 180, endPoint x: 497, endPoint y: 186, distance: 52.4
click at [497, 186] on tr "[PERSON_NAME] 0 0" at bounding box center [521, 179] width 686 height 39
type input "21"
drag, startPoint x: 544, startPoint y: 336, endPoint x: 498, endPoint y: 339, distance: 46.2
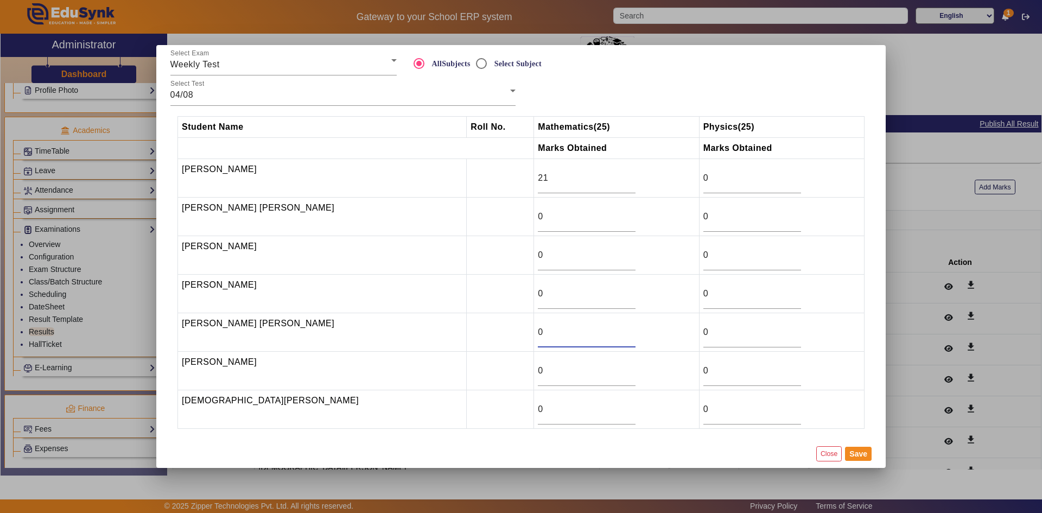
click at [498, 339] on tr "[PERSON_NAME] [PERSON_NAME] 0 0" at bounding box center [521, 332] width 686 height 39
type input "10.5"
drag, startPoint x: 530, startPoint y: 215, endPoint x: 514, endPoint y: 214, distance: 16.3
click at [534, 214] on td "0" at bounding box center [616, 217] width 165 height 39
type input "12"
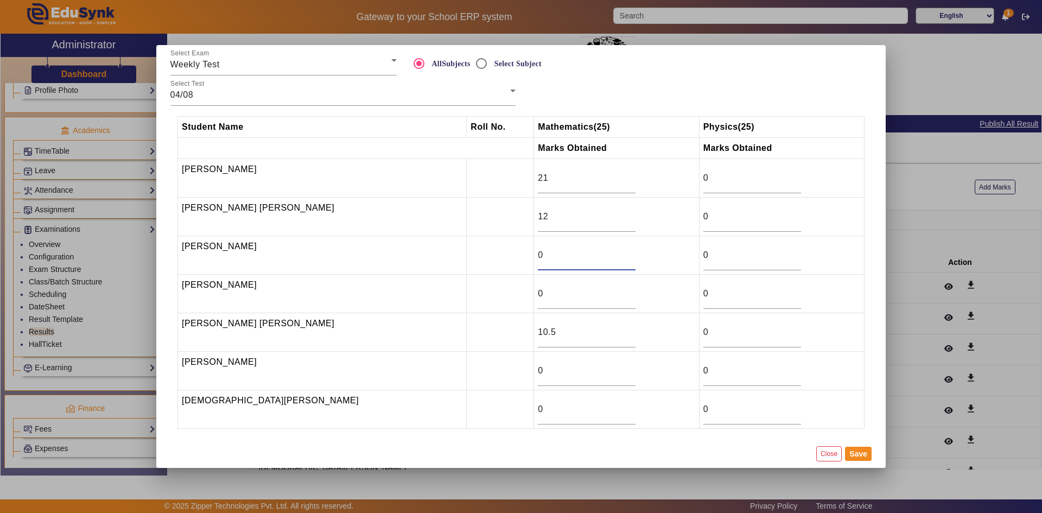
drag, startPoint x: 538, startPoint y: 254, endPoint x: 506, endPoint y: 263, distance: 33.2
click at [506, 263] on tr "[PERSON_NAME] 0 0" at bounding box center [521, 255] width 686 height 39
type input "21"
drag, startPoint x: 536, startPoint y: 290, endPoint x: 496, endPoint y: 296, distance: 40.0
click at [496, 296] on tr "[PERSON_NAME] 0 0" at bounding box center [521, 294] width 686 height 39
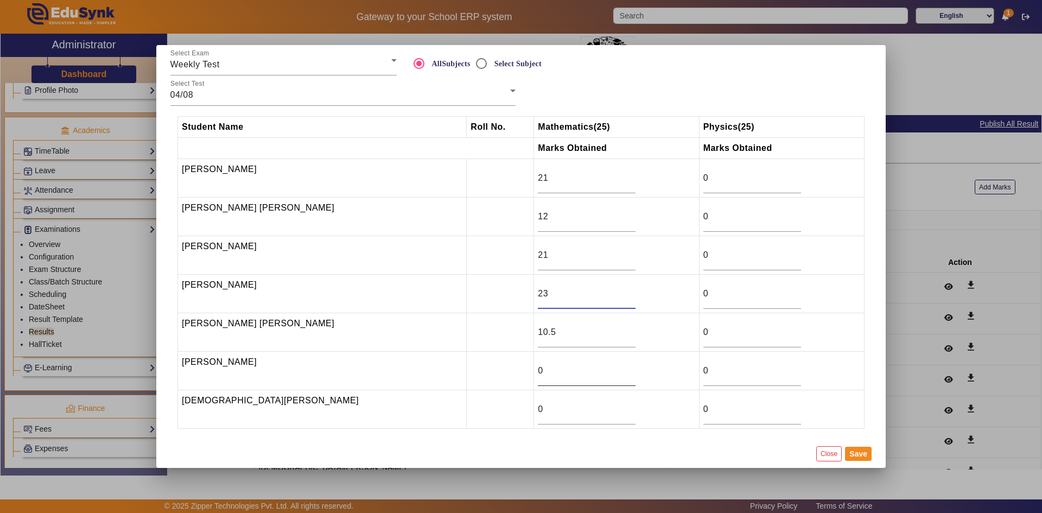
type input "23"
drag, startPoint x: 524, startPoint y: 374, endPoint x: 510, endPoint y: 374, distance: 14.7
click at [510, 374] on tr "[PERSON_NAME] 0 0" at bounding box center [521, 371] width 686 height 39
type input "23"
click at [874, 453] on mat-dialog-actions "Close Save" at bounding box center [520, 454] width 713 height 28
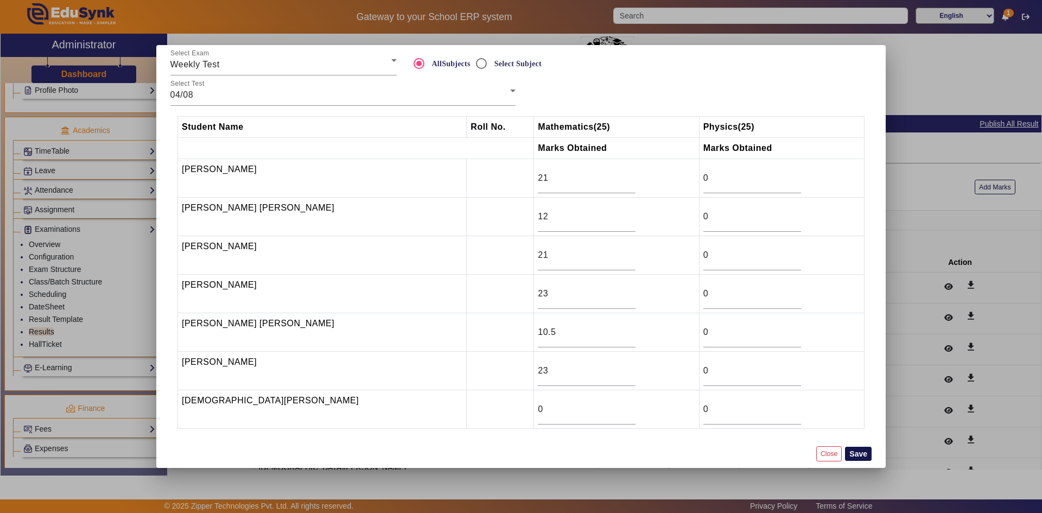
click at [854, 453] on button "Save" at bounding box center [858, 454] width 27 height 14
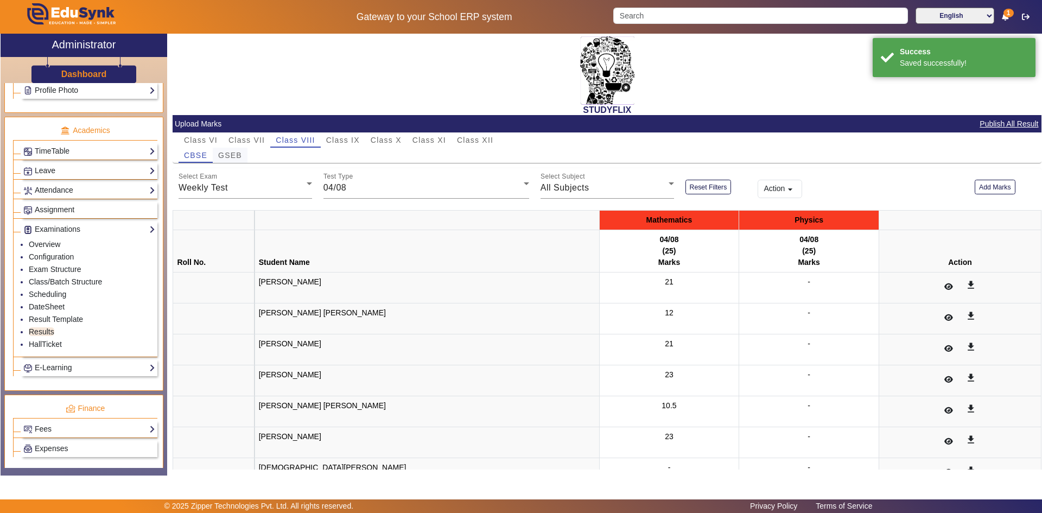
click at [236, 151] on span "GSEB" at bounding box center [230, 155] width 24 height 8
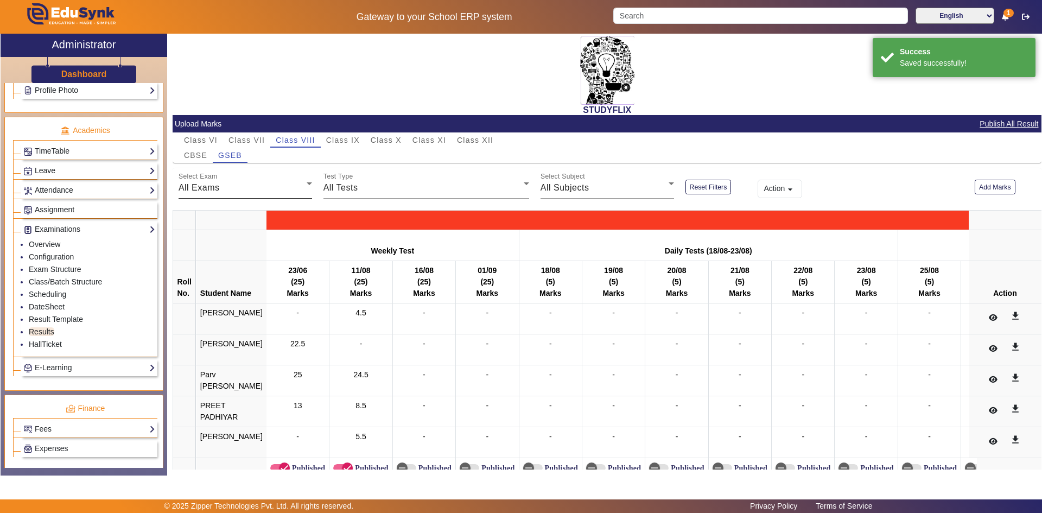
click at [274, 190] on div "All Exams" at bounding box center [243, 187] width 128 height 13
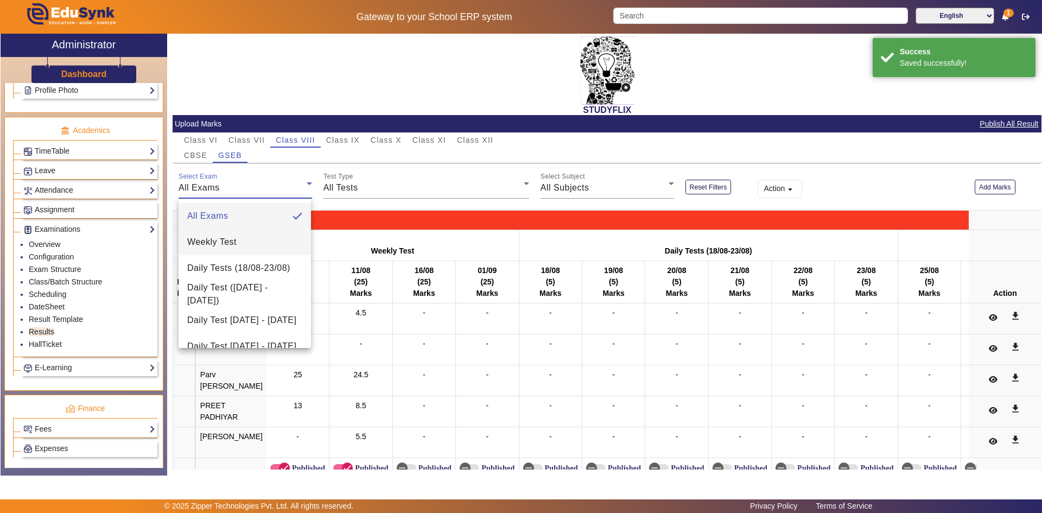
click at [266, 241] on mat-option "Weekly Test" at bounding box center [245, 242] width 132 height 26
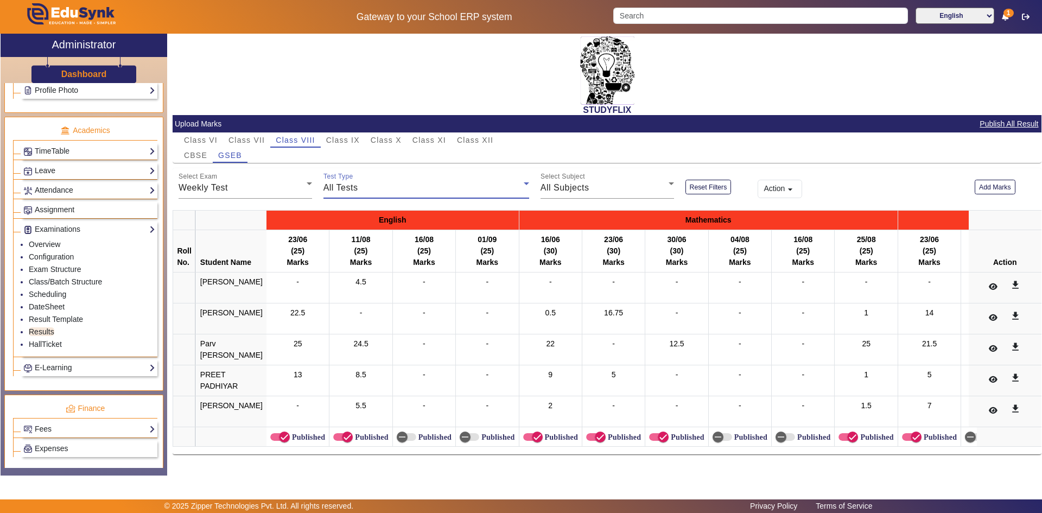
click at [371, 190] on div "All Tests" at bounding box center [423, 187] width 200 height 13
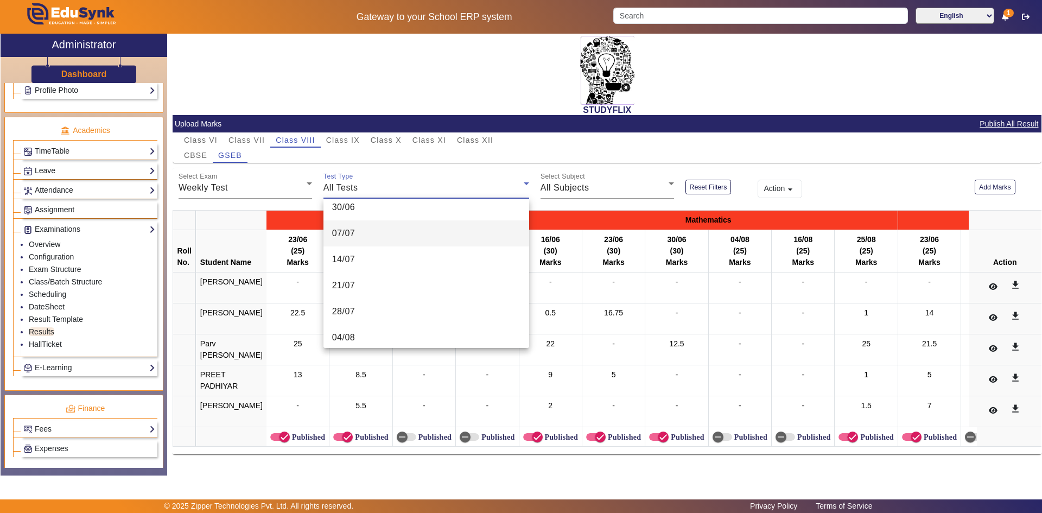
scroll to position [109, 0]
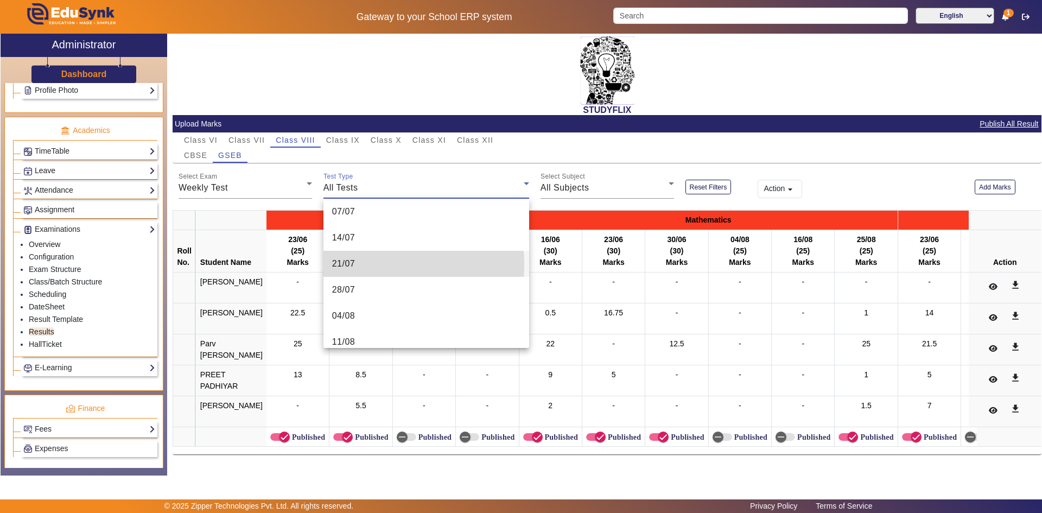
click at [368, 265] on mat-option "21/07" at bounding box center [426, 264] width 206 height 26
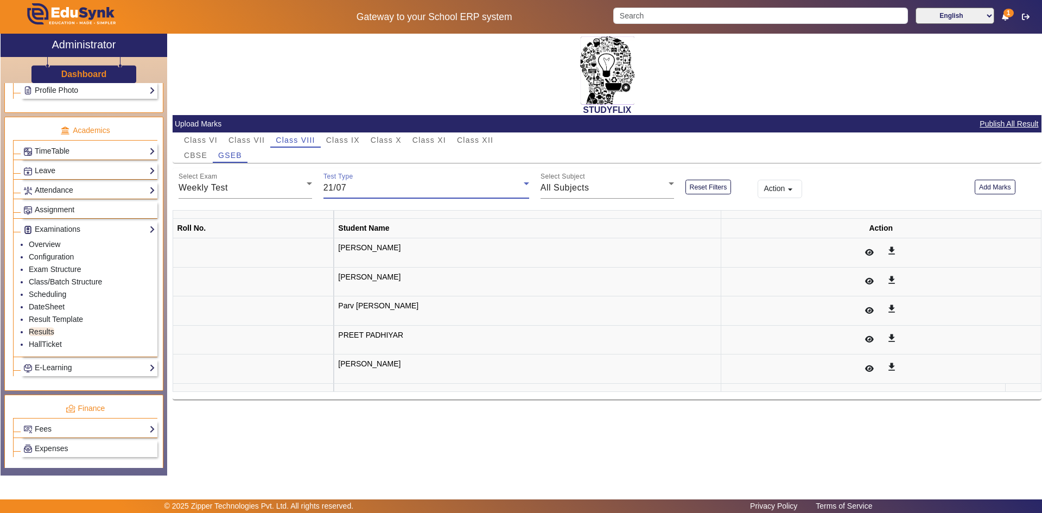
click at [464, 189] on div "21/07" at bounding box center [423, 187] width 200 height 13
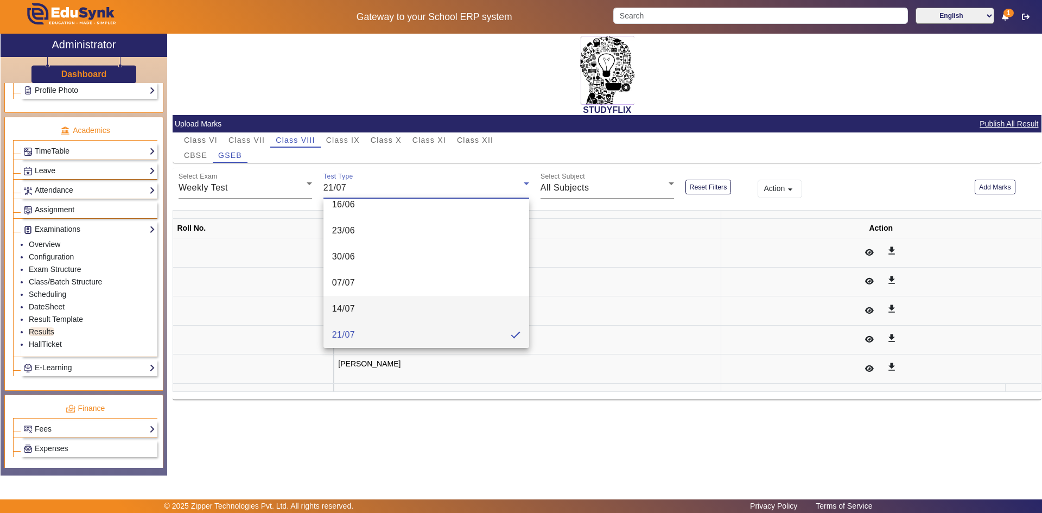
scroll to position [92, 0]
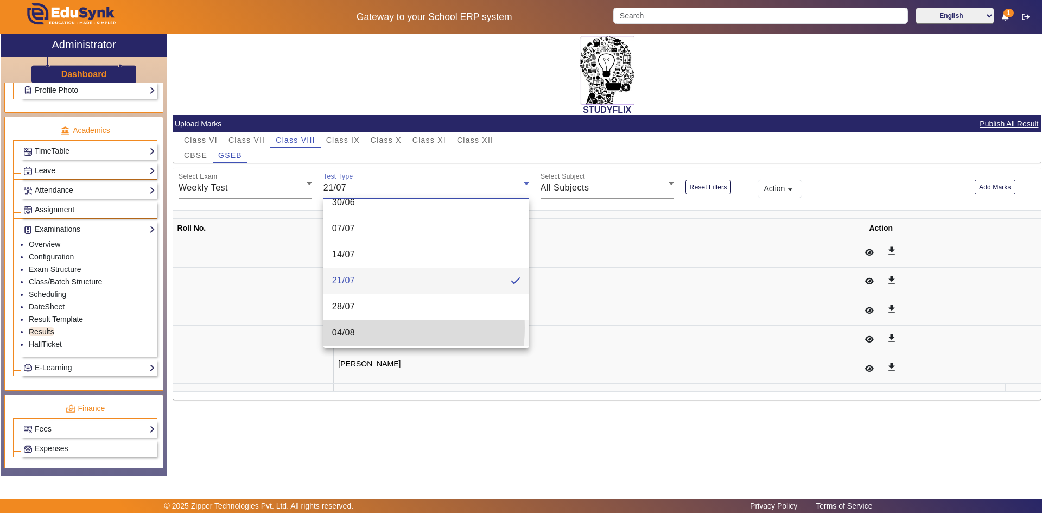
click at [373, 328] on mat-option "04/08" at bounding box center [426, 333] width 206 height 26
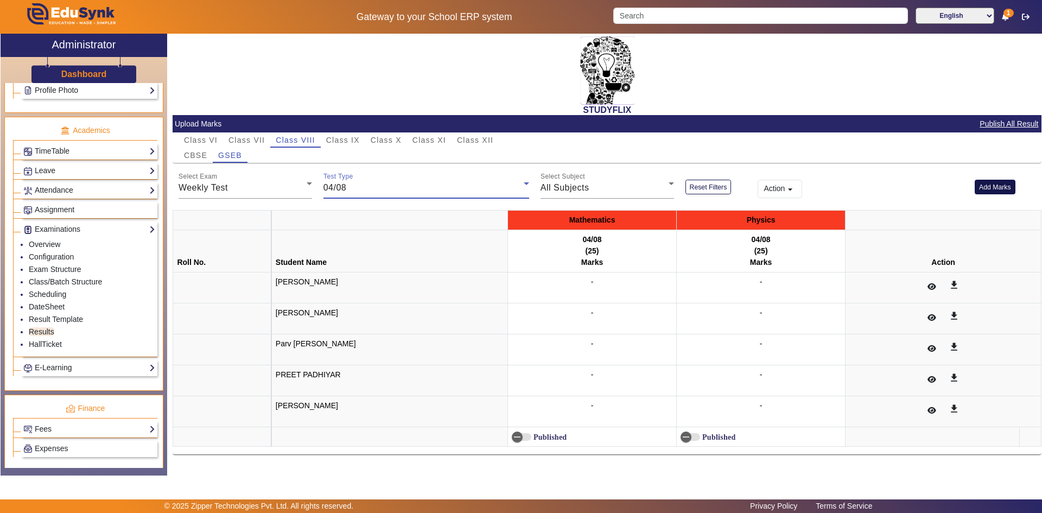
click at [994, 189] on button "Add Marks" at bounding box center [995, 187] width 41 height 15
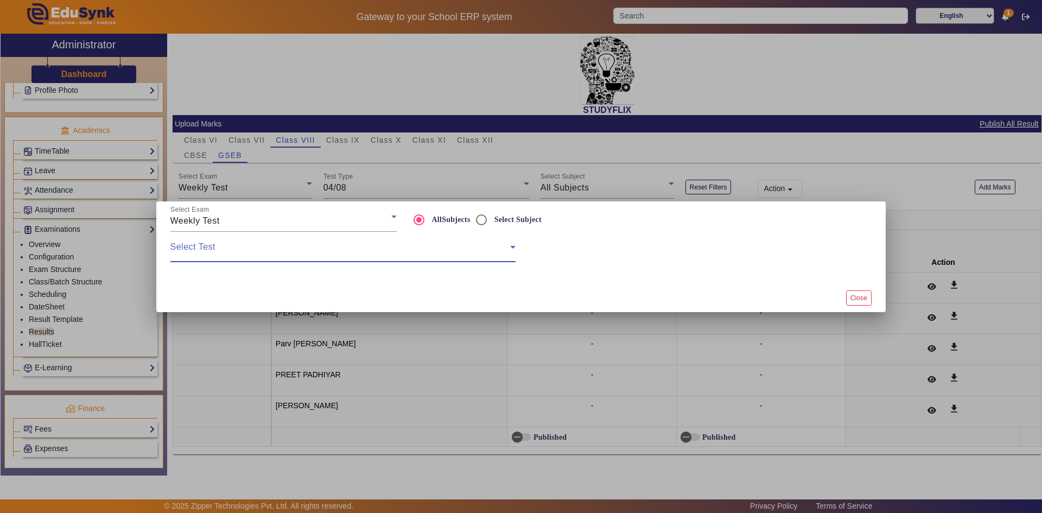
click at [300, 256] on span at bounding box center [340, 251] width 340 height 13
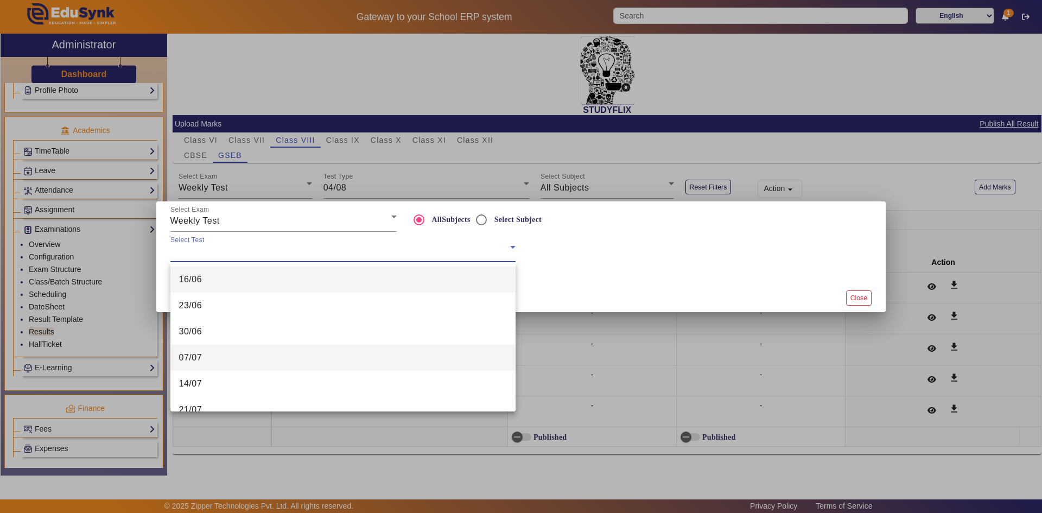
scroll to position [54, 0]
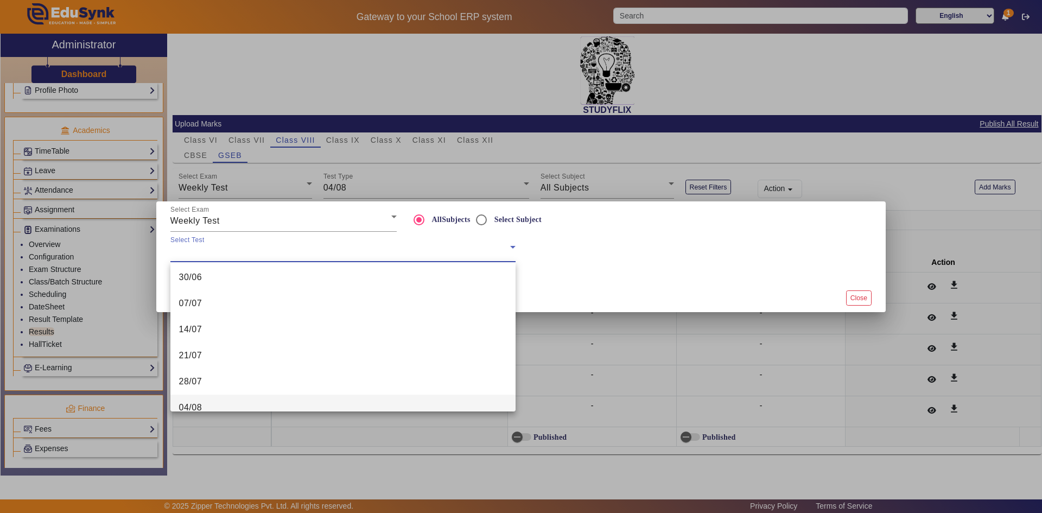
click at [198, 402] on span "04/08" at bounding box center [190, 407] width 23 height 13
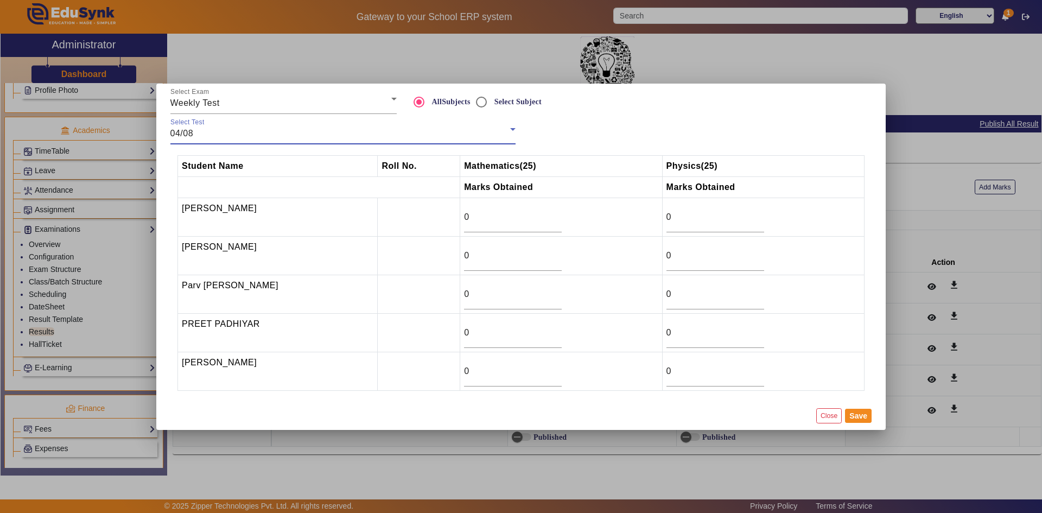
scroll to position [63, 0]
click at [466, 212] on input "0" at bounding box center [513, 217] width 98 height 13
drag, startPoint x: 466, startPoint y: 218, endPoint x: 453, endPoint y: 219, distance: 12.6
click at [453, 219] on tr "[PERSON_NAME] 0 0" at bounding box center [521, 217] width 686 height 39
drag, startPoint x: 472, startPoint y: 256, endPoint x: 449, endPoint y: 257, distance: 22.8
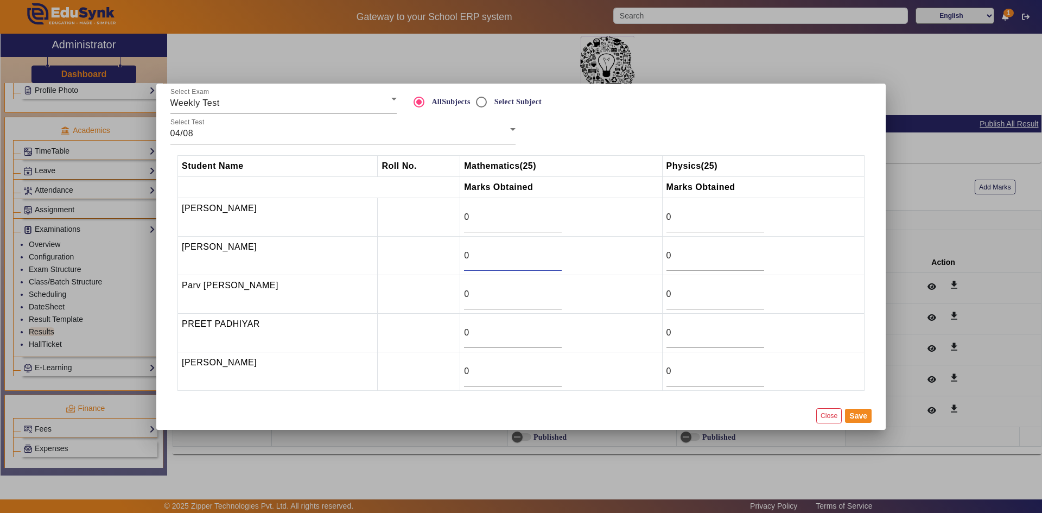
click at [449, 257] on tr "[PERSON_NAME] 0 0" at bounding box center [521, 255] width 686 height 39
type input "12"
drag, startPoint x: 474, startPoint y: 368, endPoint x: 458, endPoint y: 371, distance: 16.0
click at [460, 371] on td "0" at bounding box center [561, 371] width 202 height 39
type input "8"
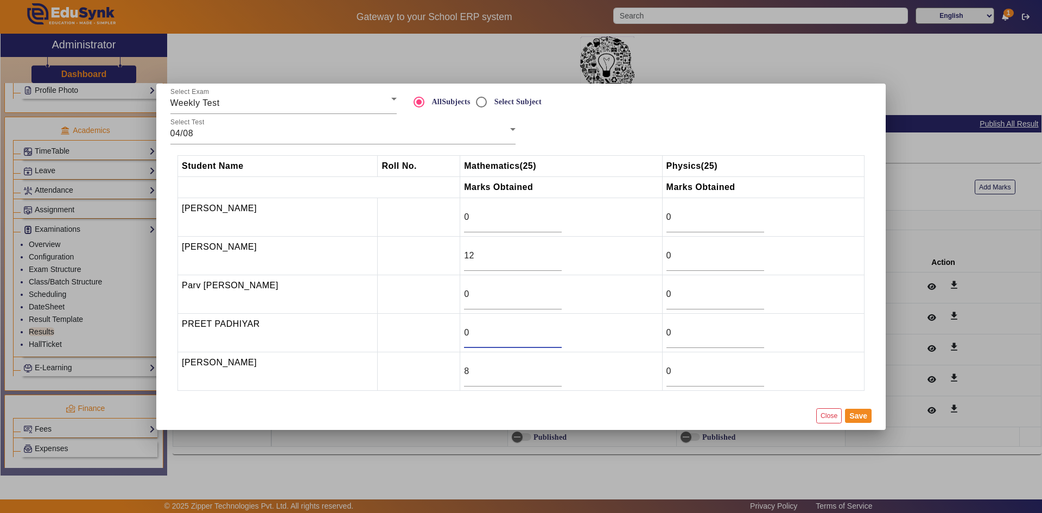
drag, startPoint x: 469, startPoint y: 330, endPoint x: 454, endPoint y: 332, distance: 15.3
click at [454, 332] on tr "[PERSON_NAME] 0 0" at bounding box center [521, 332] width 686 height 39
click at [863, 415] on button "Save" at bounding box center [858, 416] width 27 height 14
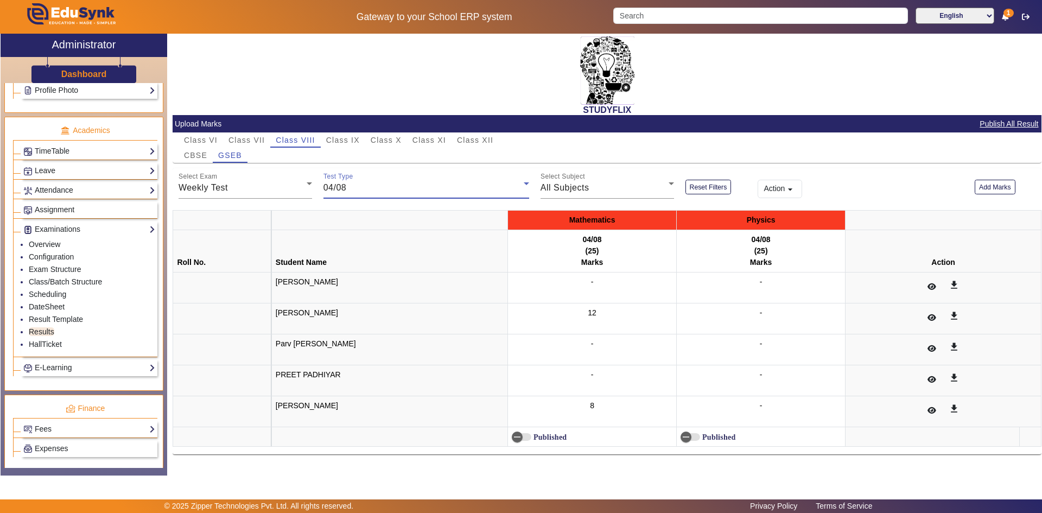
click at [347, 185] on div "04/08" at bounding box center [423, 187] width 200 height 13
click at [537, 187] on div at bounding box center [521, 256] width 1042 height 513
click at [53, 291] on link "Scheduling" at bounding box center [47, 294] width 37 height 9
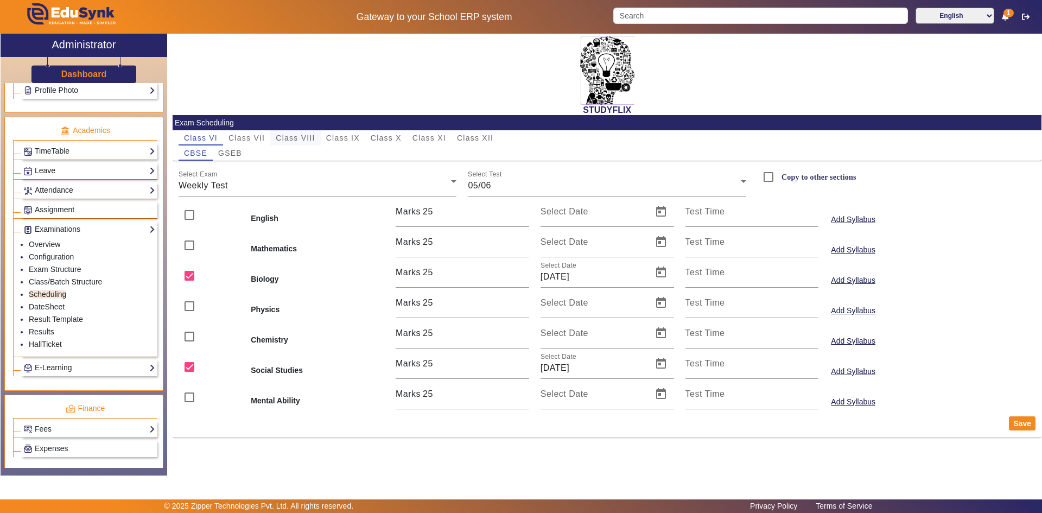
click at [294, 135] on span "Class VIII" at bounding box center [295, 138] width 39 height 8
click at [520, 185] on div "16/06" at bounding box center [604, 185] width 273 height 13
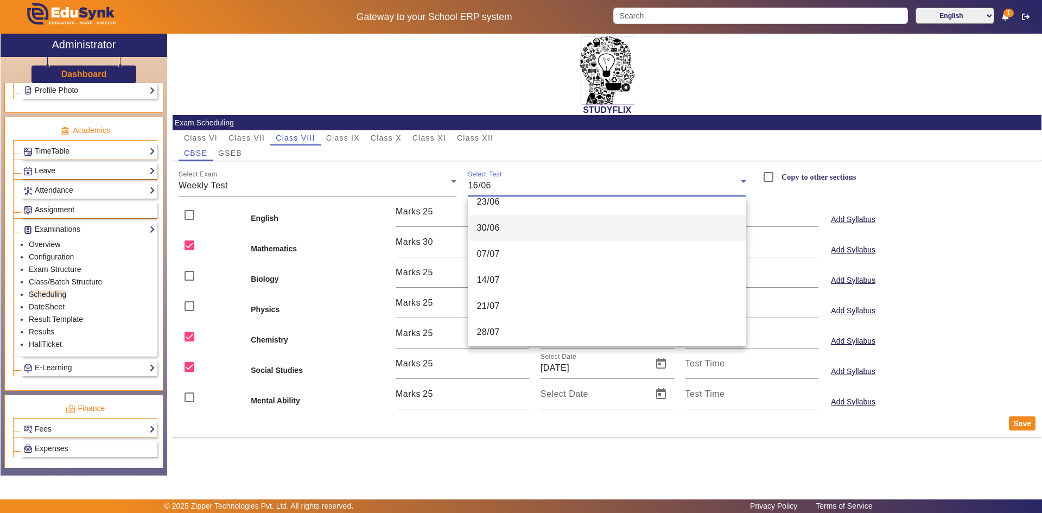
scroll to position [54, 0]
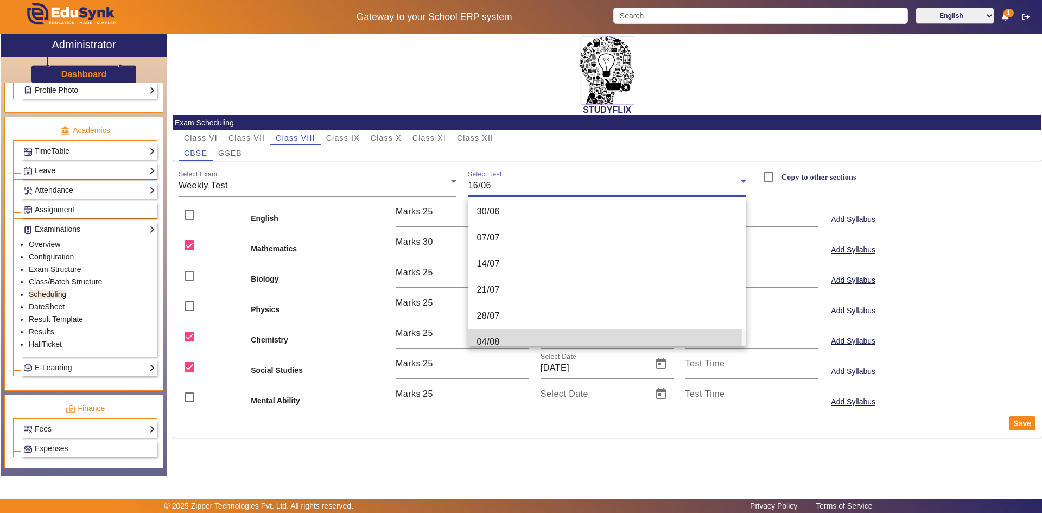
click at [502, 334] on mat-option "04/08" at bounding box center [607, 342] width 278 height 26
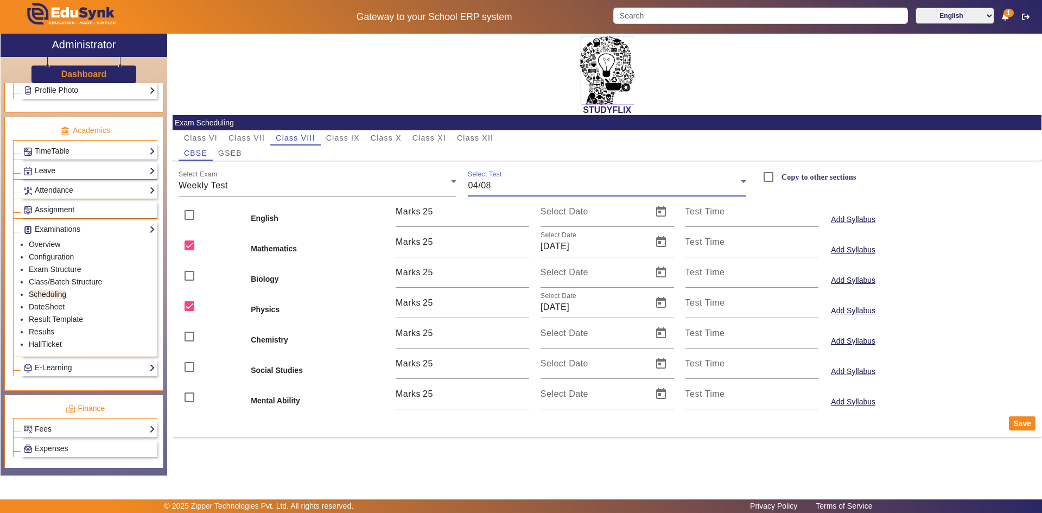
click at [506, 190] on div "04/08" at bounding box center [604, 185] width 273 height 13
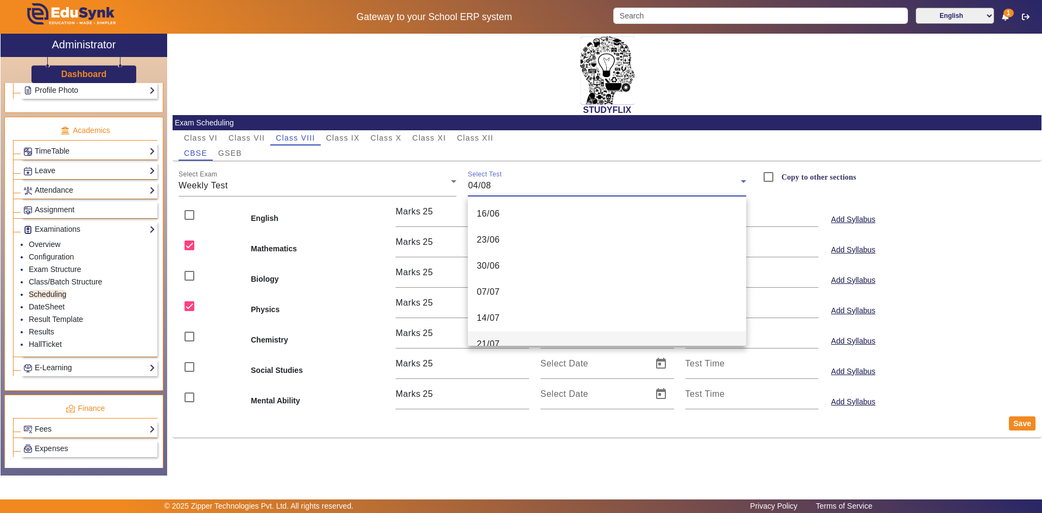
scroll to position [63, 0]
click at [503, 287] on mat-option "21/07" at bounding box center [607, 281] width 278 height 26
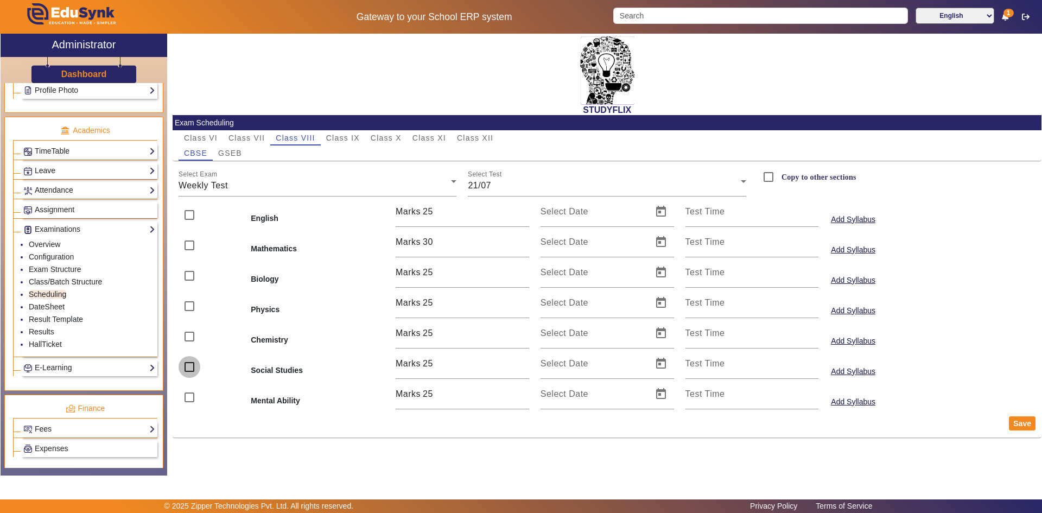
click at [186, 370] on input "checkbox" at bounding box center [190, 367] width 22 height 22
checkbox input "true"
click at [187, 243] on input "checkbox" at bounding box center [190, 245] width 22 height 22
checkbox input "true"
click at [1018, 425] on button "Save" at bounding box center [1022, 423] width 27 height 14
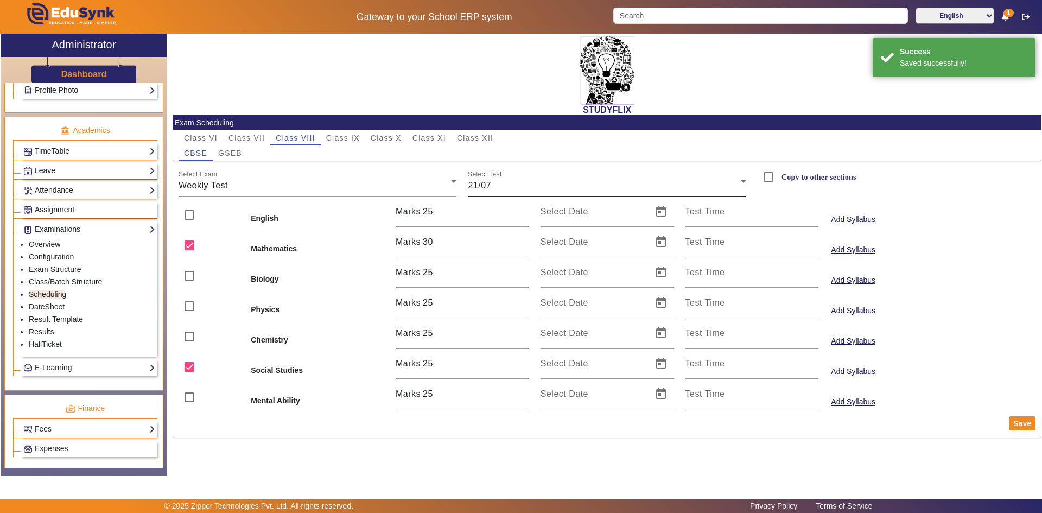
click at [493, 189] on div "21/07" at bounding box center [604, 185] width 273 height 13
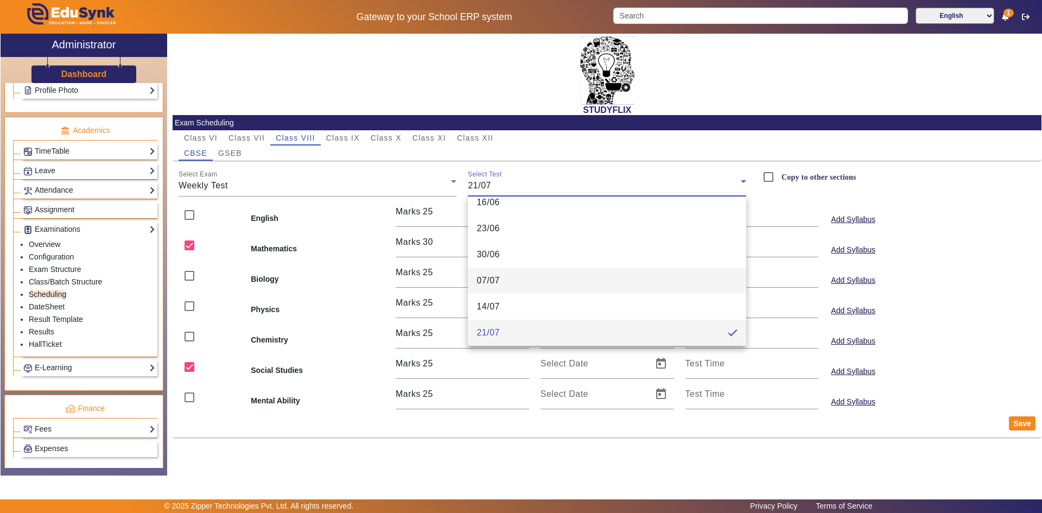
scroll to position [66, 0]
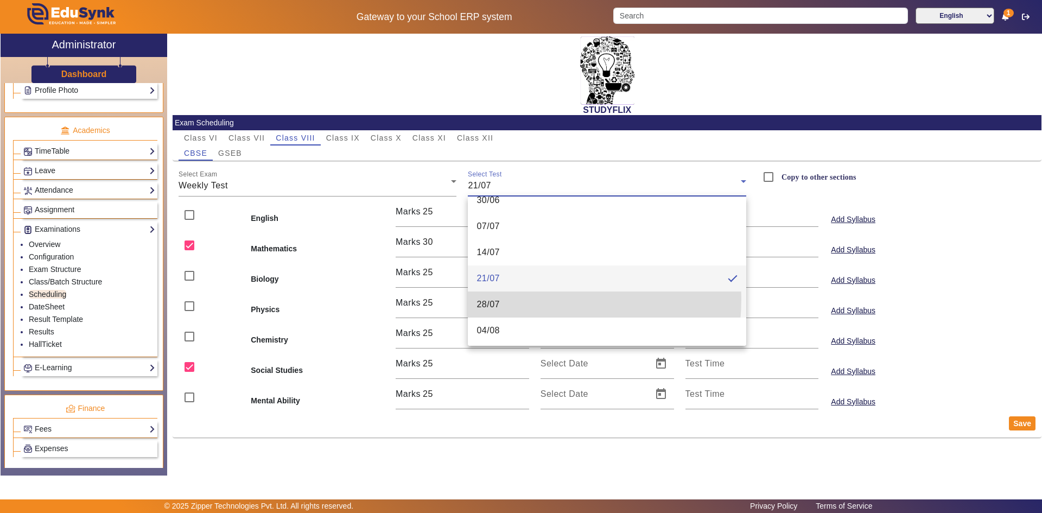
click at [496, 298] on span "28/07" at bounding box center [487, 304] width 23 height 13
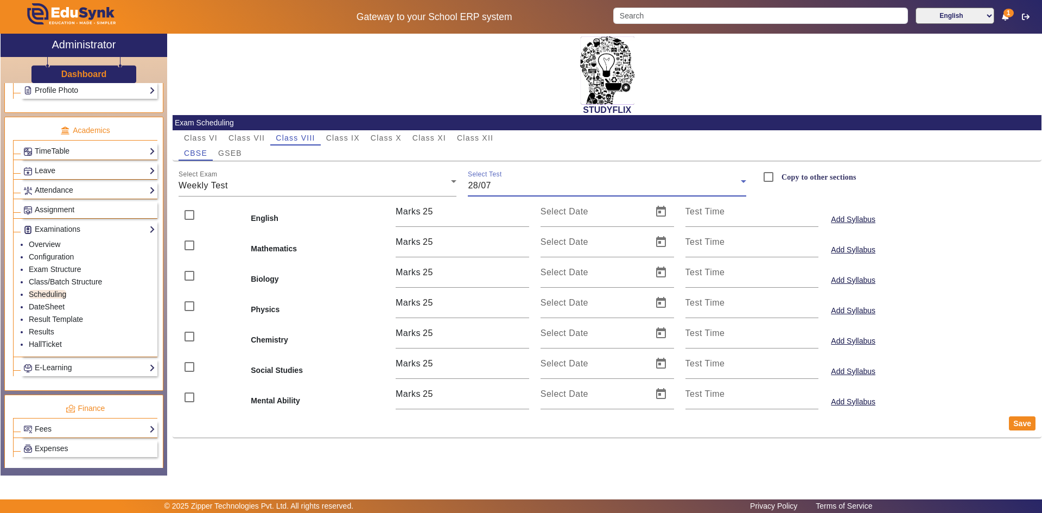
click at [257, 246] on b "Mathematics" at bounding box center [317, 248] width 133 height 11
click at [189, 246] on input "checkbox" at bounding box center [190, 245] width 22 height 22
checkbox input "true"
click at [189, 277] on input "checkbox" at bounding box center [190, 276] width 22 height 22
checkbox input "true"
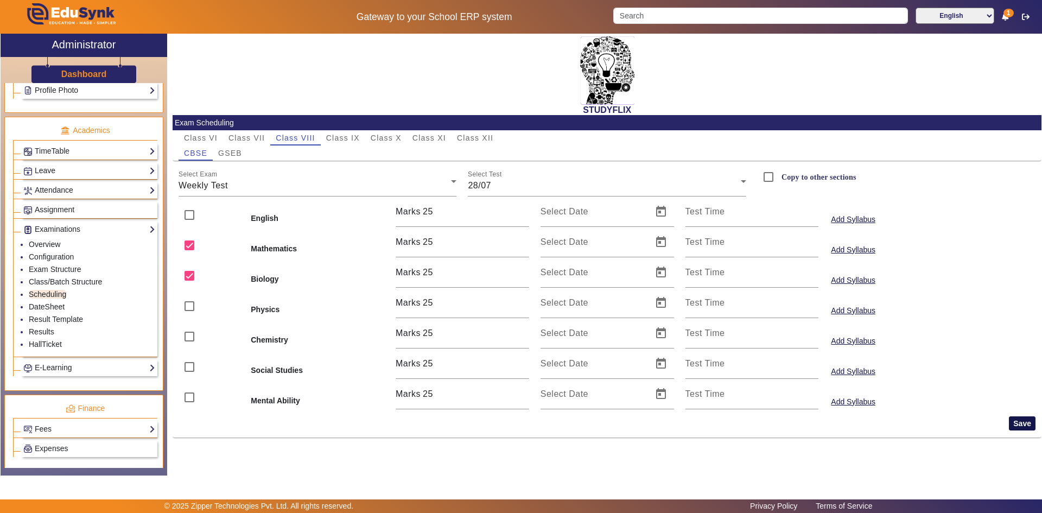
click at [1018, 425] on button "Save" at bounding box center [1022, 423] width 27 height 14
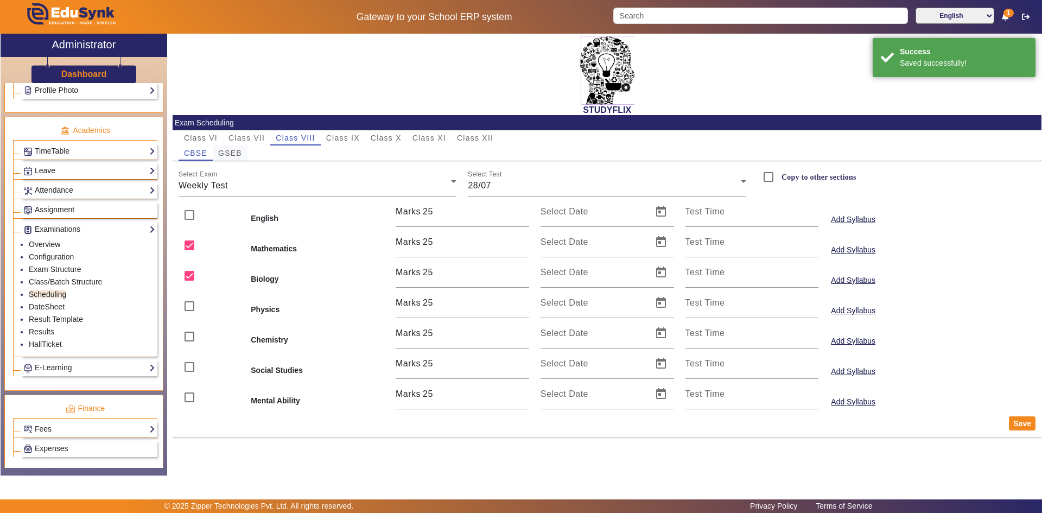
click at [234, 152] on span "GSEB" at bounding box center [230, 153] width 24 height 8
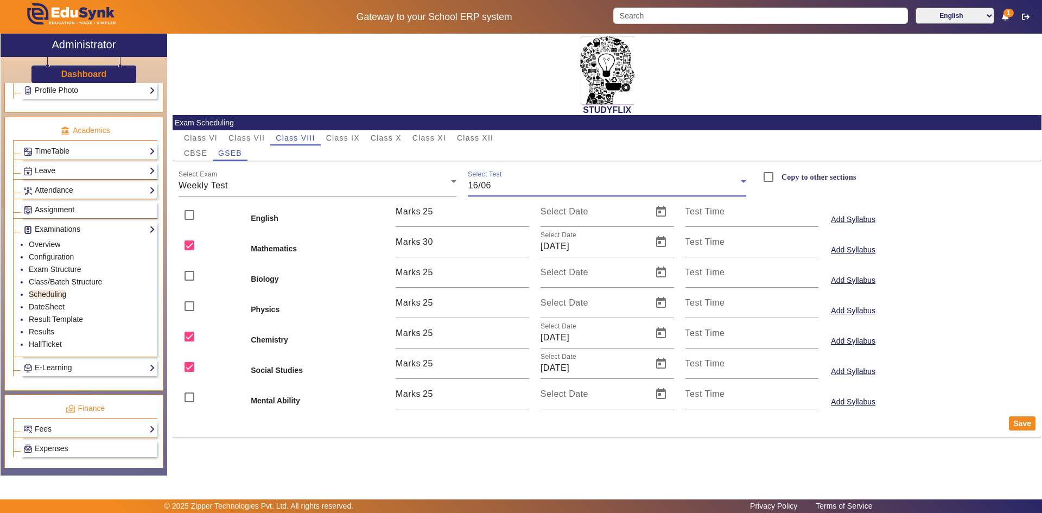
click at [477, 186] on span "16/06" at bounding box center [479, 185] width 23 height 9
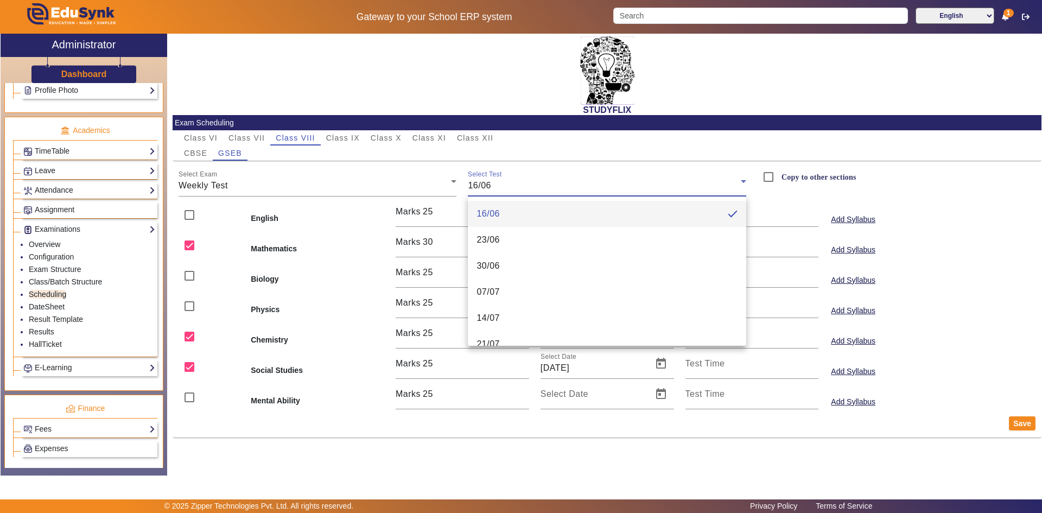
scroll to position [54, 0]
click at [502, 297] on mat-option "21/07" at bounding box center [607, 290] width 278 height 26
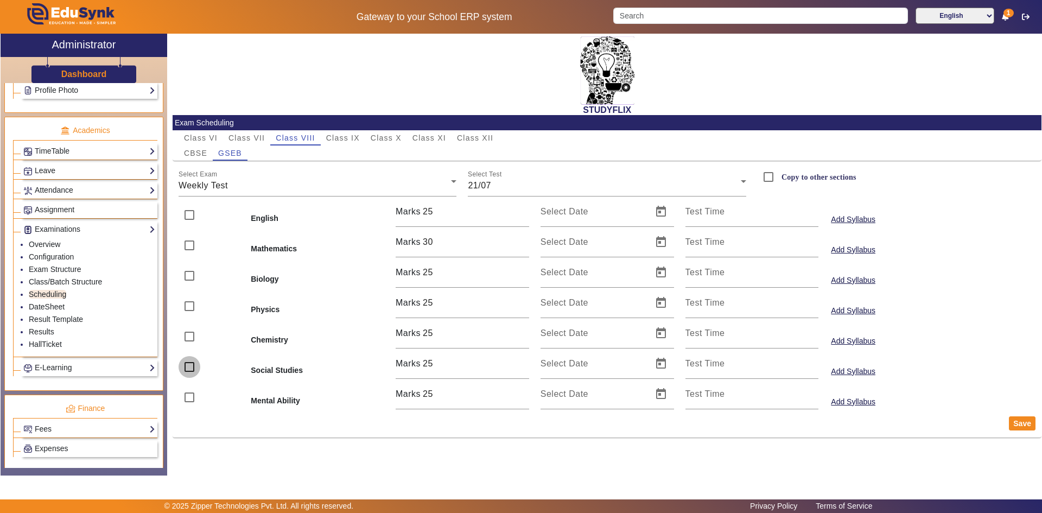
click at [191, 367] on input "checkbox" at bounding box center [190, 367] width 22 height 22
checkbox input "true"
click at [185, 242] on input "checkbox" at bounding box center [190, 245] width 22 height 22
checkbox input "true"
click at [1015, 427] on button "Save" at bounding box center [1022, 423] width 27 height 14
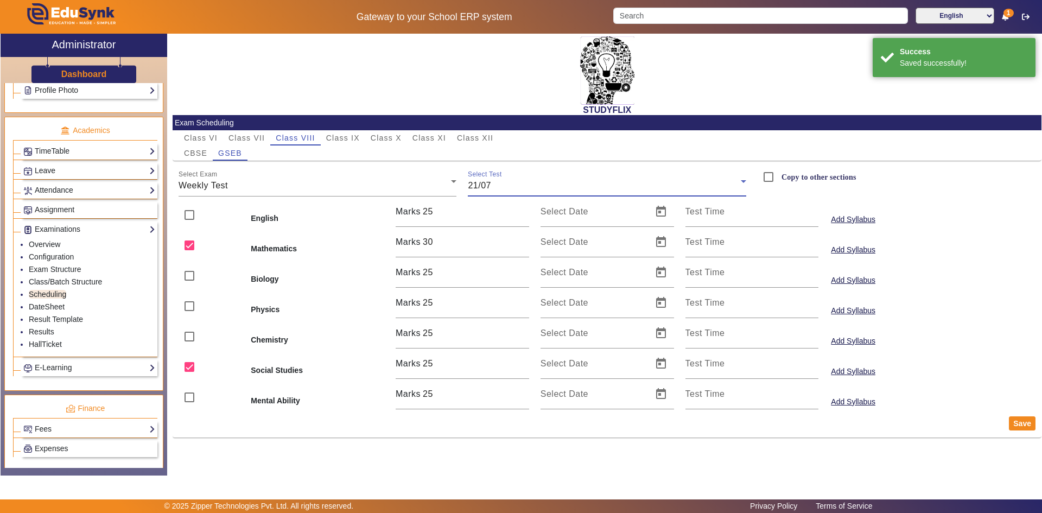
click at [502, 192] on div "21/07" at bounding box center [604, 185] width 273 height 13
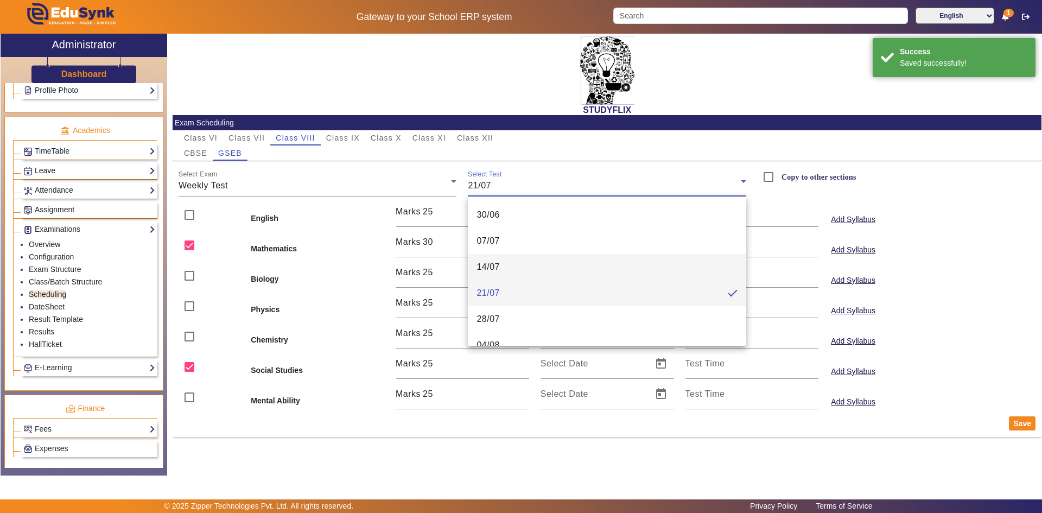
scroll to position [66, 0]
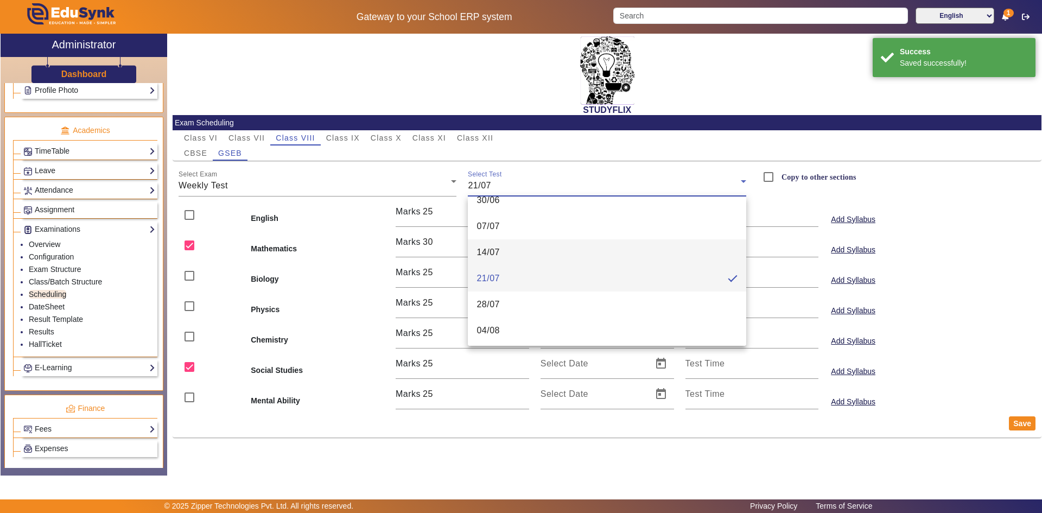
click at [511, 297] on mat-option "28/07" at bounding box center [607, 304] width 278 height 26
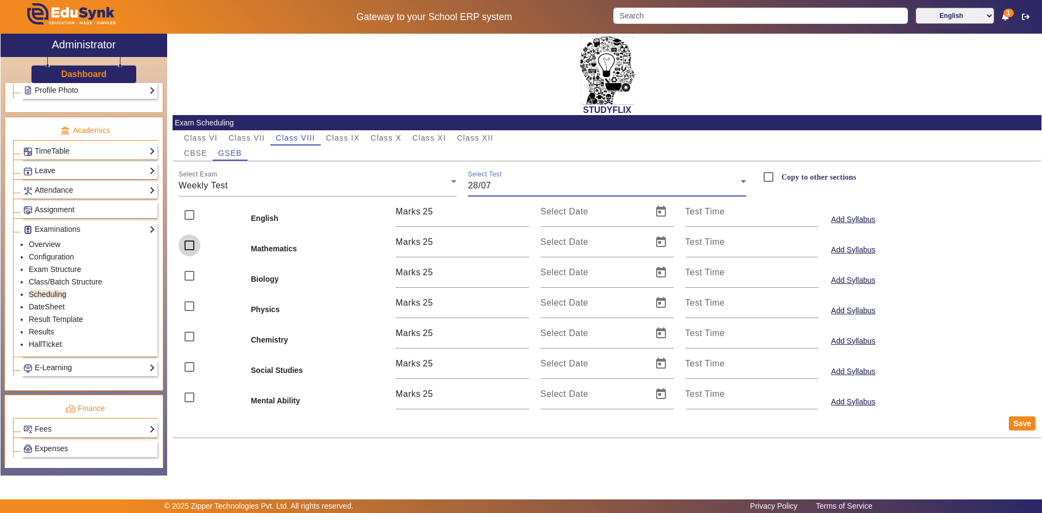
click at [187, 244] on input "checkbox" at bounding box center [190, 245] width 22 height 22
checkbox input "true"
click at [190, 276] on input "checkbox" at bounding box center [190, 276] width 22 height 22
checkbox input "true"
click at [1021, 426] on button "Save" at bounding box center [1022, 423] width 27 height 14
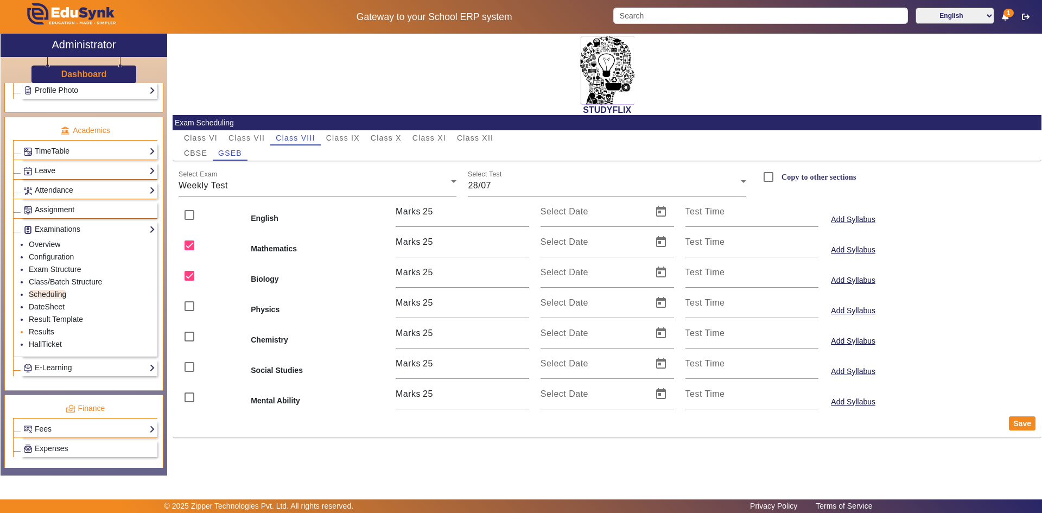
click at [42, 332] on link "Results" at bounding box center [42, 331] width 26 height 9
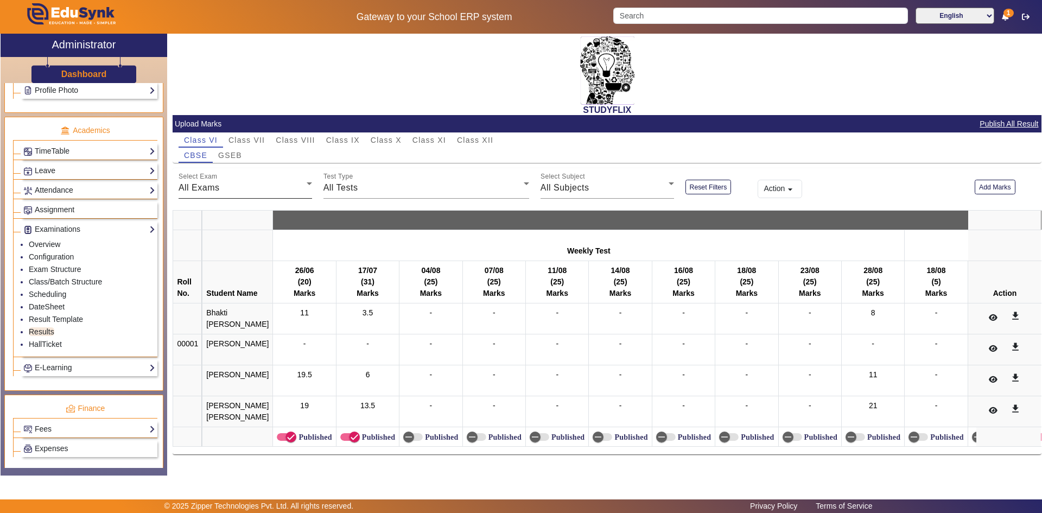
click at [262, 190] on div "All Exams" at bounding box center [243, 187] width 128 height 13
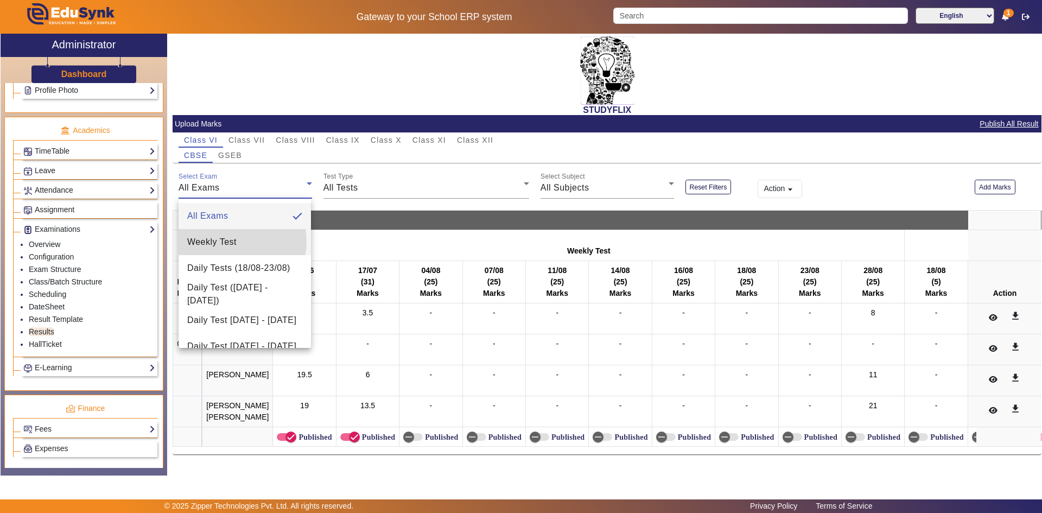
click at [232, 241] on span "Weekly Test" at bounding box center [211, 242] width 49 height 13
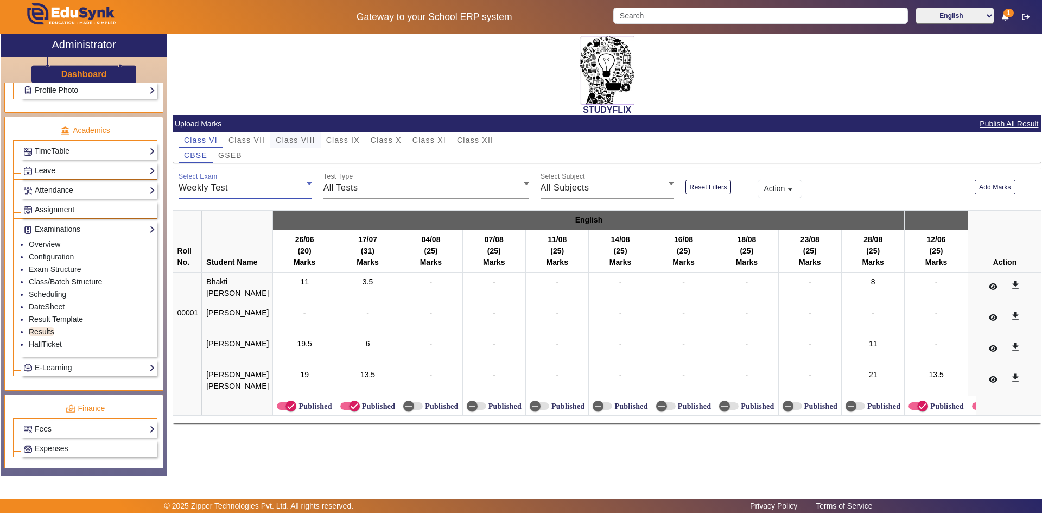
click at [289, 141] on span "Class VIII" at bounding box center [295, 140] width 39 height 8
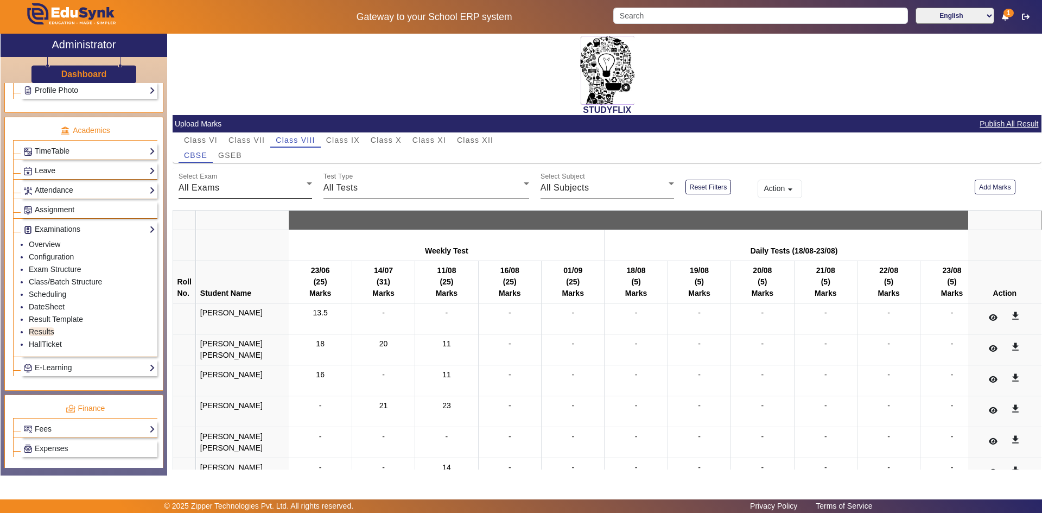
click at [247, 188] on div "All Exams" at bounding box center [243, 187] width 128 height 13
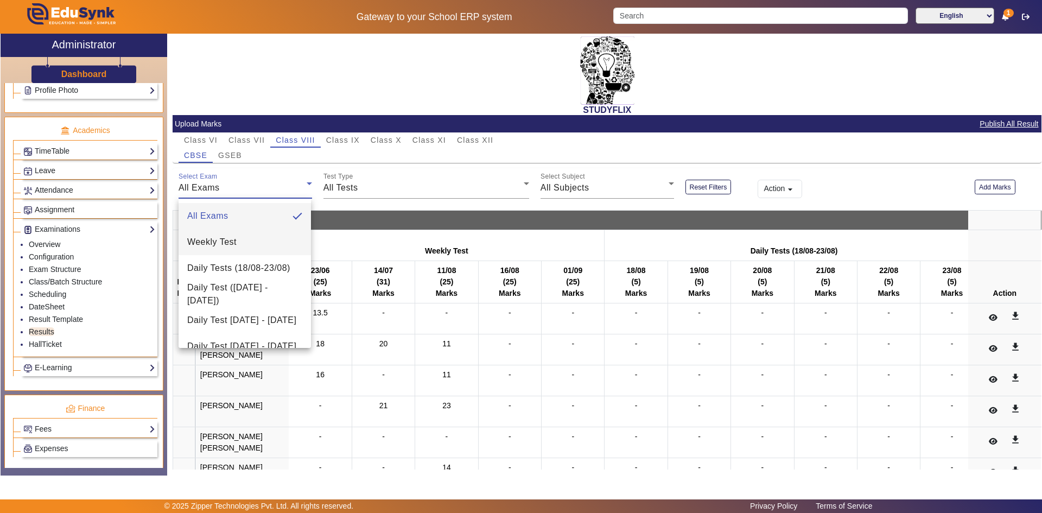
click at [226, 243] on span "Weekly Test" at bounding box center [211, 242] width 49 height 13
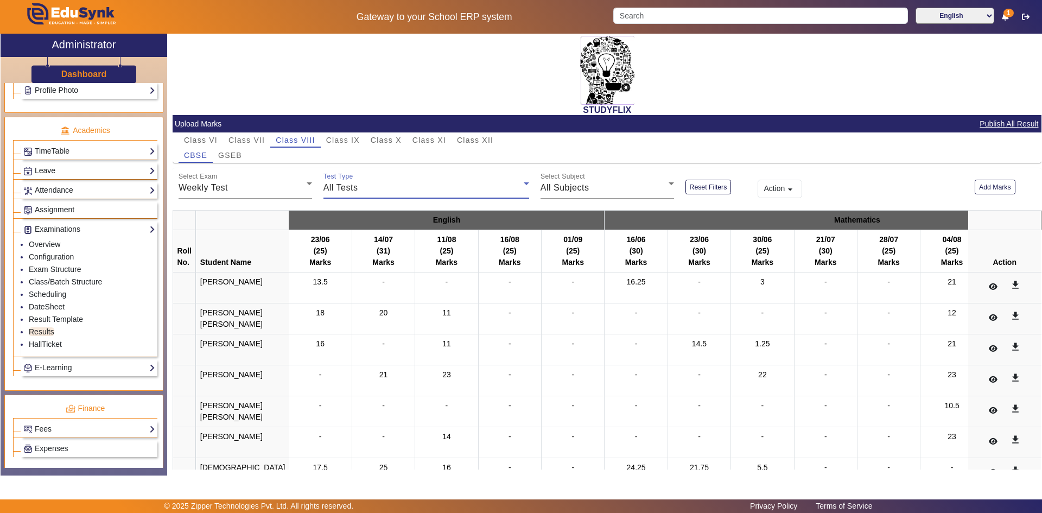
click at [342, 191] on span "All Tests" at bounding box center [340, 187] width 35 height 9
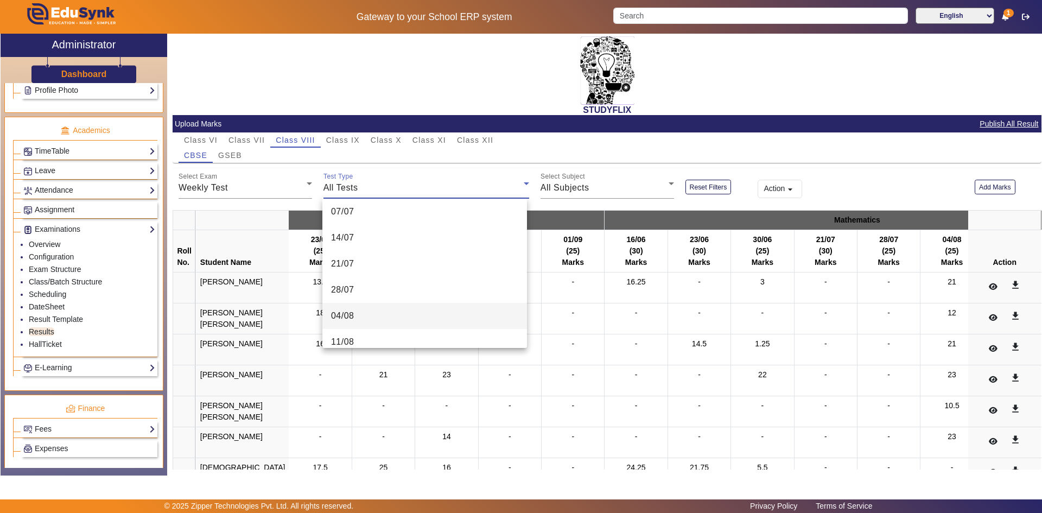
scroll to position [163, 0]
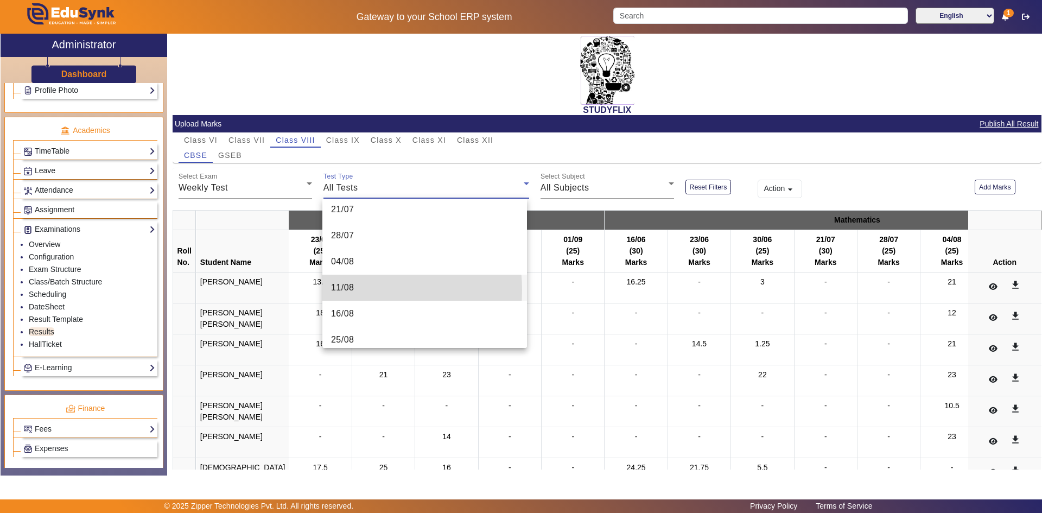
click at [351, 290] on span "11/08" at bounding box center [342, 287] width 23 height 13
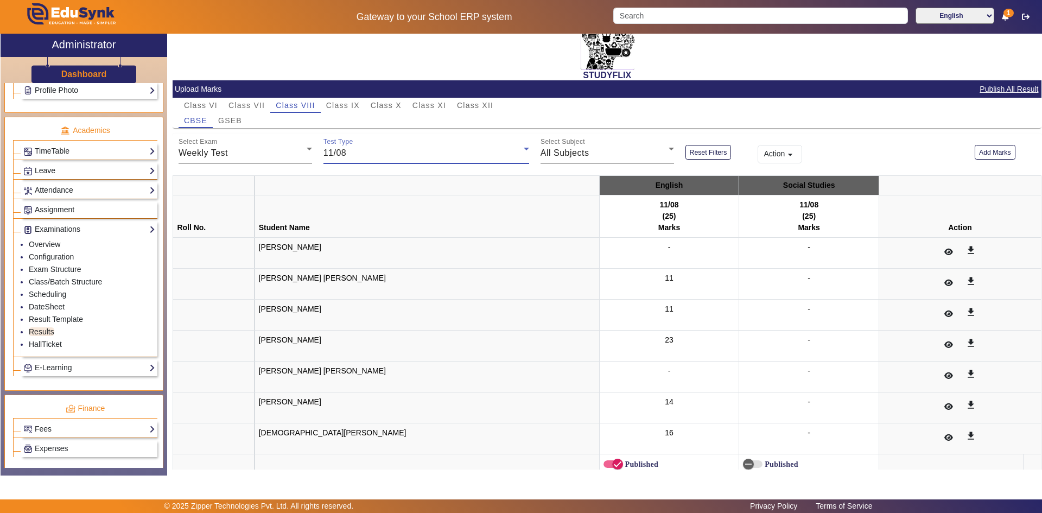
scroll to position [52, 0]
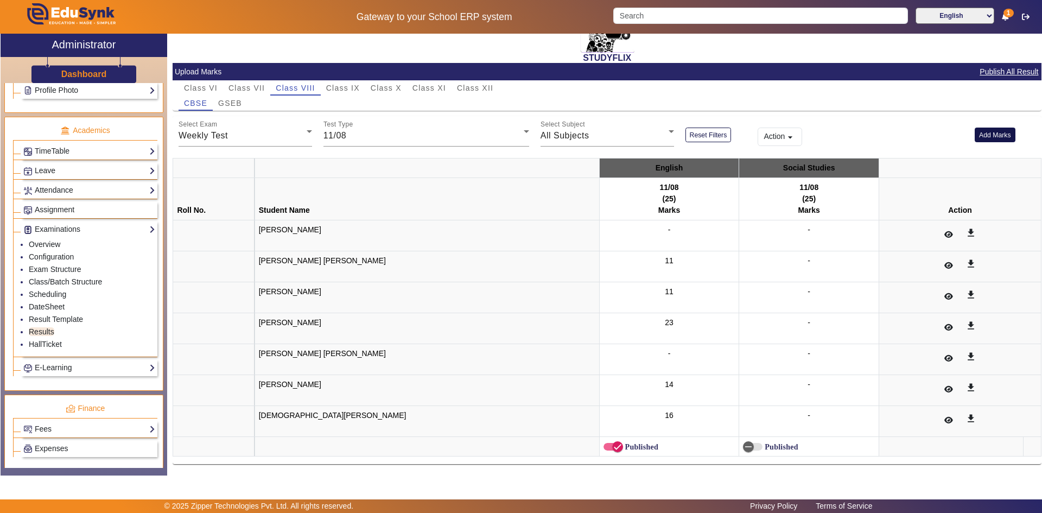
click at [985, 136] on button "Add Marks" at bounding box center [995, 135] width 41 height 15
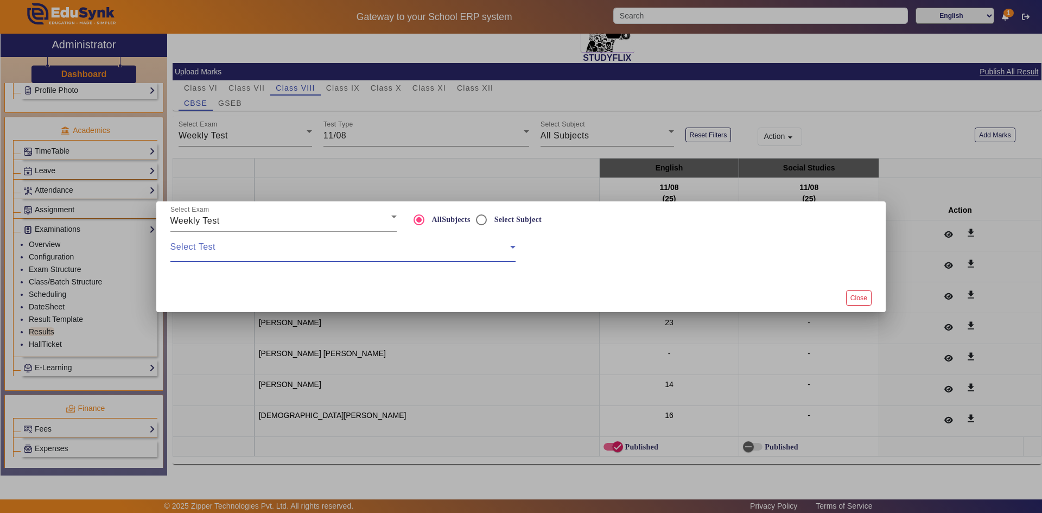
click at [234, 245] on span at bounding box center [340, 251] width 340 height 13
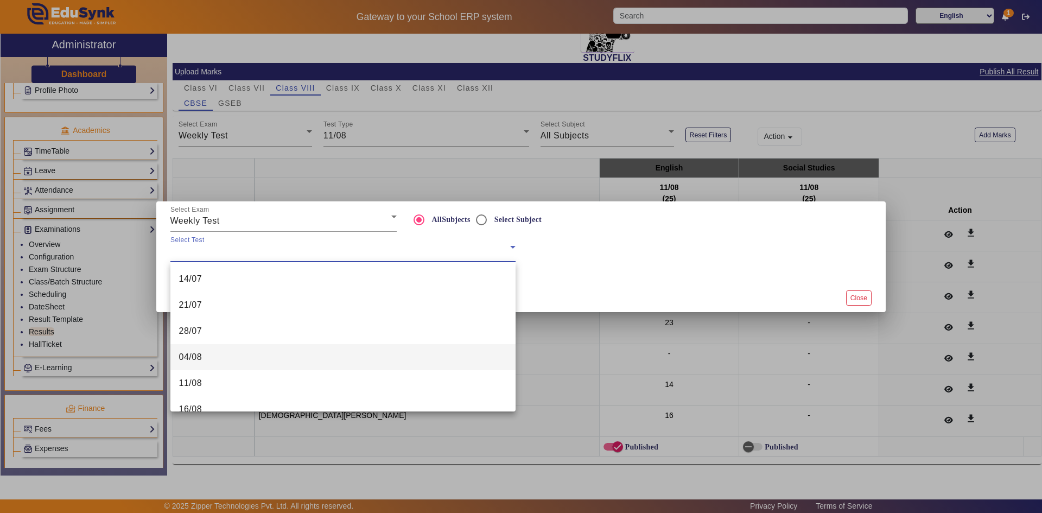
scroll to position [109, 0]
click at [194, 382] on span "11/08" at bounding box center [190, 379] width 23 height 13
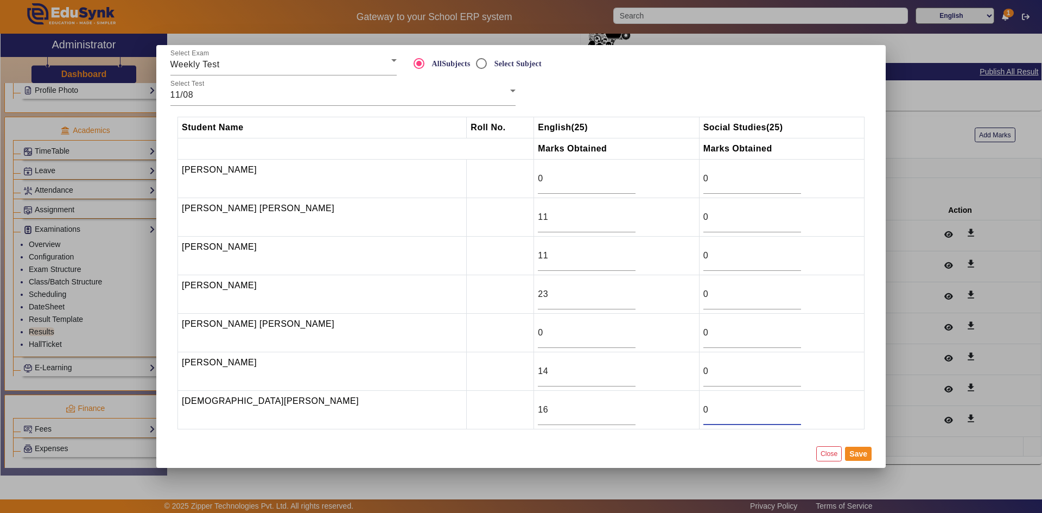
drag, startPoint x: 696, startPoint y: 406, endPoint x: 682, endPoint y: 411, distance: 14.9
click at [682, 411] on tr "[DEMOGRAPHIC_DATA][PERSON_NAME] 16 0" at bounding box center [521, 410] width 686 height 39
type input "16"
drag, startPoint x: 705, startPoint y: 253, endPoint x: 688, endPoint y: 255, distance: 17.4
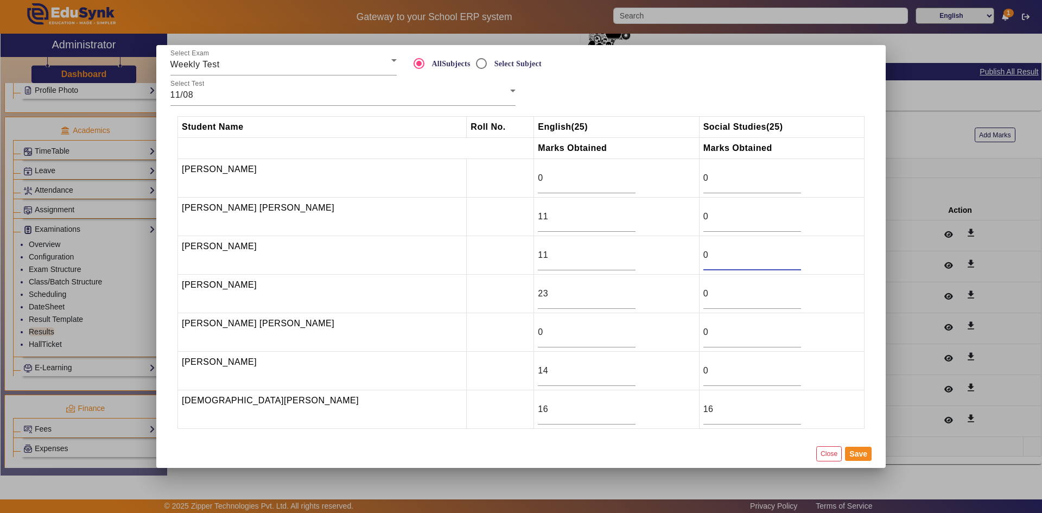
click at [699, 255] on td "0" at bounding box center [781, 255] width 165 height 39
type input "6"
drag, startPoint x: 696, startPoint y: 290, endPoint x: 690, endPoint y: 293, distance: 6.8
click at [703, 293] on input "0" at bounding box center [752, 293] width 98 height 13
drag, startPoint x: 694, startPoint y: 216, endPoint x: 685, endPoint y: 218, distance: 8.3
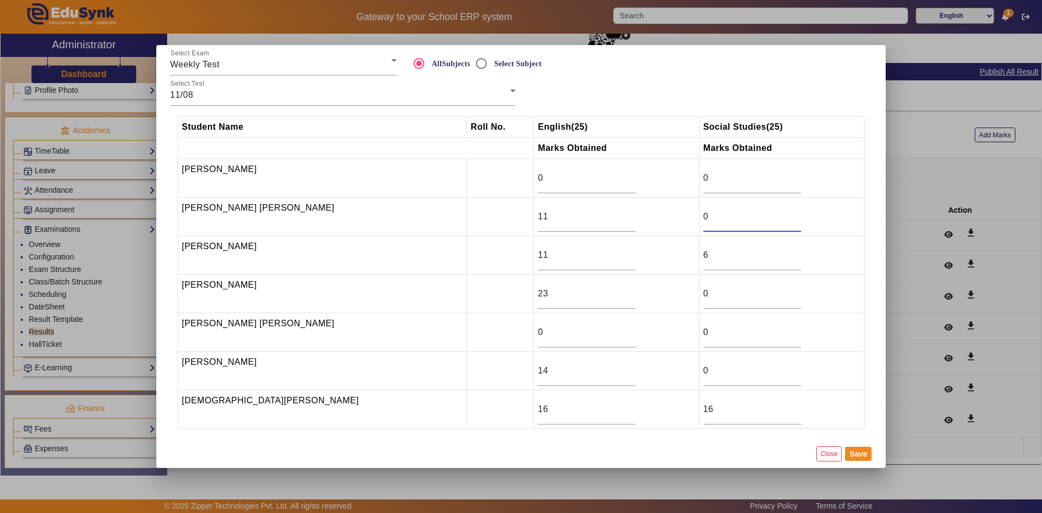
click at [699, 218] on td "0" at bounding box center [781, 217] width 165 height 39
type input "6"
click at [710, 287] on div "0" at bounding box center [752, 293] width 98 height 30
type input "20"
click at [850, 453] on button "Save" at bounding box center [858, 454] width 27 height 14
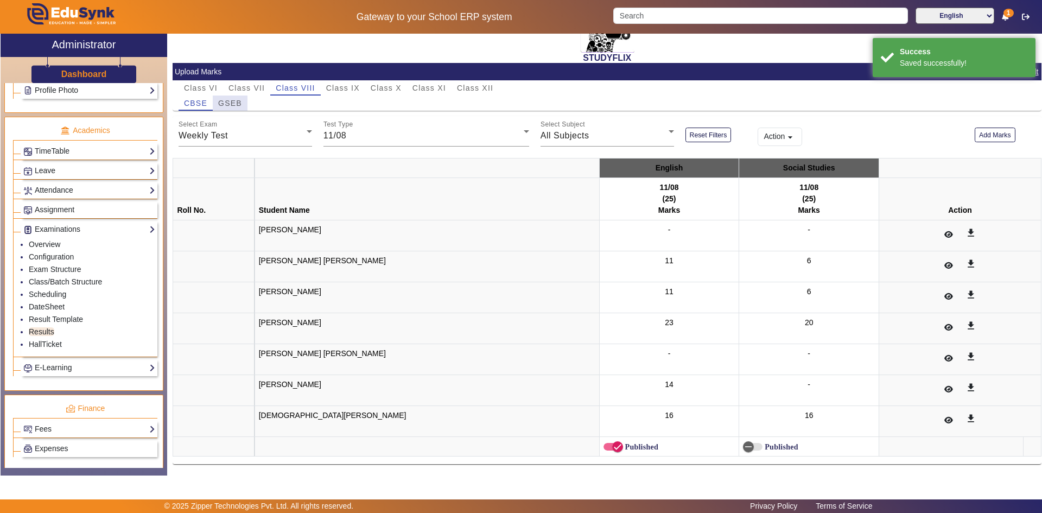
click at [227, 101] on span "GSEB" at bounding box center [230, 103] width 24 height 8
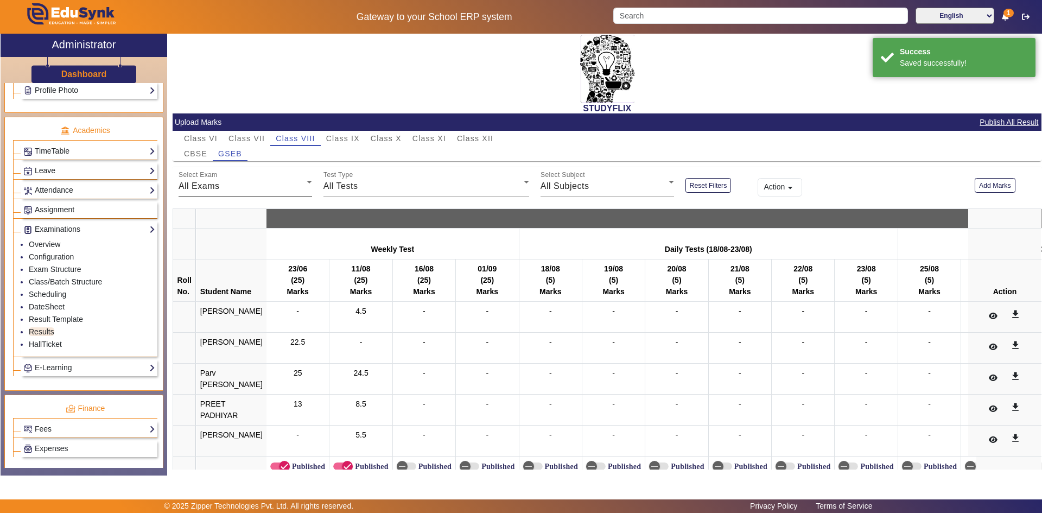
scroll to position [27, 0]
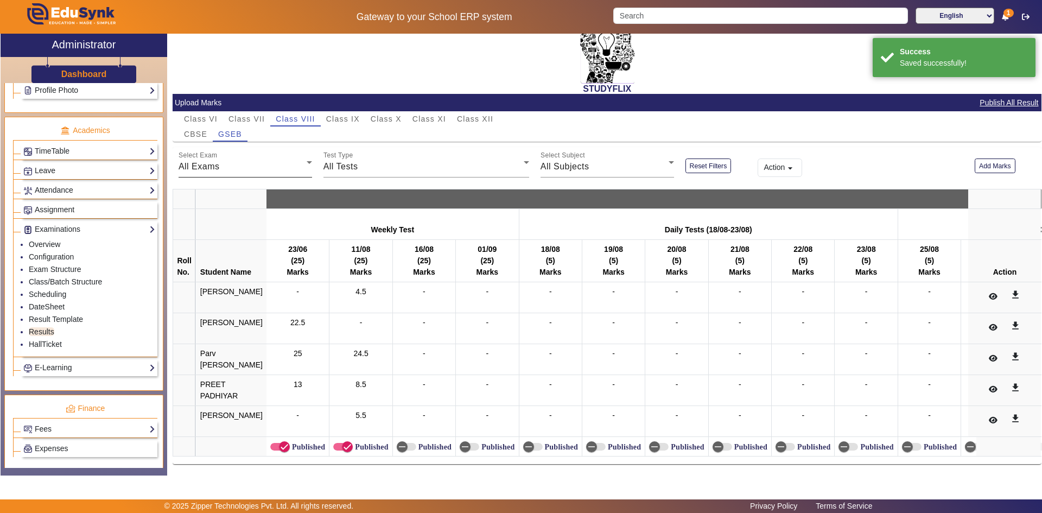
click at [240, 161] on div "All Exams" at bounding box center [243, 166] width 128 height 13
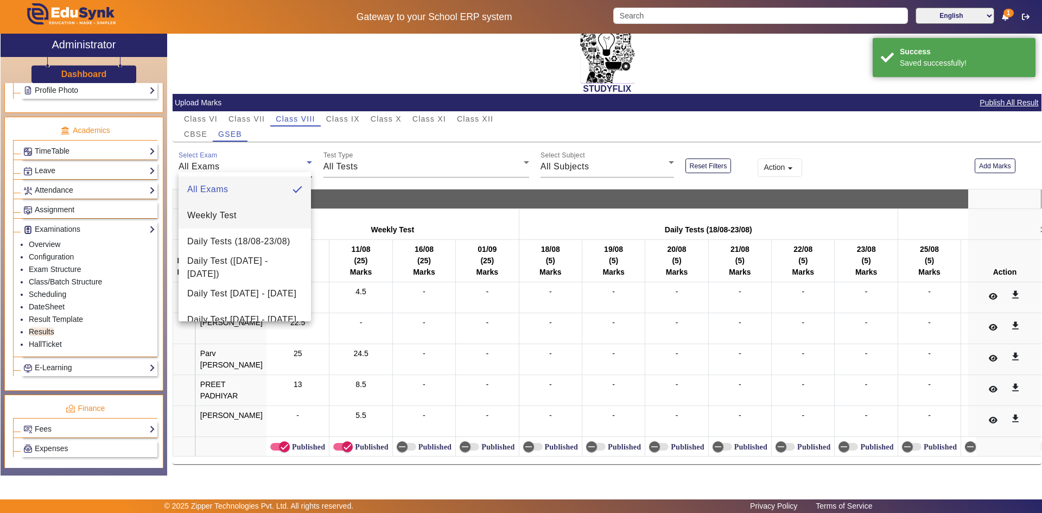
click at [223, 215] on span "Weekly Test" at bounding box center [211, 215] width 49 height 13
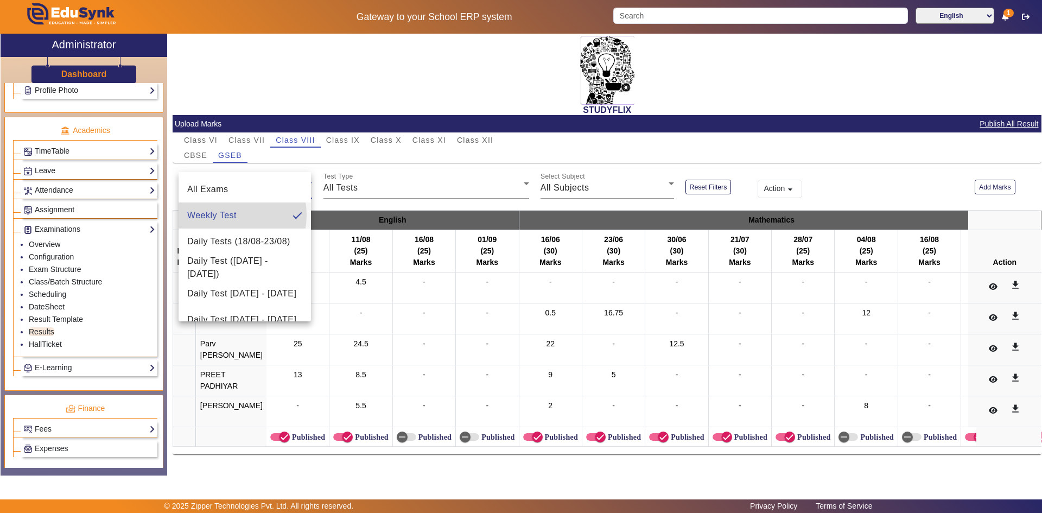
scroll to position [0, 0]
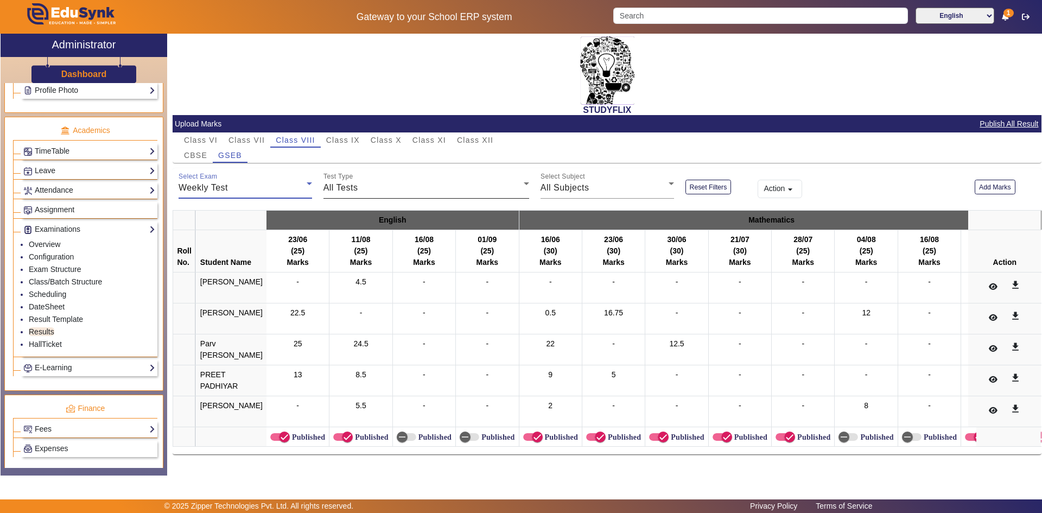
click at [353, 189] on span "All Tests" at bounding box center [340, 187] width 35 height 9
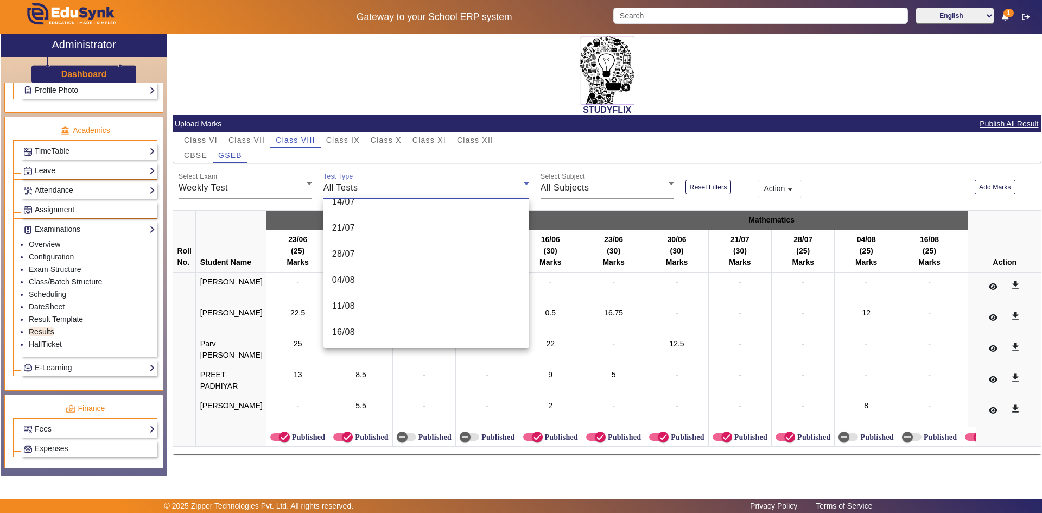
scroll to position [217, 0]
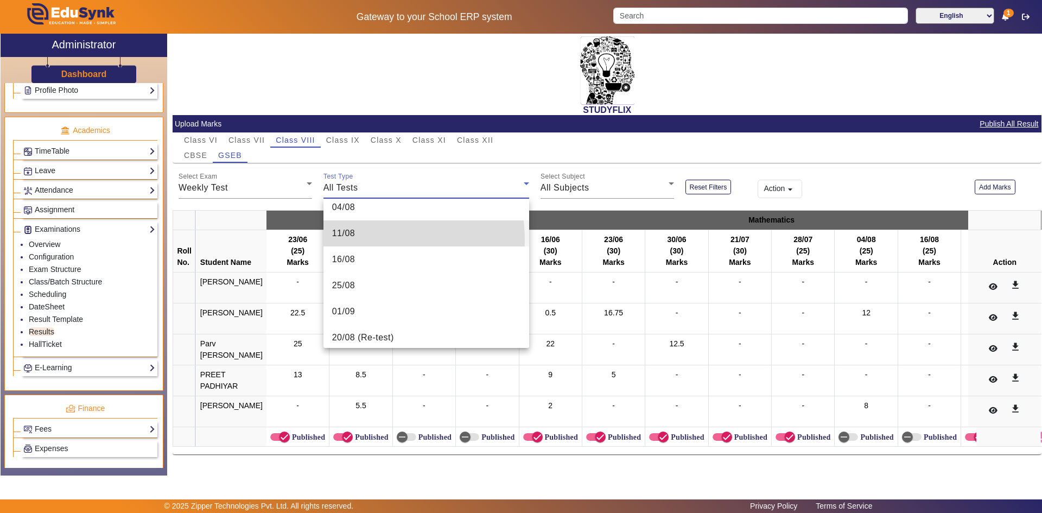
click at [366, 240] on mat-option "11/08" at bounding box center [426, 233] width 206 height 26
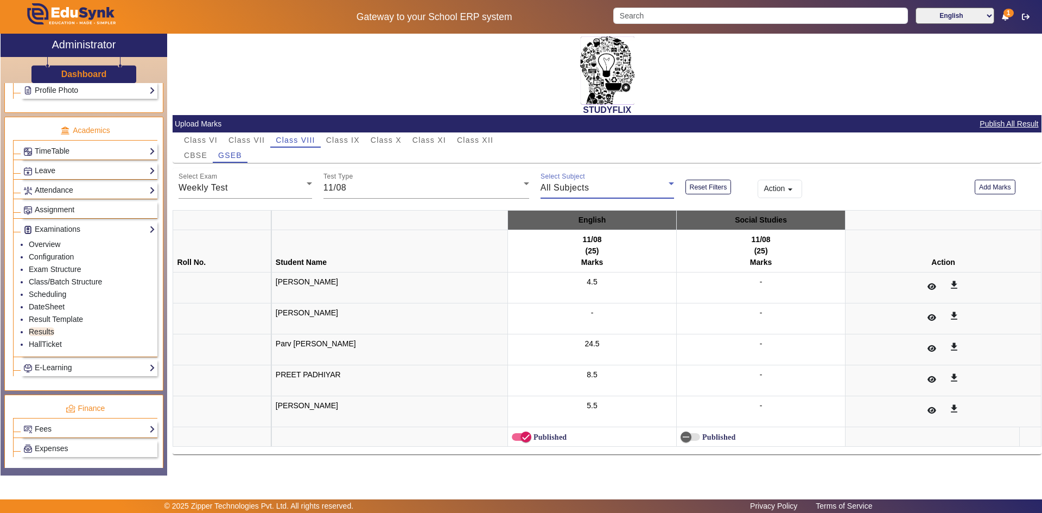
click at [558, 187] on span "All Subjects" at bounding box center [565, 187] width 49 height 9
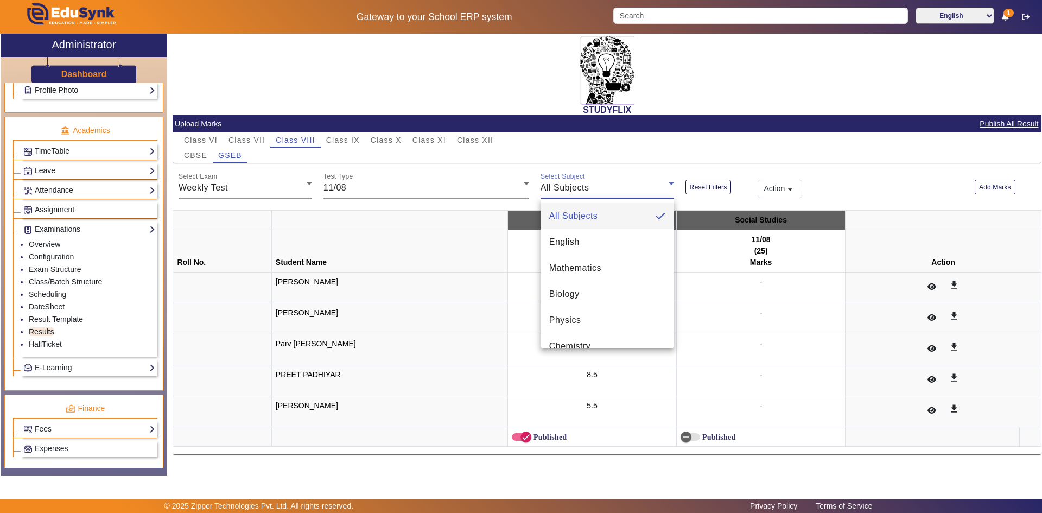
click at [558, 188] on div at bounding box center [521, 256] width 1042 height 513
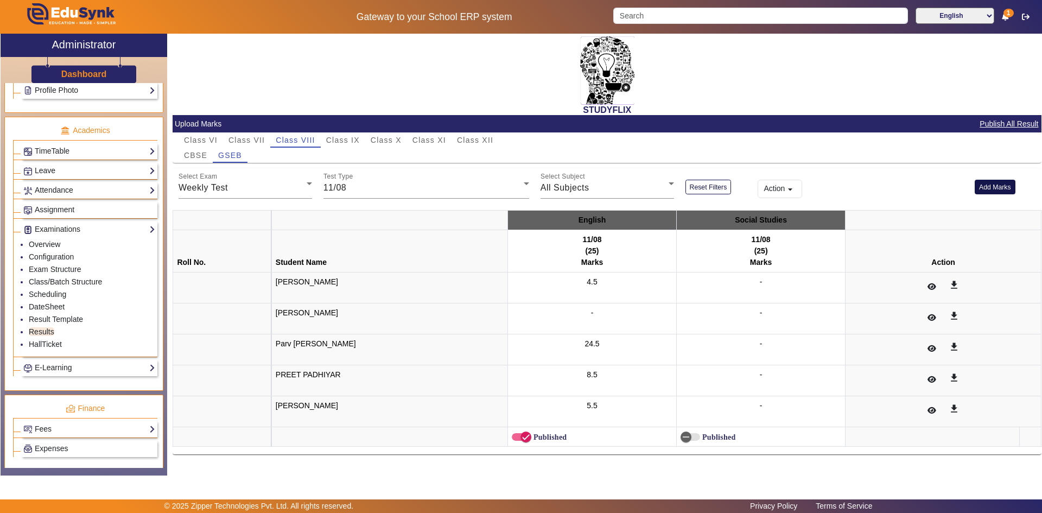
click at [981, 190] on button "Add Marks" at bounding box center [995, 187] width 41 height 15
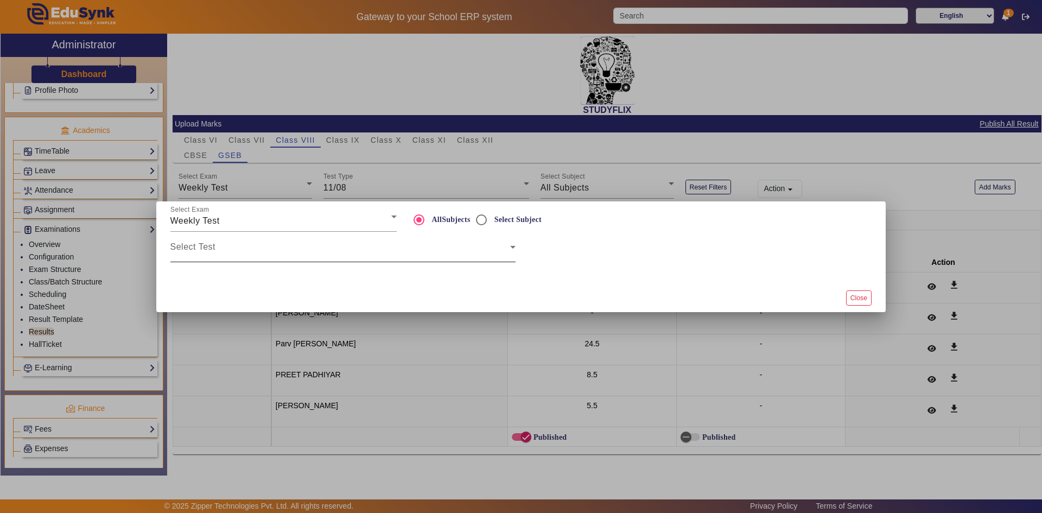
click at [279, 239] on div "Select Test" at bounding box center [342, 247] width 345 height 30
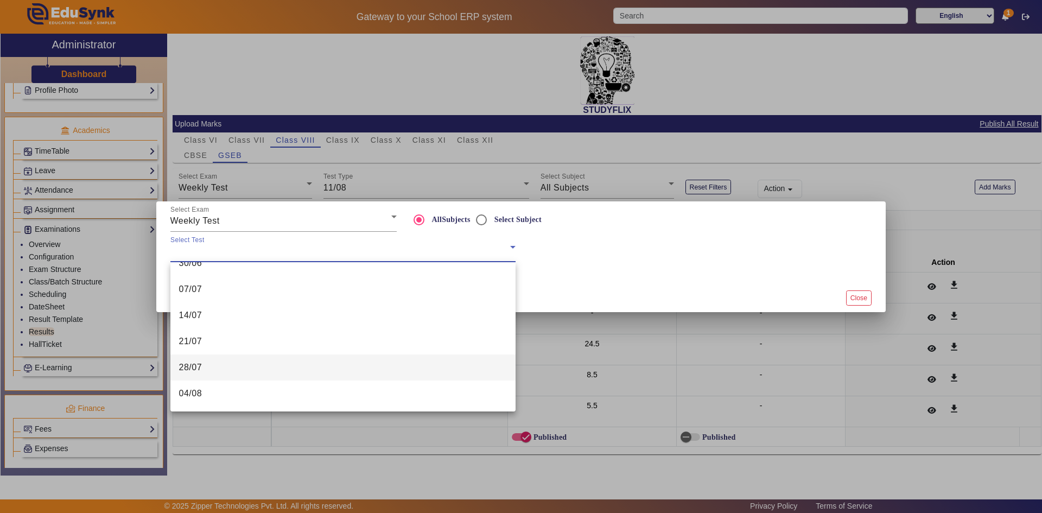
scroll to position [109, 0]
click at [208, 379] on mat-option "11/08" at bounding box center [342, 379] width 345 height 26
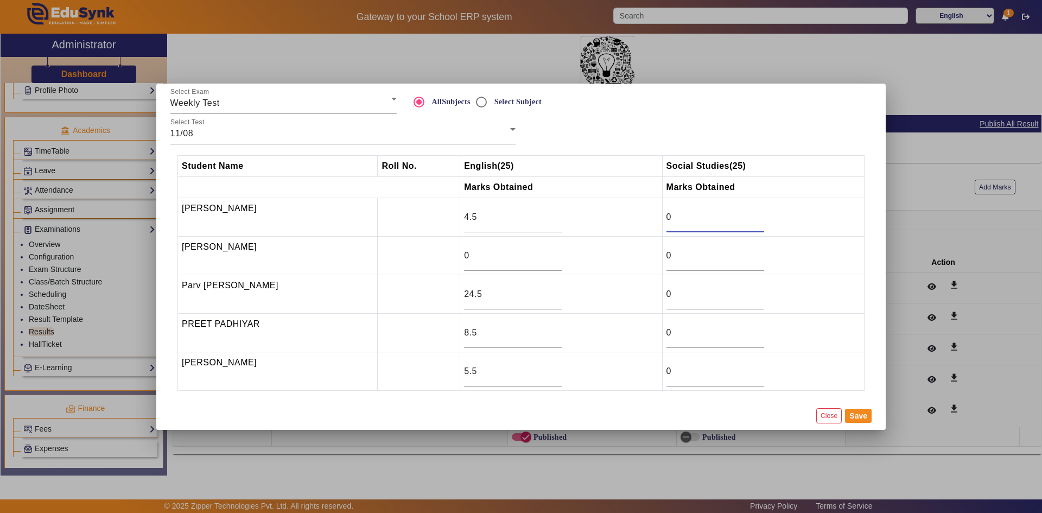
drag, startPoint x: 681, startPoint y: 217, endPoint x: 656, endPoint y: 220, distance: 25.8
click at [656, 220] on tr "[PERSON_NAME] 4.5 0" at bounding box center [521, 217] width 686 height 39
drag, startPoint x: 676, startPoint y: 370, endPoint x: 660, endPoint y: 376, distance: 17.3
click at [660, 376] on tr "[PERSON_NAME] 5.5 0" at bounding box center [521, 371] width 686 height 39
type input "3"
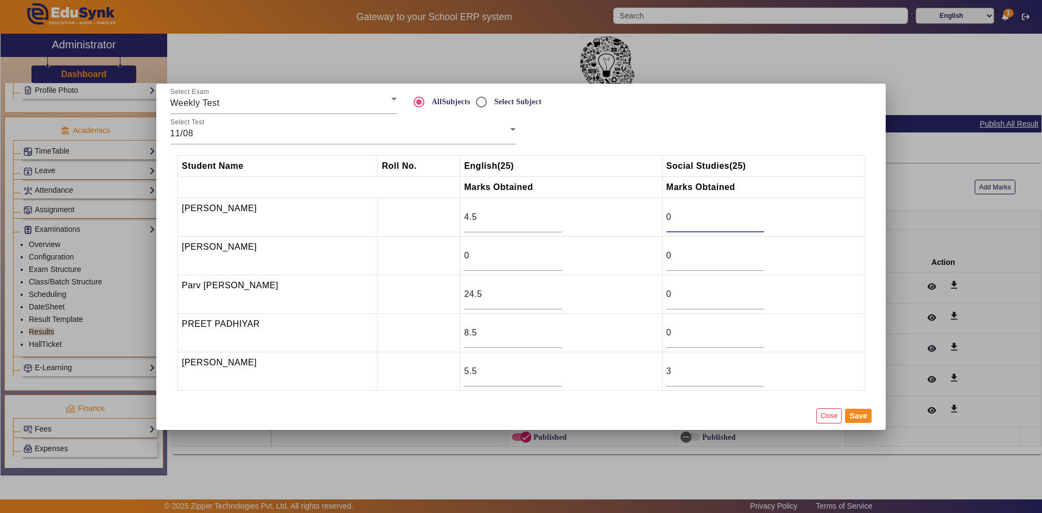
drag, startPoint x: 671, startPoint y: 219, endPoint x: 663, endPoint y: 219, distance: 8.2
click at [663, 219] on td "0" at bounding box center [763, 217] width 202 height 39
drag, startPoint x: 674, startPoint y: 258, endPoint x: 652, endPoint y: 258, distance: 21.7
click at [652, 258] on tr "[PERSON_NAME] 0 0" at bounding box center [521, 255] width 686 height 39
type input "23"
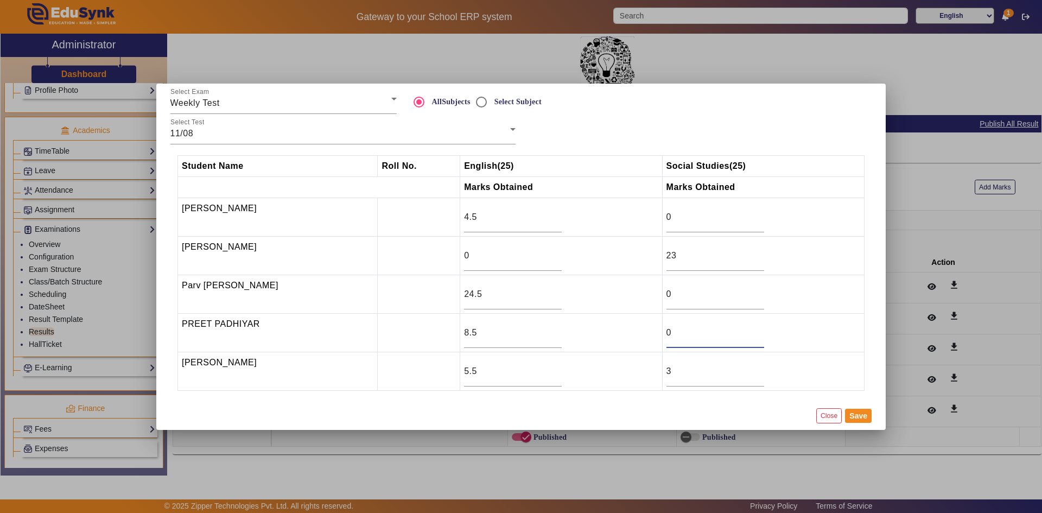
drag, startPoint x: 674, startPoint y: 332, endPoint x: 651, endPoint y: 336, distance: 23.1
click at [651, 336] on tr "[PERSON_NAME] 8.5 0" at bounding box center [521, 332] width 686 height 39
type input "8"
drag, startPoint x: 670, startPoint y: 293, endPoint x: 663, endPoint y: 293, distance: 6.5
click at [663, 293] on td "0" at bounding box center [763, 294] width 202 height 39
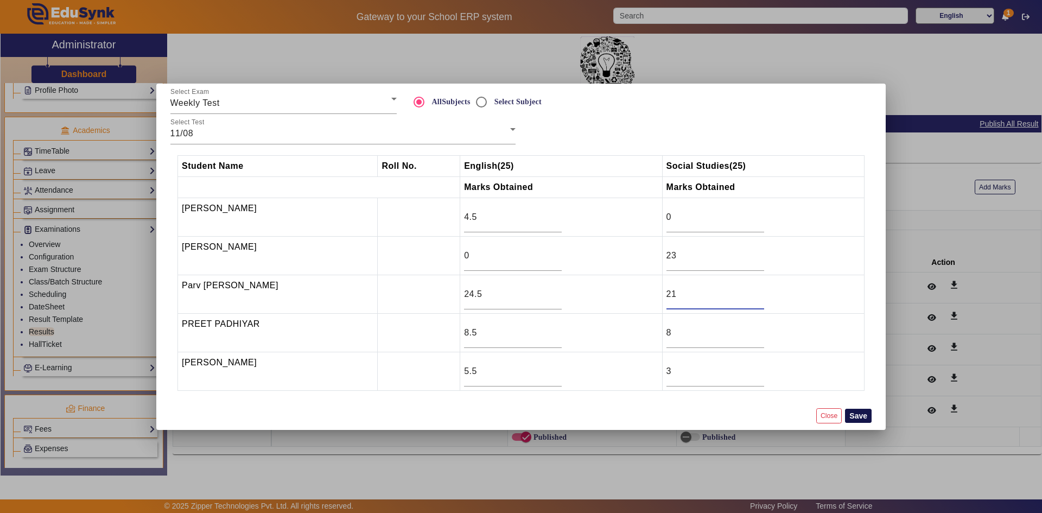
type input "21"
click at [860, 417] on button "Save" at bounding box center [858, 416] width 27 height 14
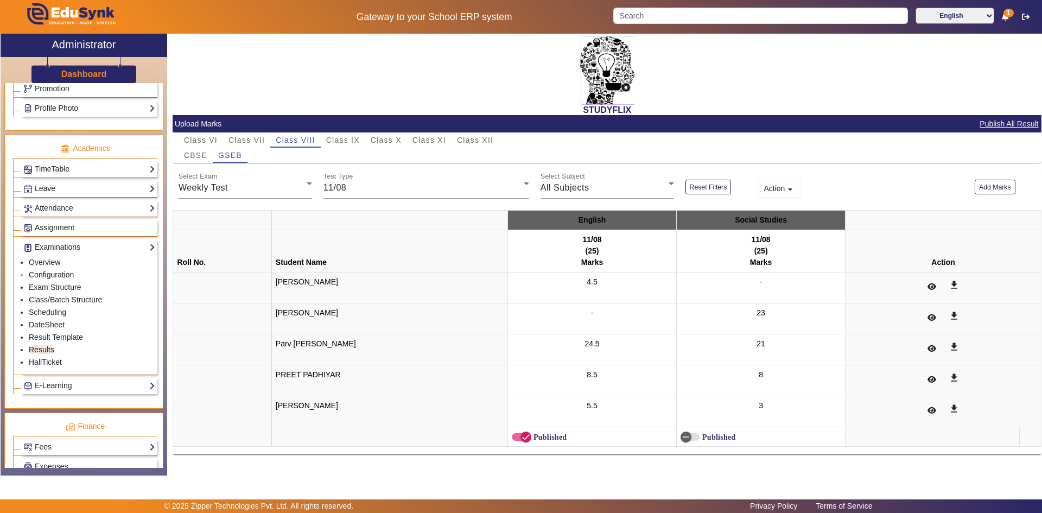
scroll to position [416, 0]
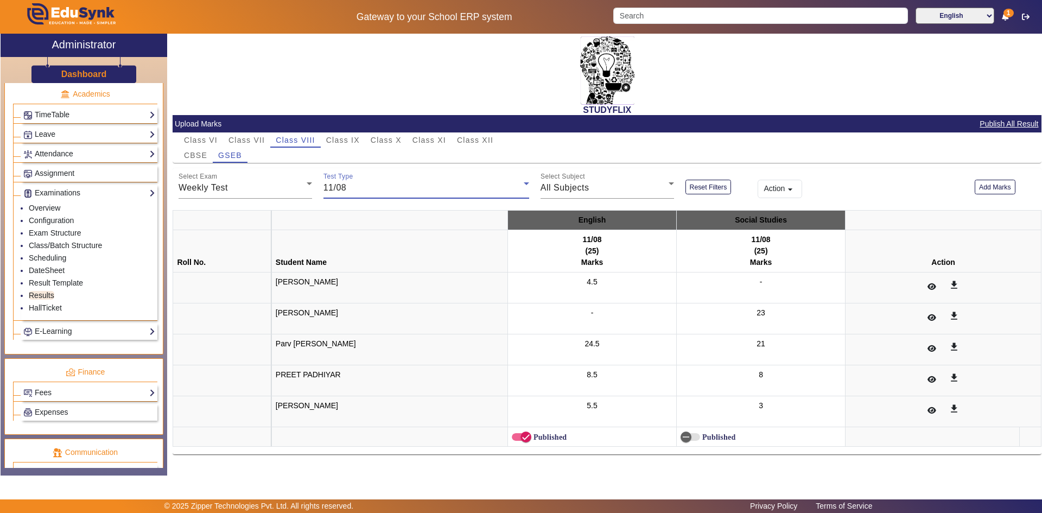
click at [370, 188] on div "11/08" at bounding box center [423, 187] width 200 height 13
click at [349, 297] on mat-option "01/09" at bounding box center [426, 304] width 206 height 26
click at [214, 144] on span "Class VI" at bounding box center [201, 140] width 34 height 8
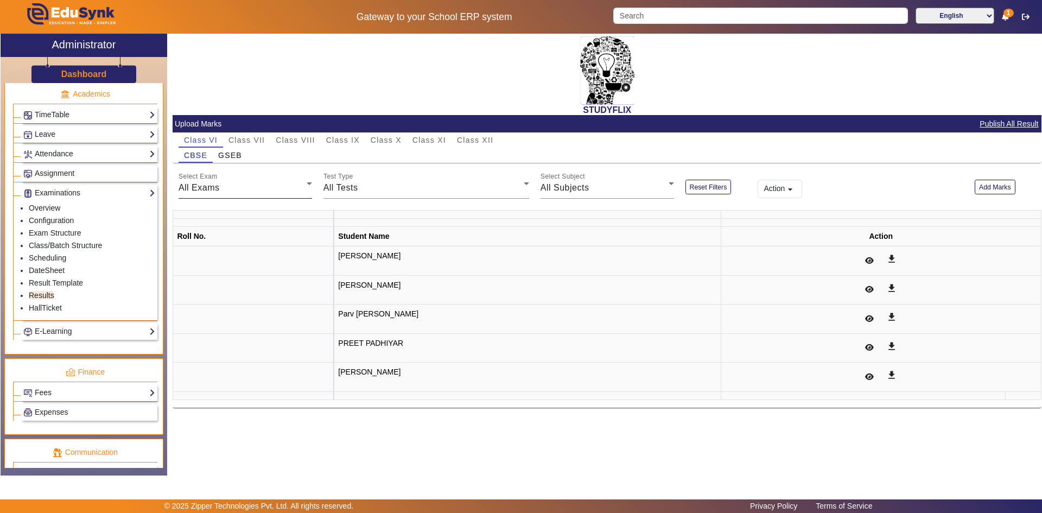
click at [272, 193] on div "All Exams" at bounding box center [243, 187] width 128 height 13
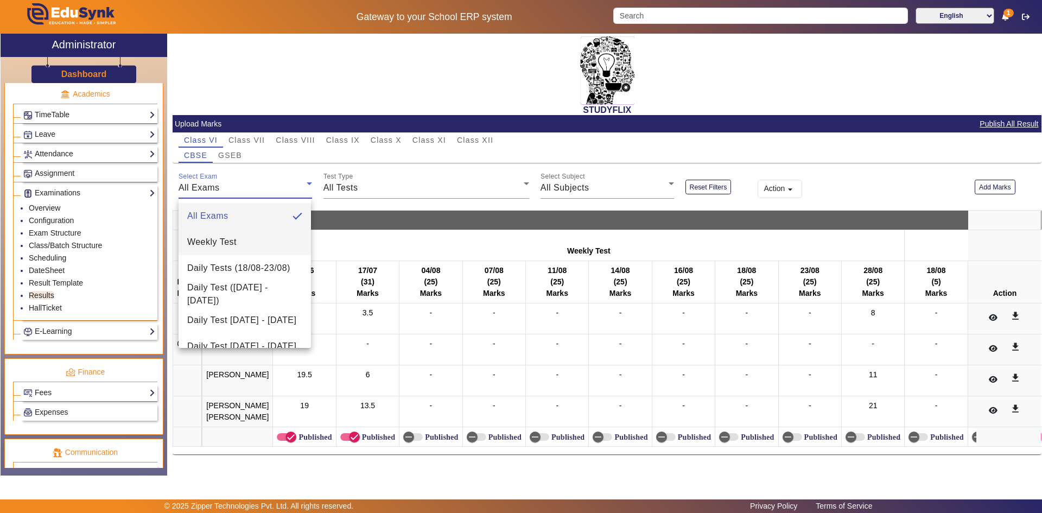
click at [240, 239] on mat-option "Weekly Test" at bounding box center [245, 242] width 132 height 26
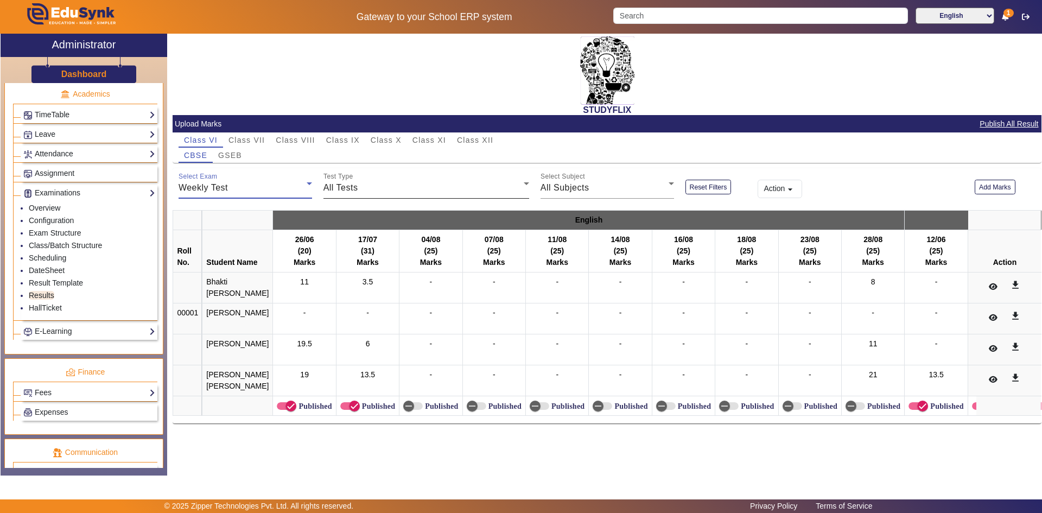
click at [375, 180] on div "Test Type All Tests" at bounding box center [426, 183] width 206 height 30
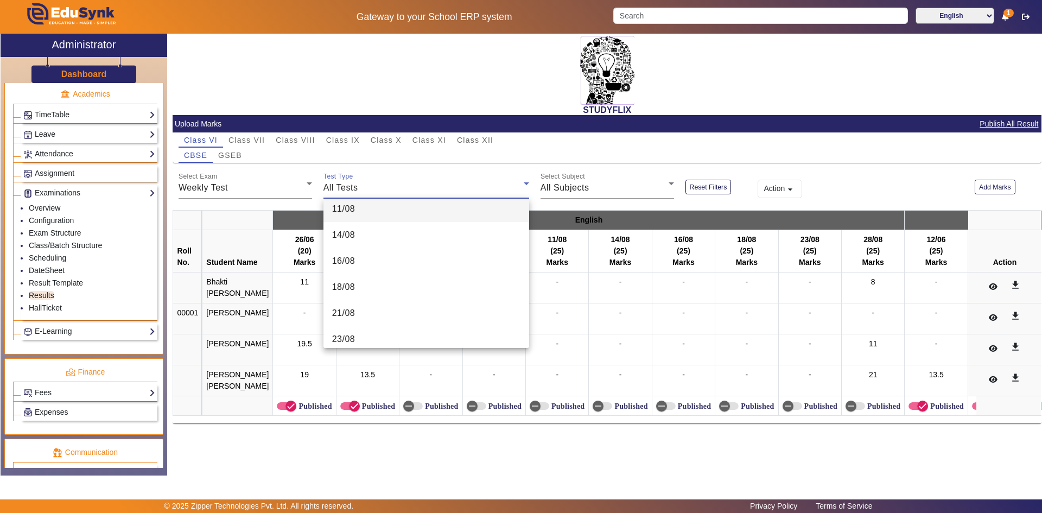
scroll to position [406, 0]
click at [27, 21] on div at bounding box center [521, 256] width 1042 height 513
drag, startPoint x: 27, startPoint y: 21, endPoint x: 21, endPoint y: 47, distance: 26.2
click at [10, 50] on app-layout "Gateway to your School ERP system English हिंदी (Hindi) ಕನ್ನಡ (Kannada) தமிழ் (…" at bounding box center [521, 256] width 1042 height 513
